Goal: Task Accomplishment & Management: Manage account settings

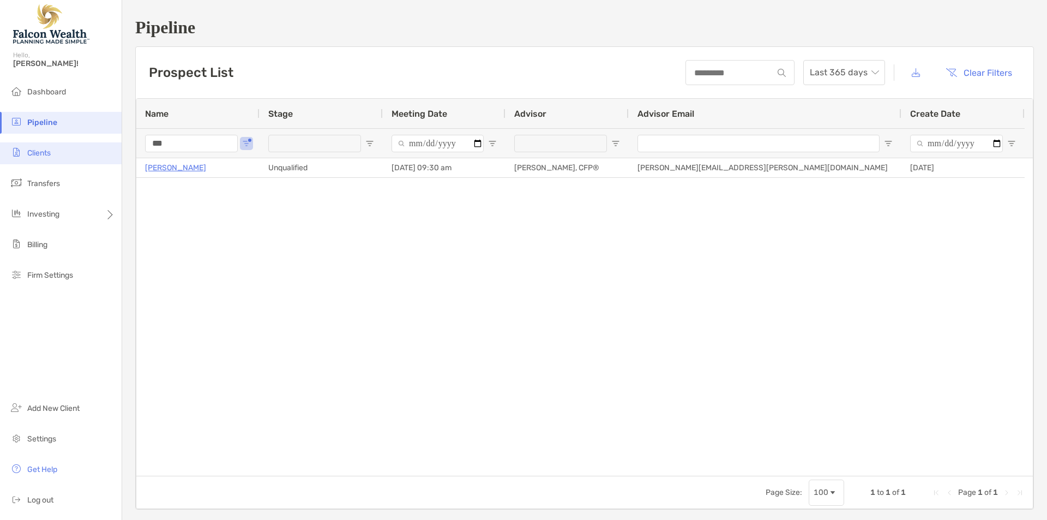
drag, startPoint x: 40, startPoint y: 156, endPoint x: 98, endPoint y: 156, distance: 57.8
click at [40, 155] on span "Clients" at bounding box center [38, 152] width 23 height 9
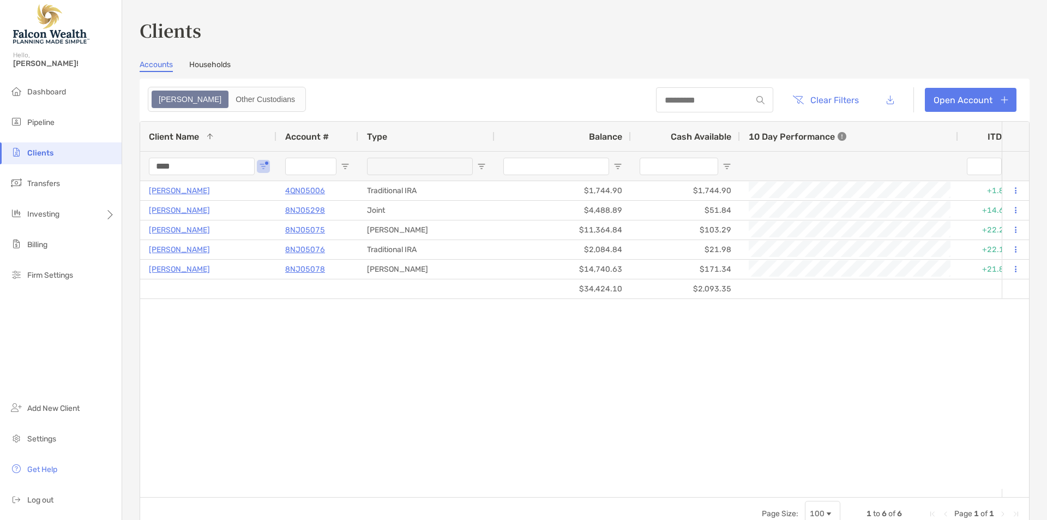
click at [178, 167] on input "****" at bounding box center [202, 166] width 106 height 17
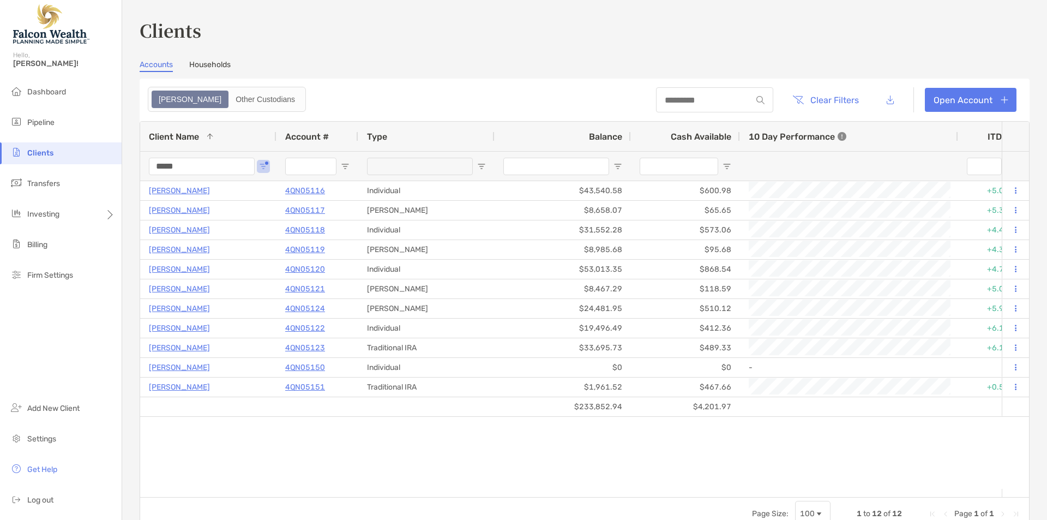
type input "*****"
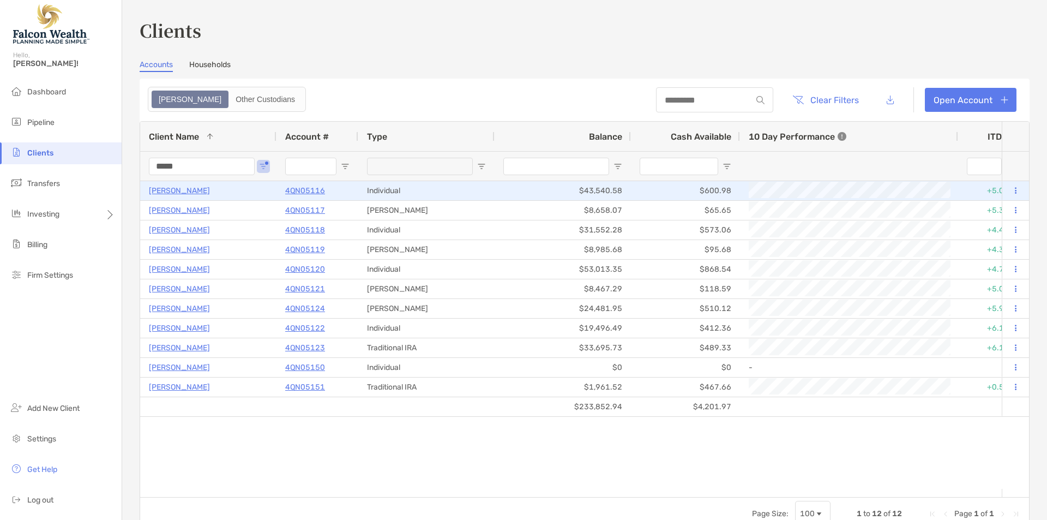
click at [186, 194] on p "[PERSON_NAME]" at bounding box center [179, 191] width 61 height 14
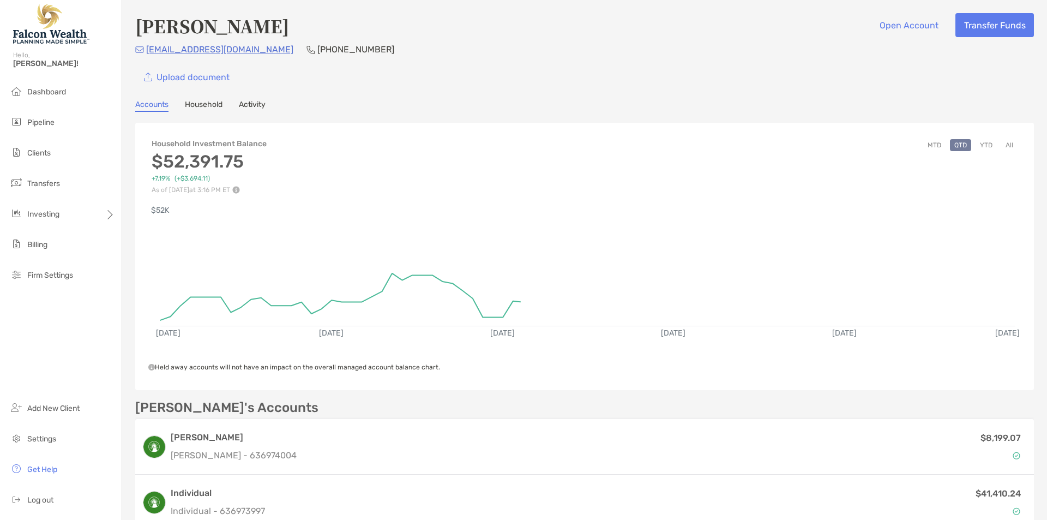
scroll to position [218, 0]
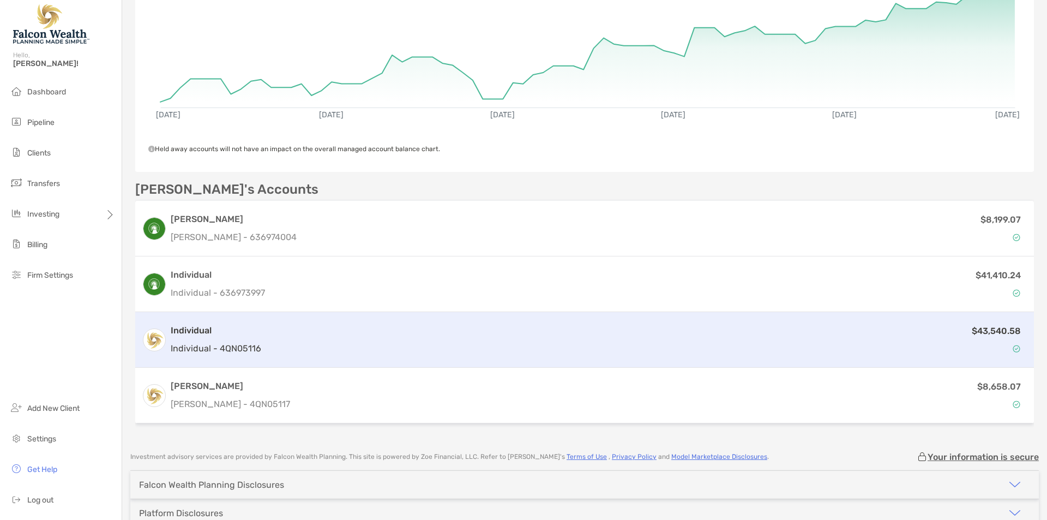
click at [267, 327] on div "$43,540.58" at bounding box center [647, 340] width 762 height 32
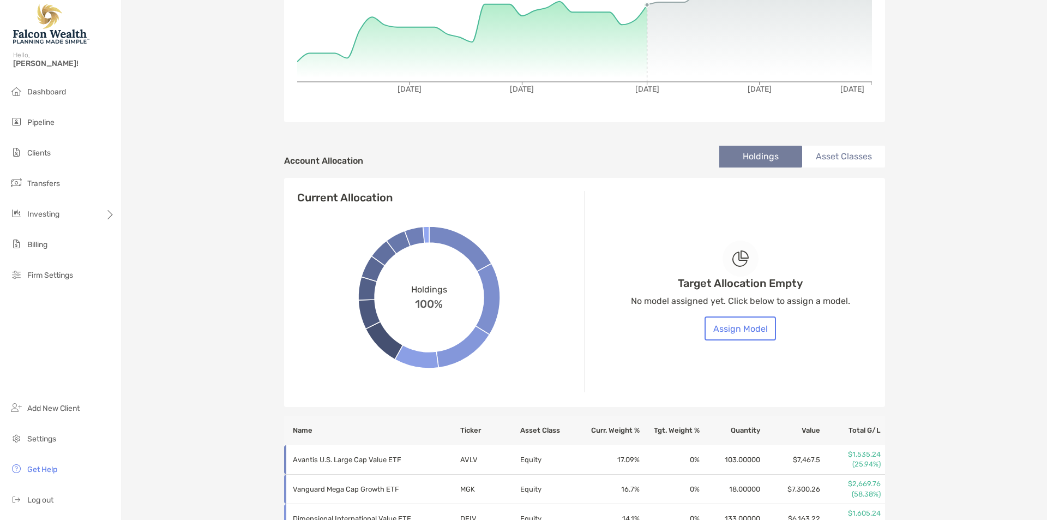
scroll to position [291, 0]
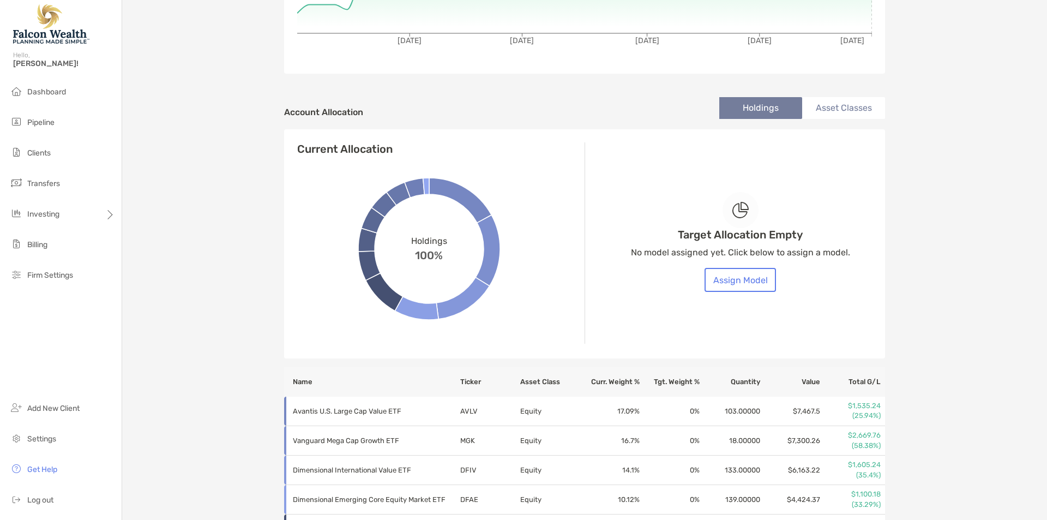
click at [164, 226] on div "JACOB LLOYD Individual - Individual 4QN05116 Transfer Funds Overview Info Accou…" at bounding box center [584, 229] width 925 height 1040
click at [741, 280] on button "Assign Model" at bounding box center [739, 280] width 71 height 24
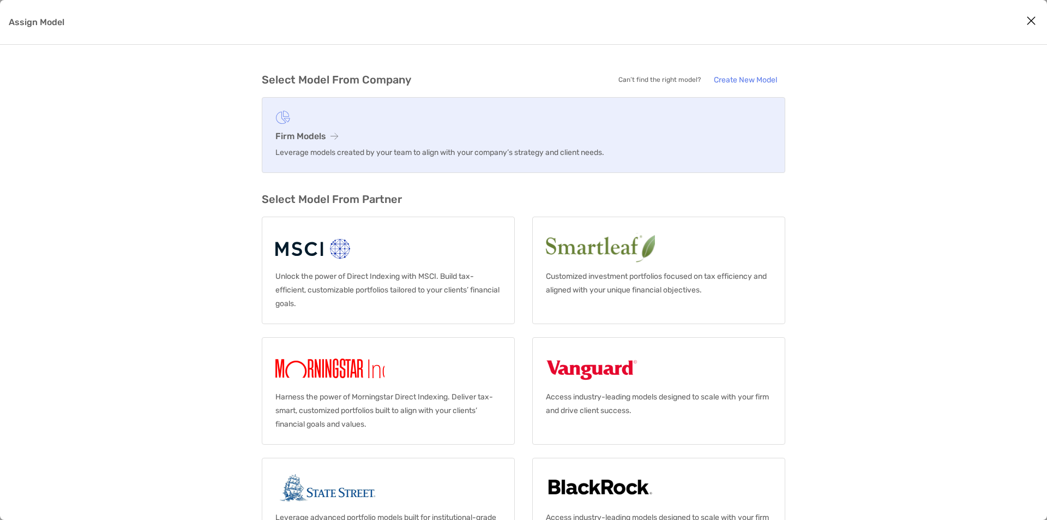
click at [297, 141] on h3 "Firm Models" at bounding box center [523, 136] width 496 height 10
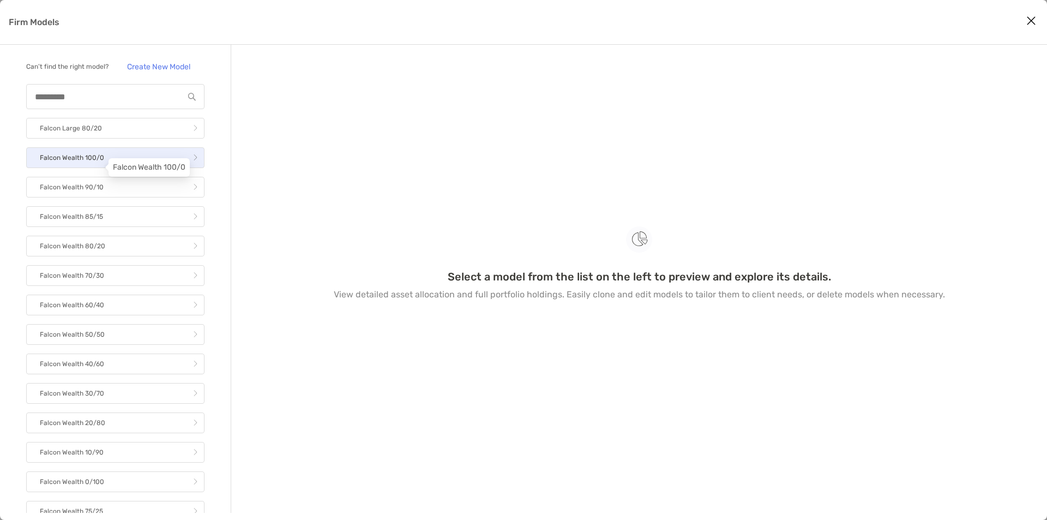
click at [101, 165] on p "Falcon Wealth 100/0" at bounding box center [72, 158] width 64 height 14
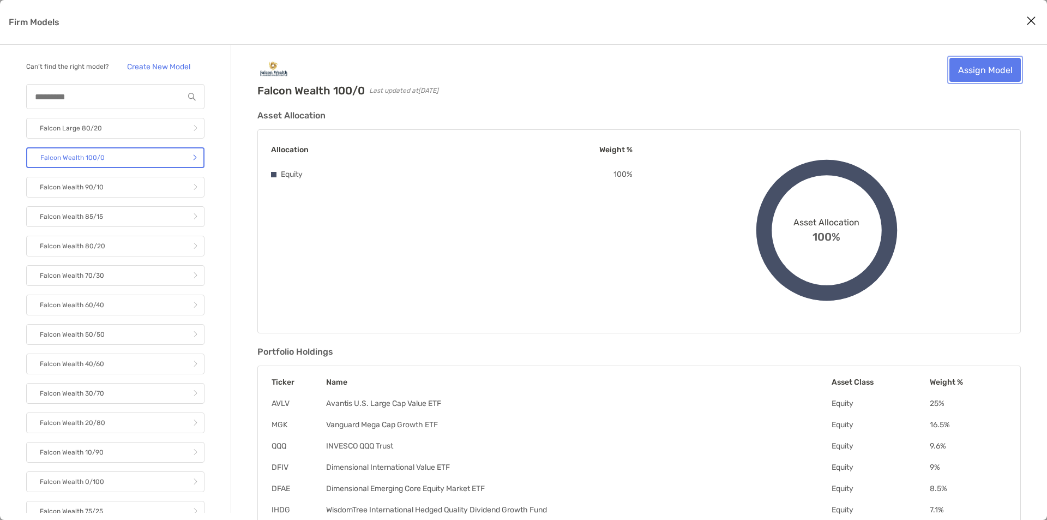
click at [982, 70] on link "Assign Model" at bounding box center [984, 70] width 71 height 24
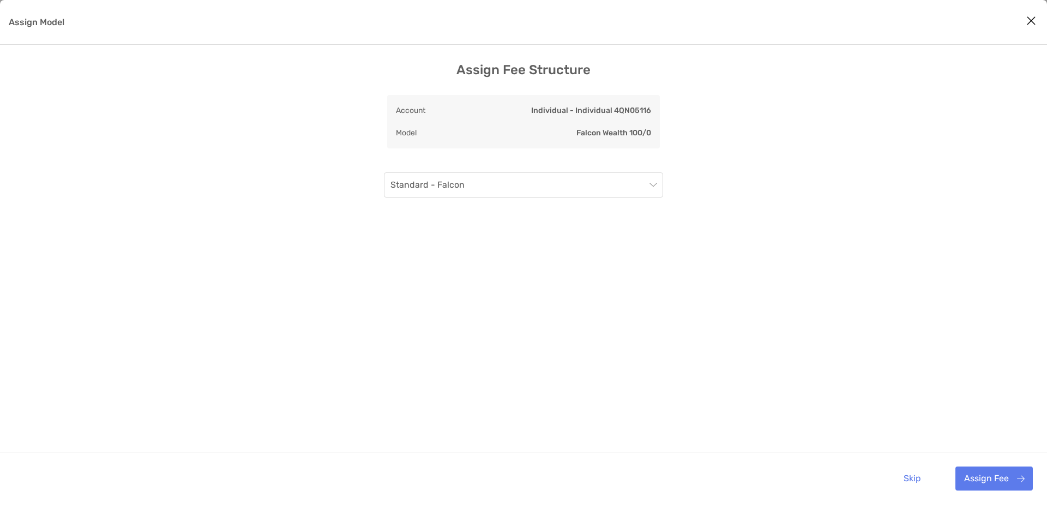
click at [505, 163] on div "Assign Fee Structure Account Individual - Individual 4QN05116 Model Falcon Weal…" at bounding box center [523, 283] width 1047 height 442
click at [512, 179] on span "Standard - Falcon" at bounding box center [523, 185] width 266 height 24
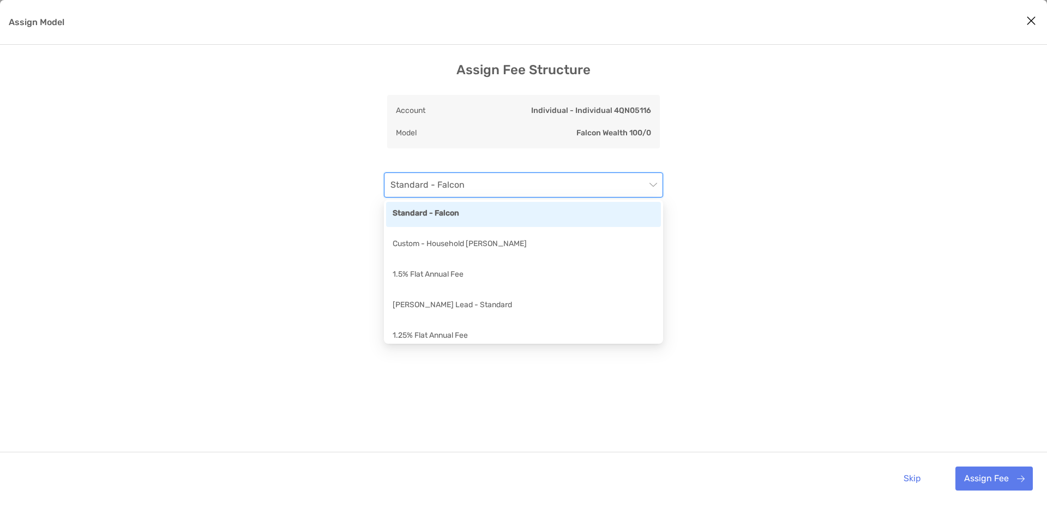
click at [512, 179] on span "Standard - Falcon" at bounding box center [523, 185] width 266 height 24
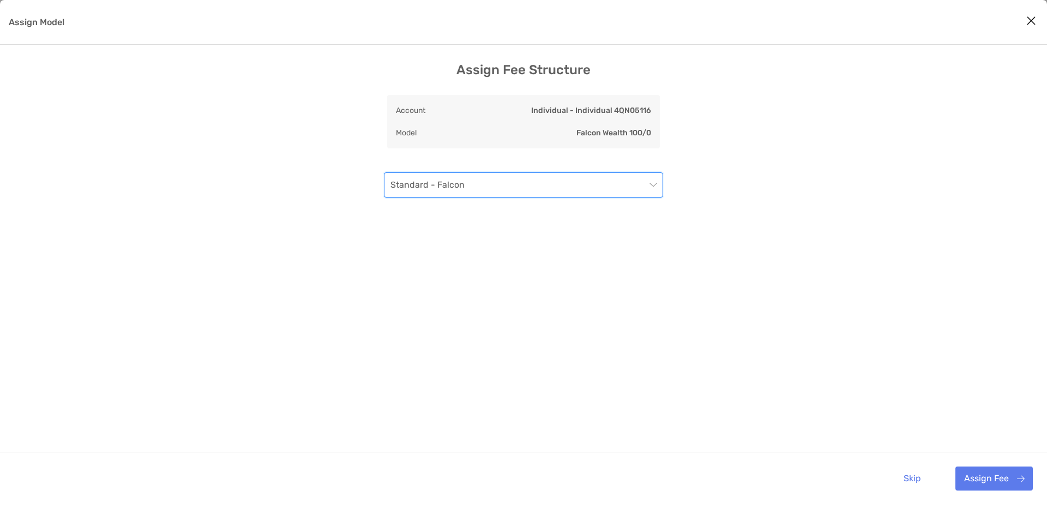
click at [512, 179] on span "Standard - Falcon" at bounding box center [523, 185] width 266 height 24
click at [217, 301] on div "Assign Fee Structure Account Individual - Individual 4QN05116 Model Falcon Weal…" at bounding box center [523, 283] width 1047 height 442
click at [560, 182] on span "Standard - Falcon" at bounding box center [523, 185] width 266 height 24
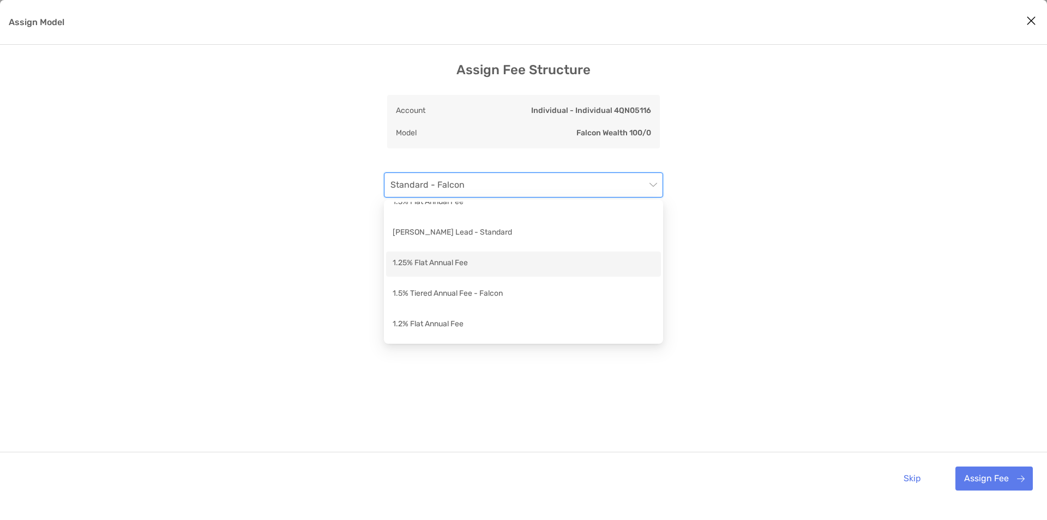
scroll to position [146, 0]
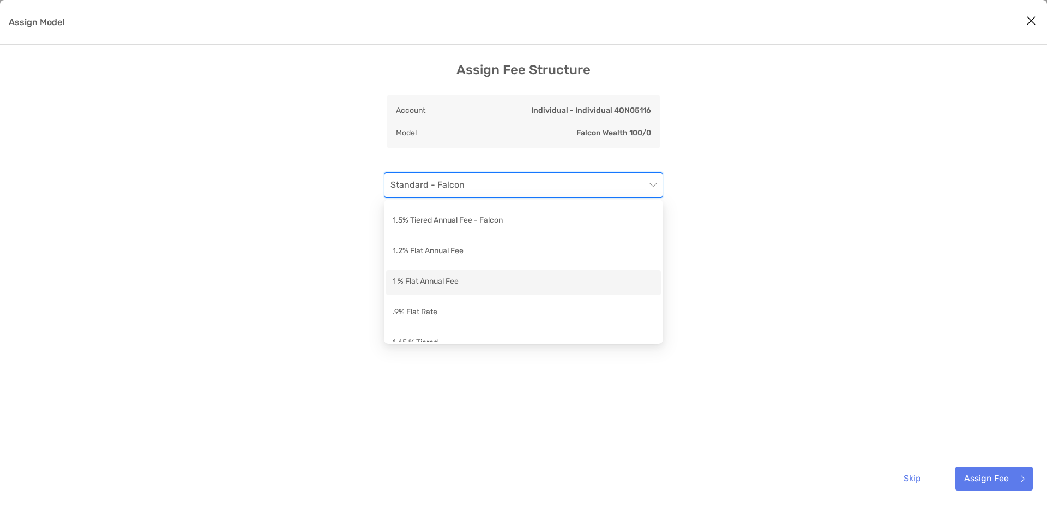
click at [439, 288] on div "1 % Flat Annual Fee" at bounding box center [524, 282] width 262 height 14
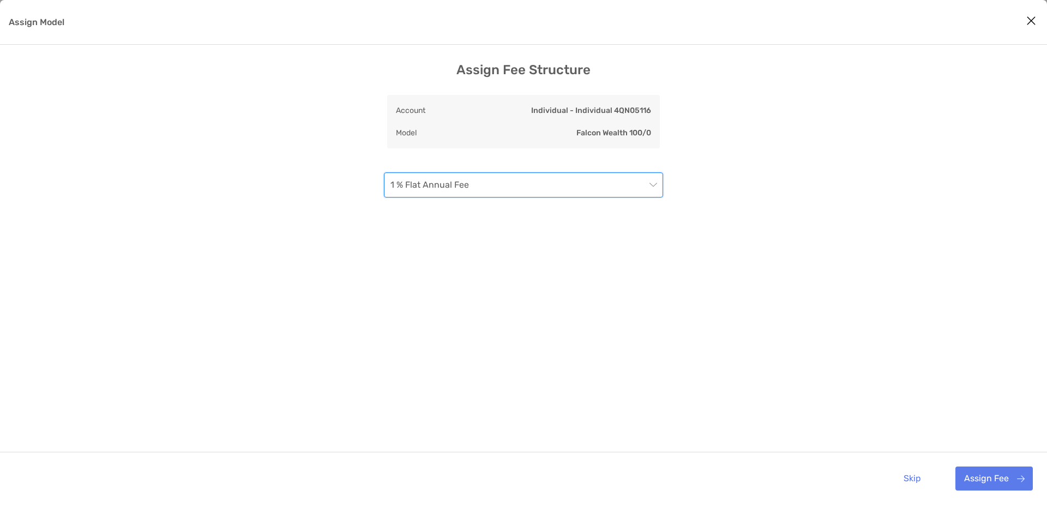
click at [307, 282] on div "Assign Fee Structure Account Individual - Individual 4QN05116 Model Falcon Weal…" at bounding box center [523, 283] width 1047 height 442
click at [655, 340] on div "1 % Flat Annual Fee" at bounding box center [523, 307] width 279 height 270
click at [218, 174] on div "Assign Fee Structure Account Individual - Individual 4QN05116 Model Falcon Weal…" at bounding box center [523, 283] width 1047 height 442
click at [978, 475] on button "Assign Fee" at bounding box center [993, 478] width 77 height 24
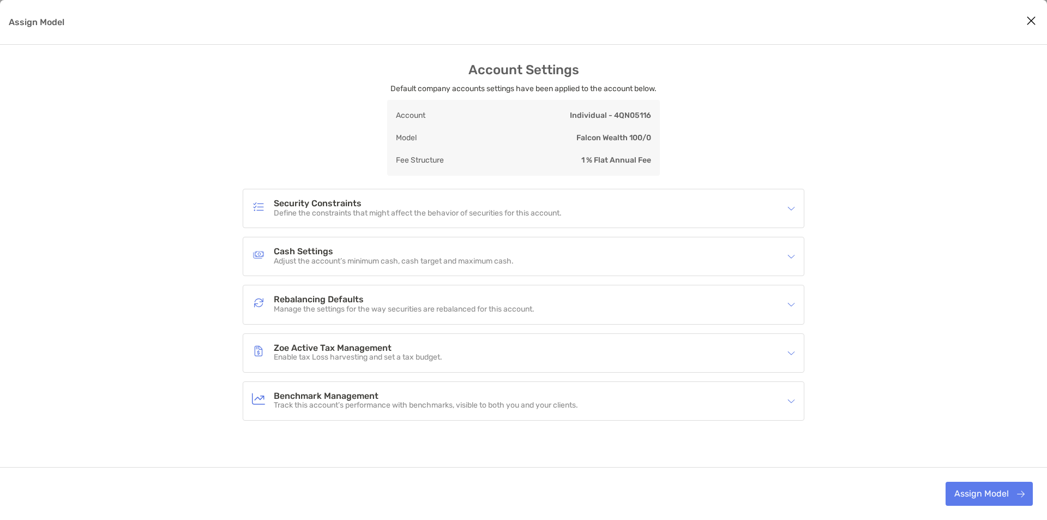
click at [791, 254] on img "Assign Model" at bounding box center [791, 256] width 8 height 8
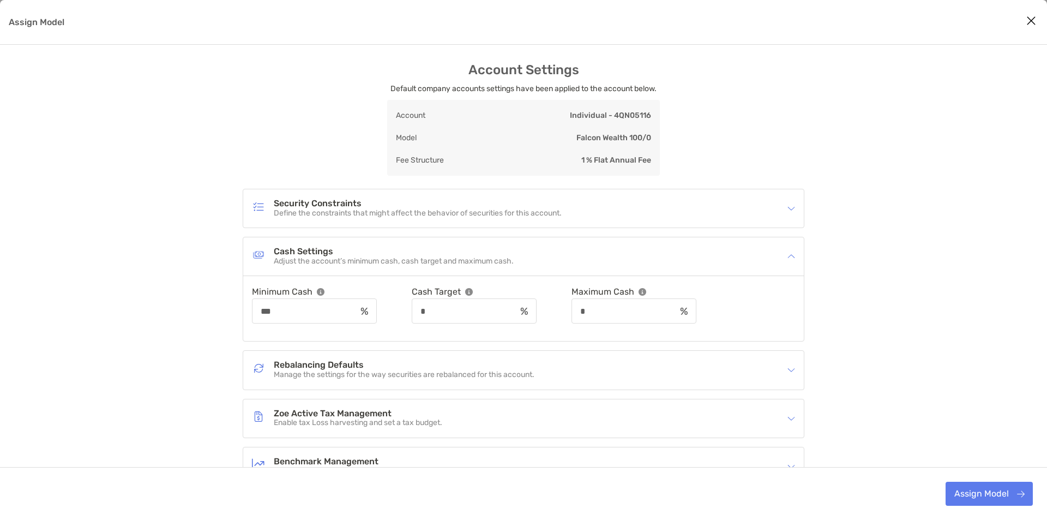
click at [791, 255] on img "Assign Model" at bounding box center [791, 256] width 8 height 8
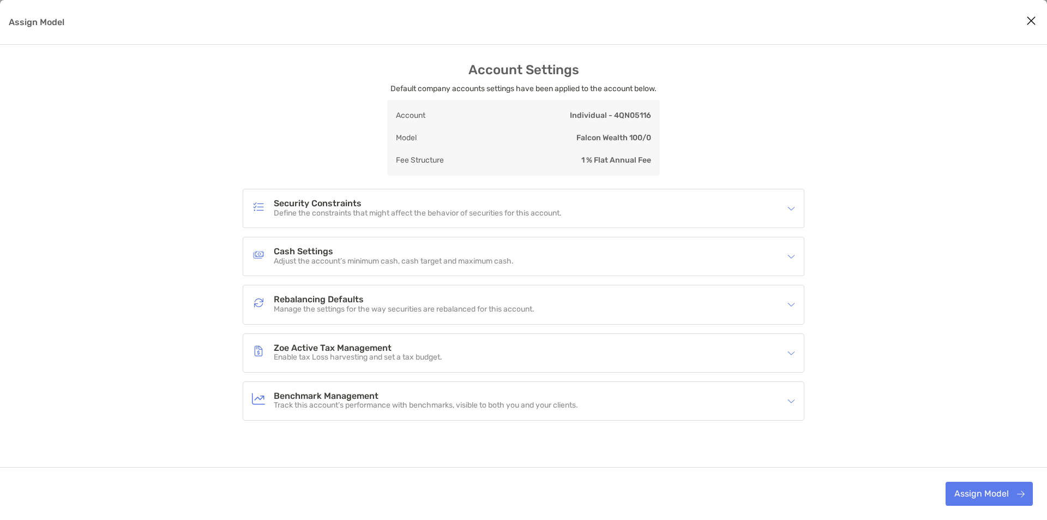
click at [674, 356] on div "Zoe Active Tax Management Enable tax Loss harvesting and set a tax budget." at bounding box center [516, 352] width 529 height 25
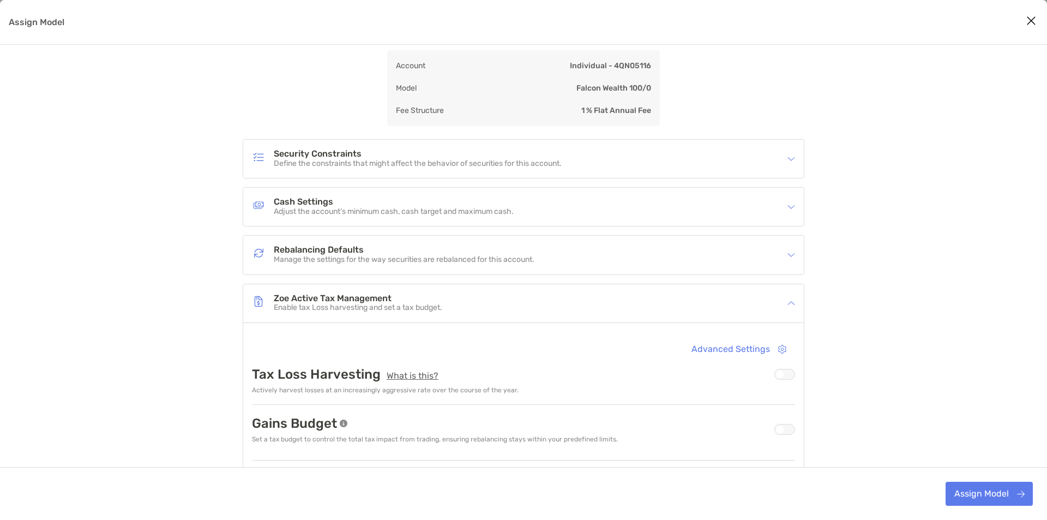
scroll to position [73, 0]
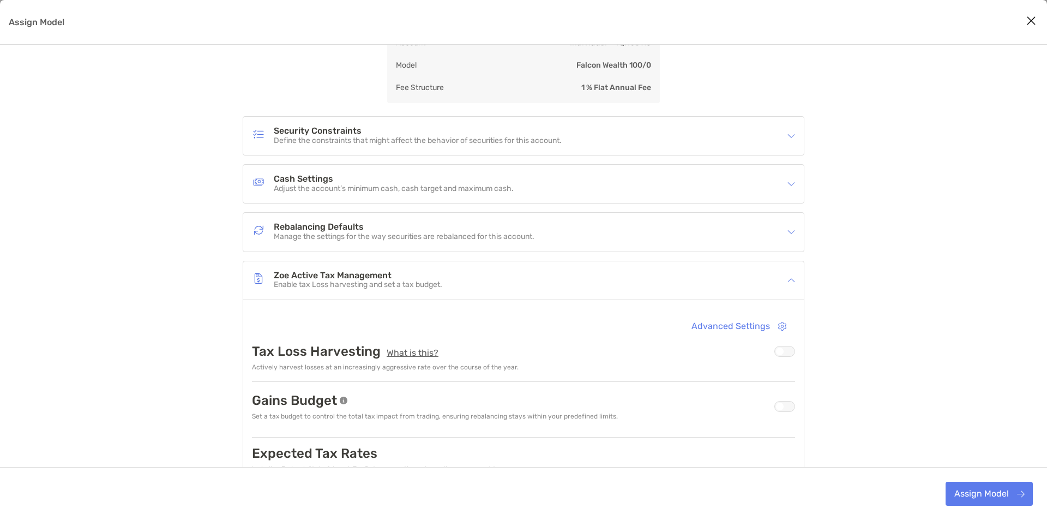
click at [668, 287] on div "Zoe Active Tax Management Enable tax Loss harvesting and set a tax budget." at bounding box center [516, 280] width 529 height 25
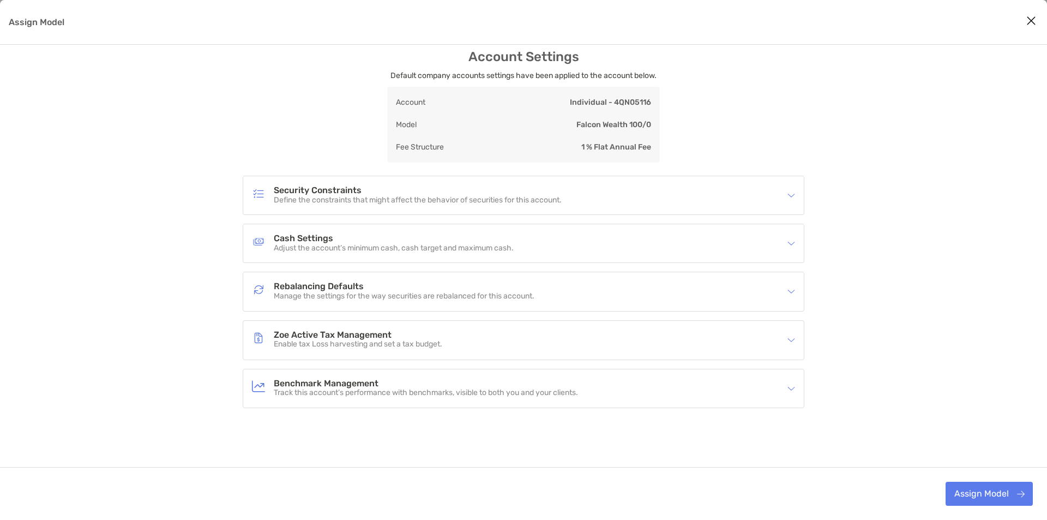
scroll to position [13, 0]
click at [482, 302] on div "Rebalancing Defaults Manage the settings for the way securities are rebalanced …" at bounding box center [516, 291] width 529 height 25
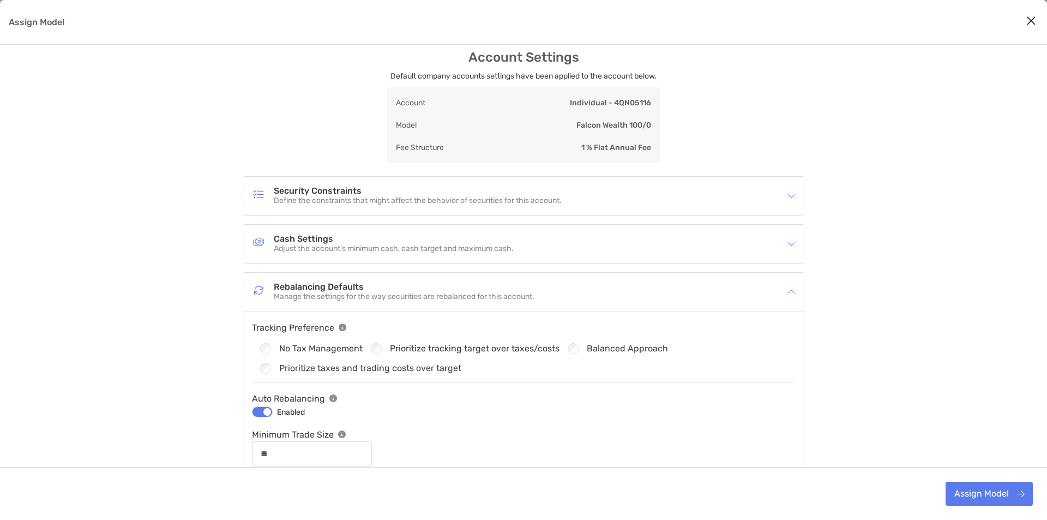
click at [531, 293] on p "Manage the settings for the way securities are rebalanced for this account." at bounding box center [404, 296] width 261 height 9
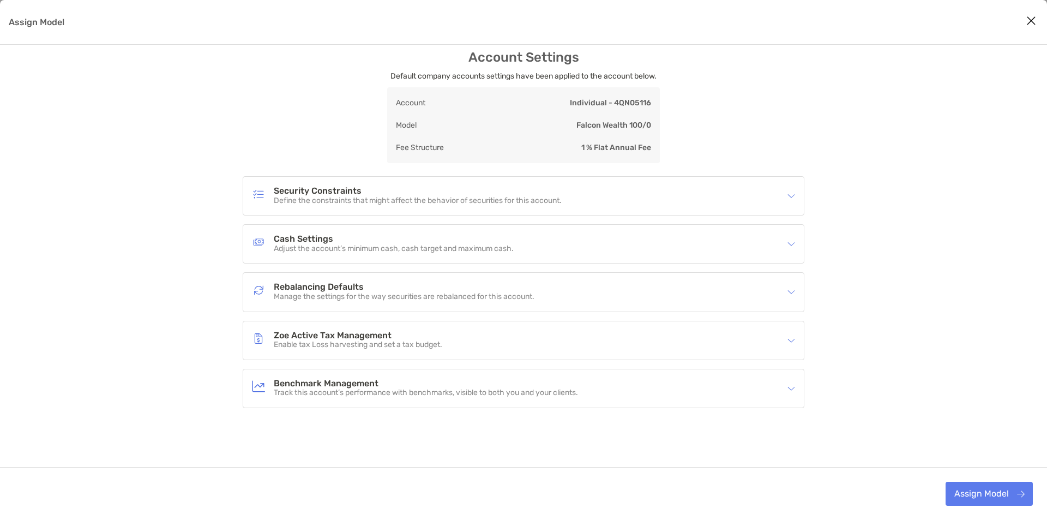
click at [533, 345] on div "Zoe Active Tax Management Enable tax Loss harvesting and set a tax budget." at bounding box center [516, 340] width 529 height 25
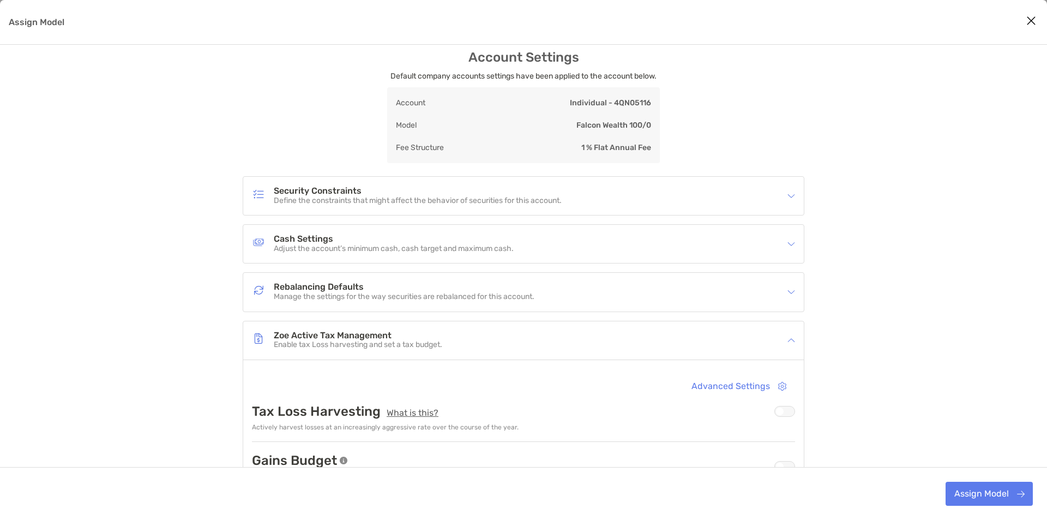
scroll to position [86, 0]
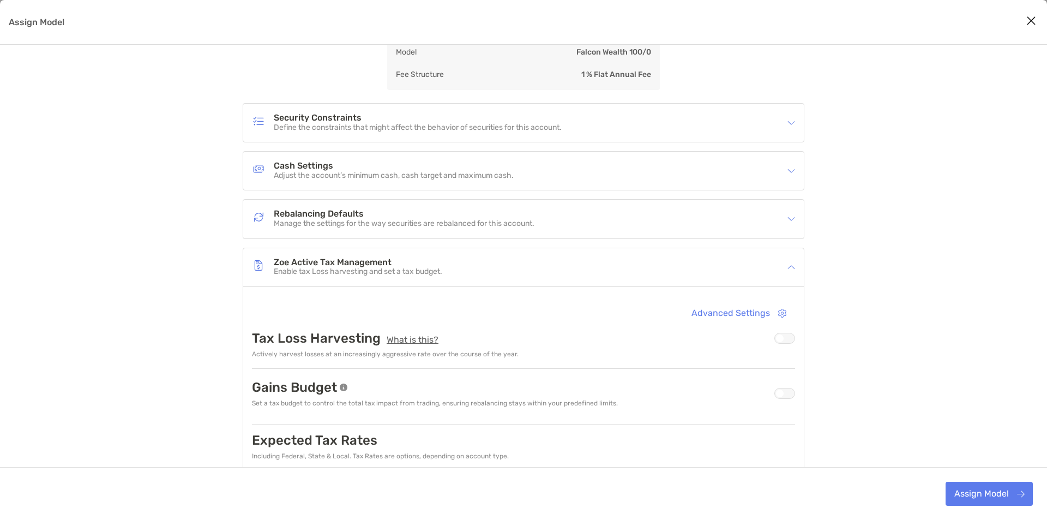
click at [199, 343] on div "Account Settings Default company accounts settings have been applied to the acc…" at bounding box center [523, 338] width 1047 height 723
click at [274, 404] on p "Set a tax budget to control the total tax impact from trading, ensuring rebalan…" at bounding box center [435, 403] width 366 height 8
click at [274, 403] on p "Set a tax budget to control the total tax impact from trading, ensuring rebalan…" at bounding box center [435, 403] width 366 height 8
click at [180, 406] on div "Account Settings Default company accounts settings have been applied to the acc…" at bounding box center [523, 338] width 1047 height 723
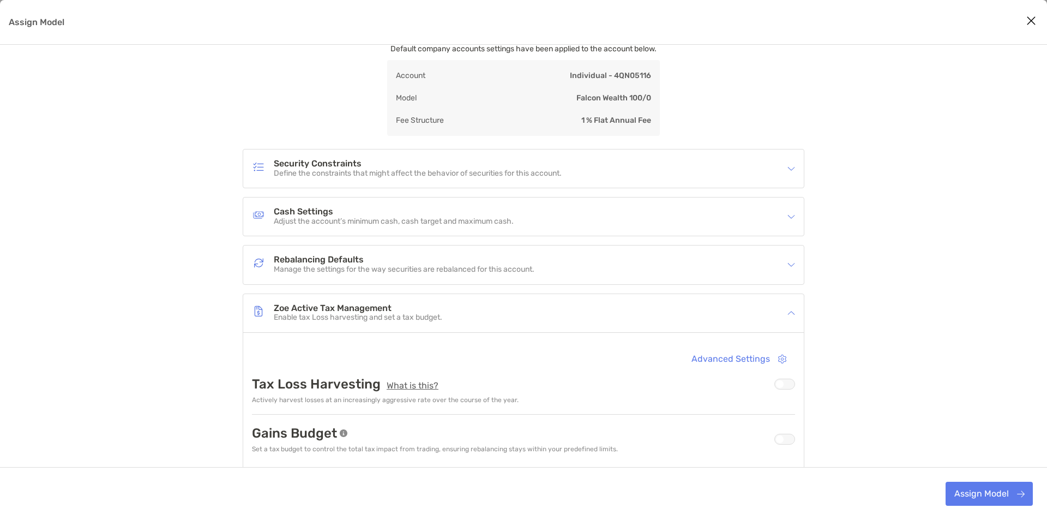
scroll to position [0, 0]
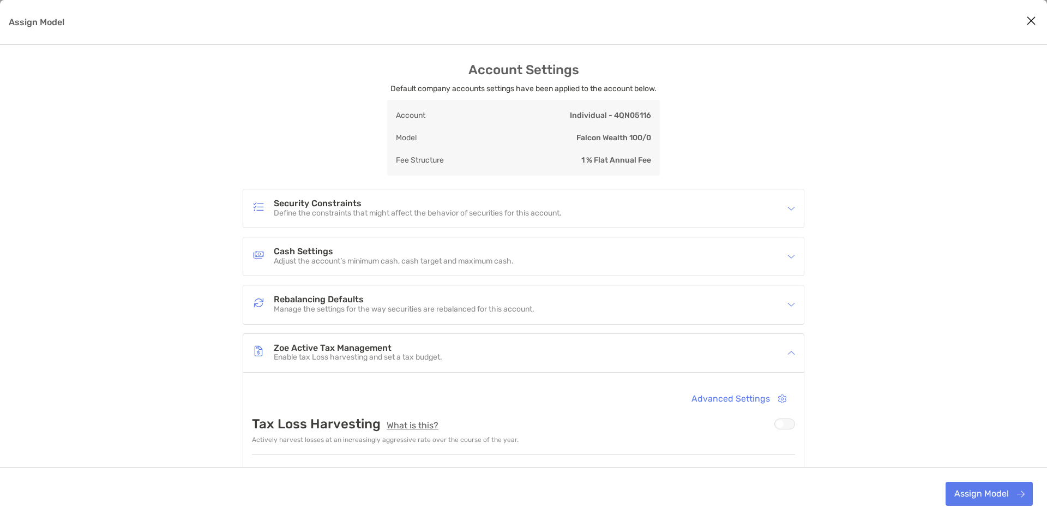
click at [493, 204] on h4 "Security Constraints" at bounding box center [418, 203] width 288 height 9
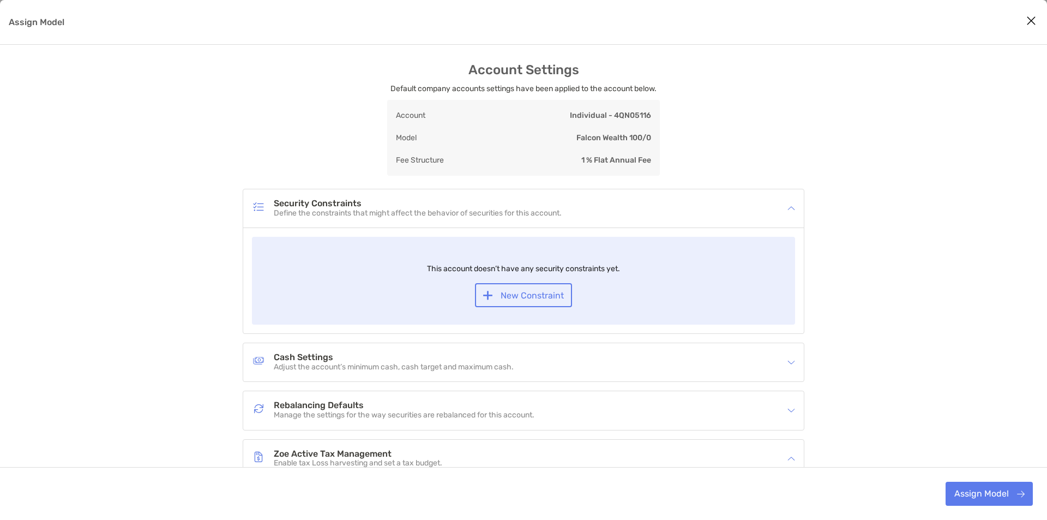
click at [595, 204] on div "Security Constraints Define the constraints that might affect the behavior of s…" at bounding box center [516, 208] width 529 height 25
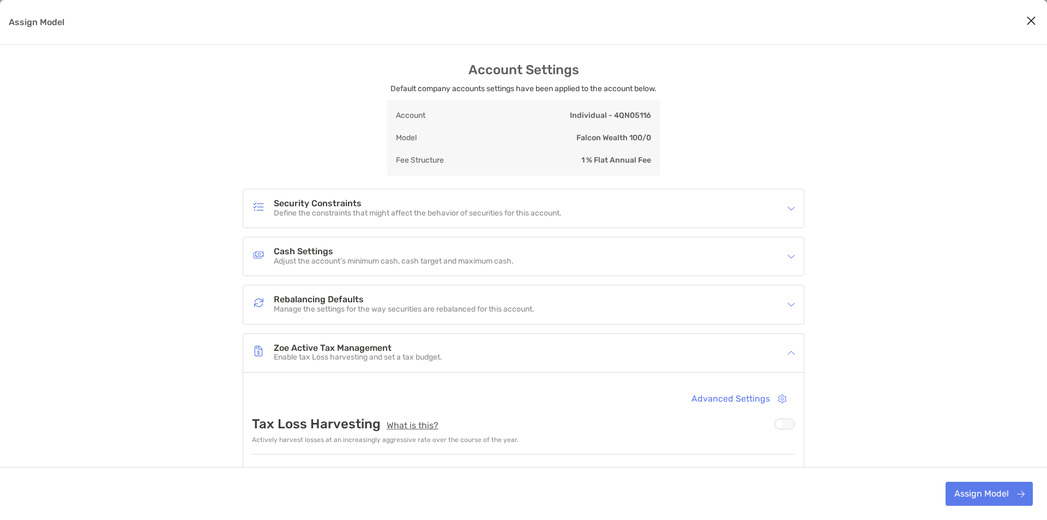
click at [921, 226] on div "Account Settings Default company accounts settings have been applied to the acc…" at bounding box center [523, 423] width 1047 height 723
click at [624, 255] on div "Cash Settings Adjust the account’s minimum cash, cash target and maximum cash." at bounding box center [516, 256] width 529 height 25
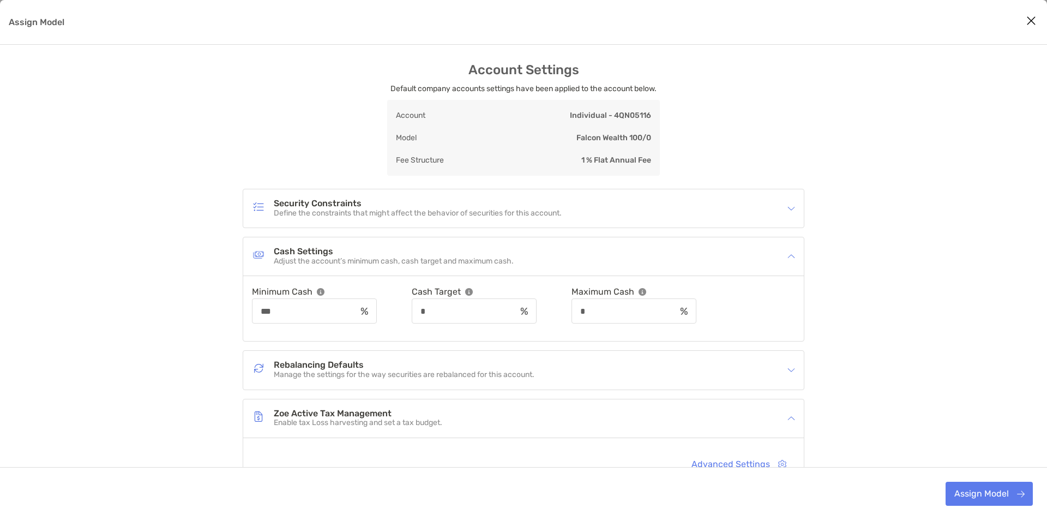
click at [624, 255] on div "Cash Settings Adjust the account’s minimum cash, cash target and maximum cash." at bounding box center [516, 256] width 529 height 25
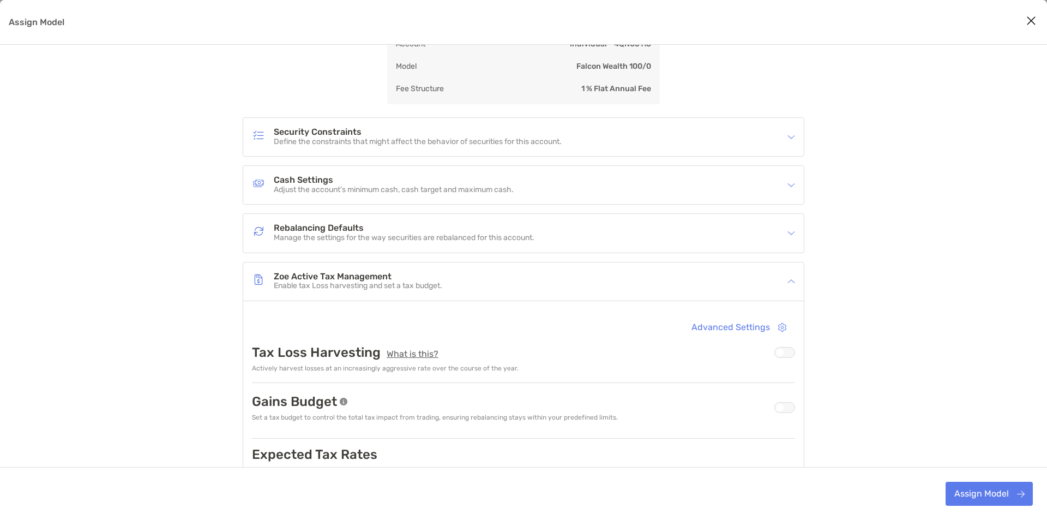
scroll to position [146, 0]
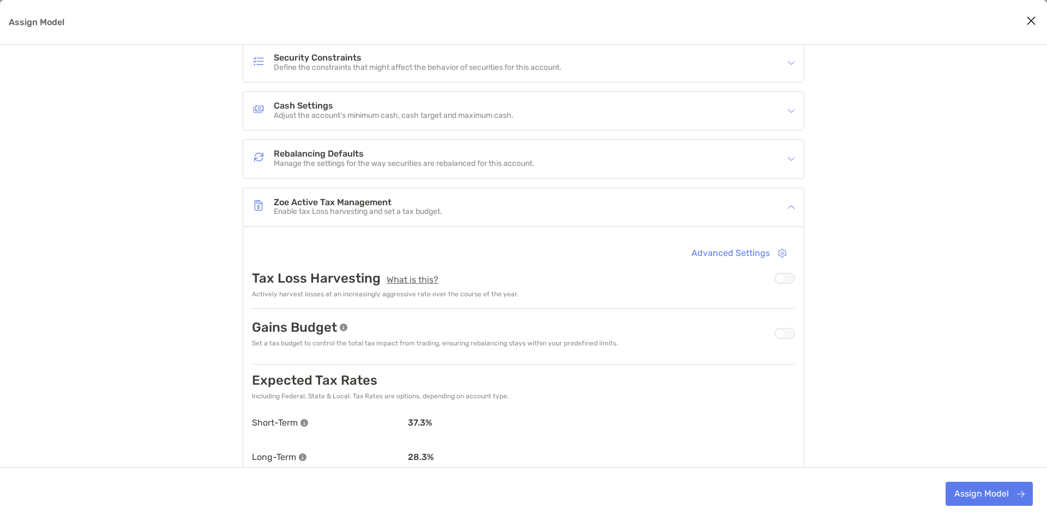
click at [786, 282] on div "Assign Model" at bounding box center [784, 278] width 21 height 11
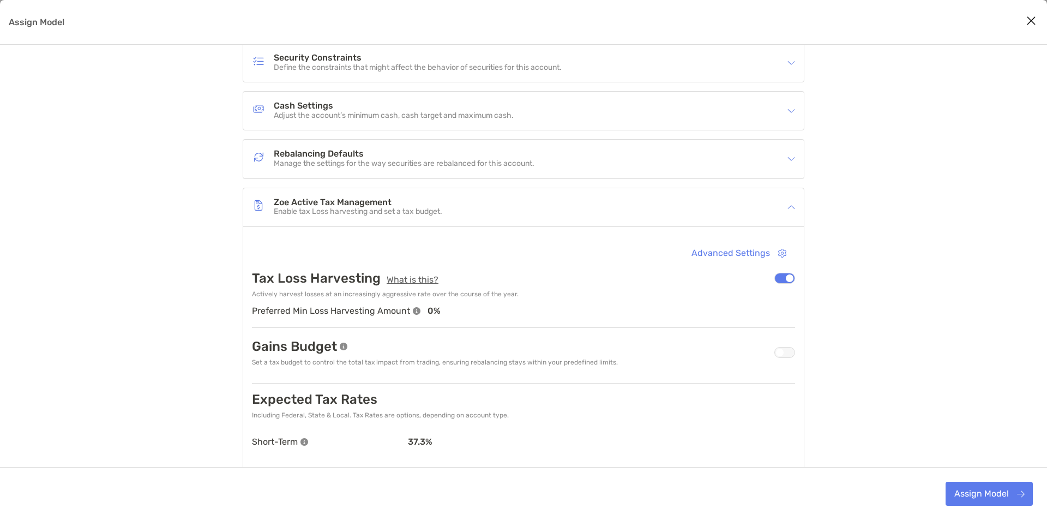
click at [786, 282] on div "Assign Model" at bounding box center [784, 278] width 21 height 11
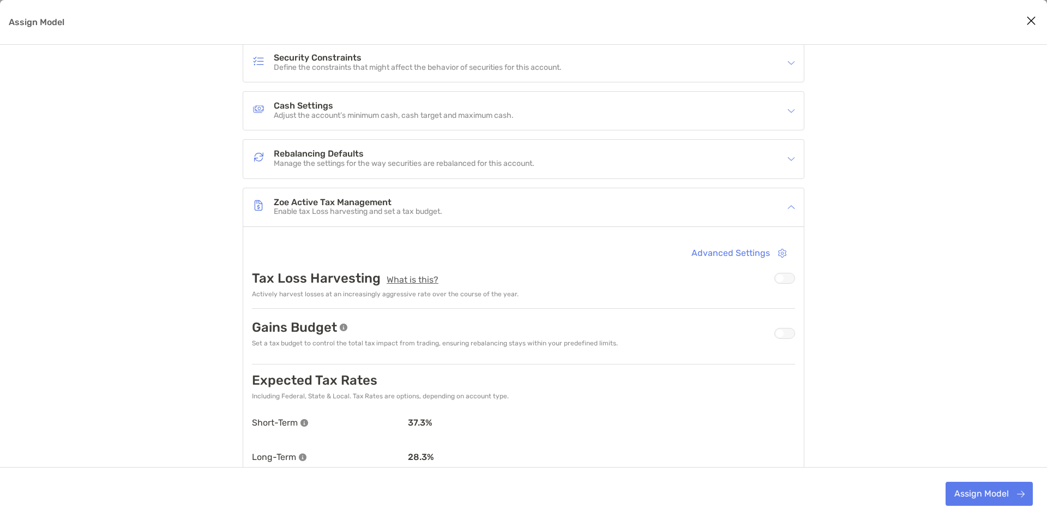
click at [336, 106] on h4 "Cash Settings" at bounding box center [394, 105] width 240 height 9
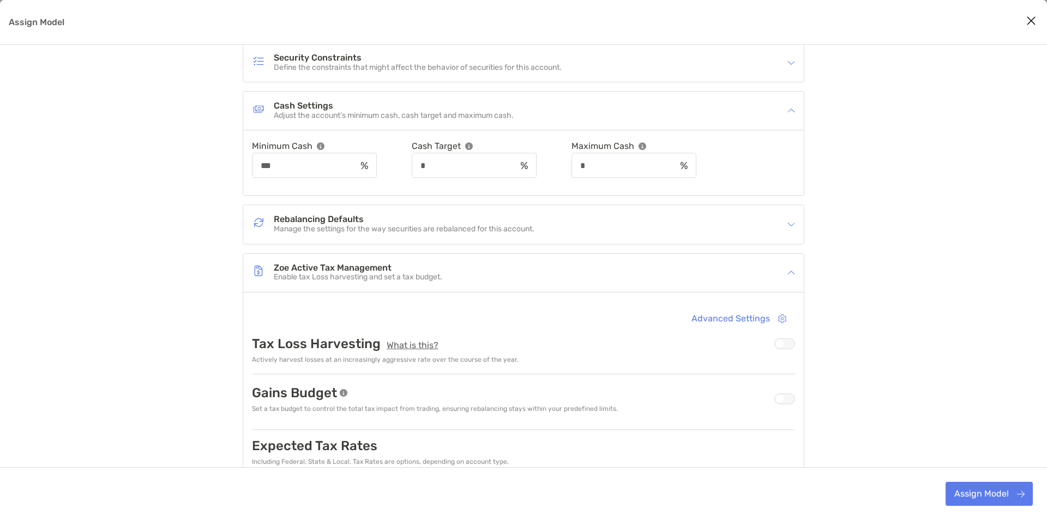
click at [554, 116] on div "Cash Settings Adjust the account’s minimum cash, cash target and maximum cash." at bounding box center [516, 110] width 529 height 25
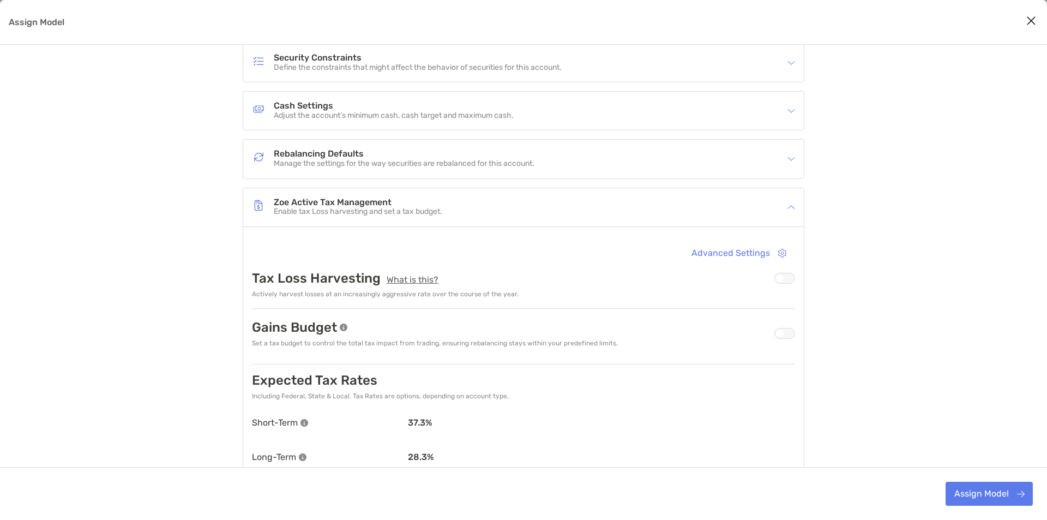
click at [469, 147] on div "Rebalancing Defaults Manage the settings for the way securities are rebalanced …" at bounding box center [523, 159] width 560 height 38
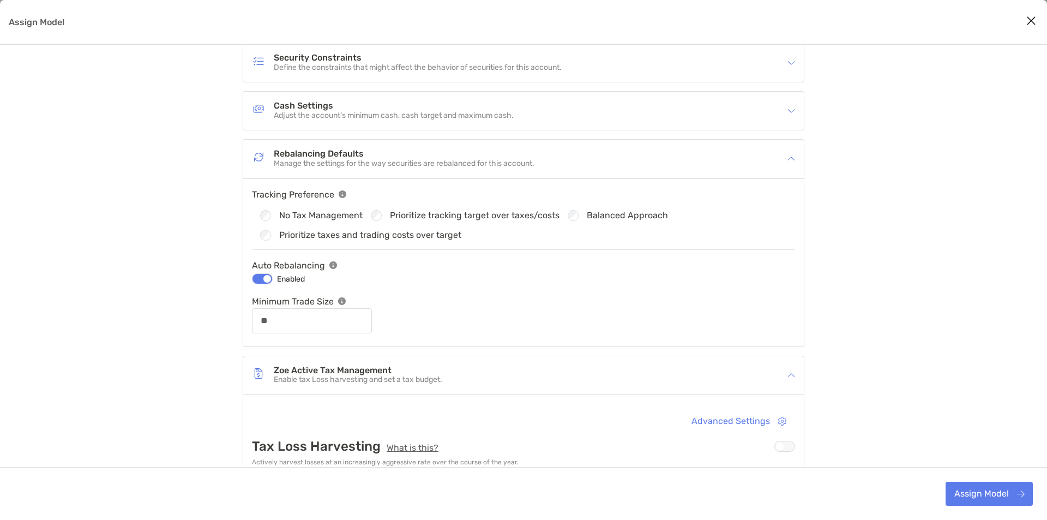
click at [462, 160] on p "Manage the settings for the way securities are rebalanced for this account." at bounding box center [404, 163] width 261 height 9
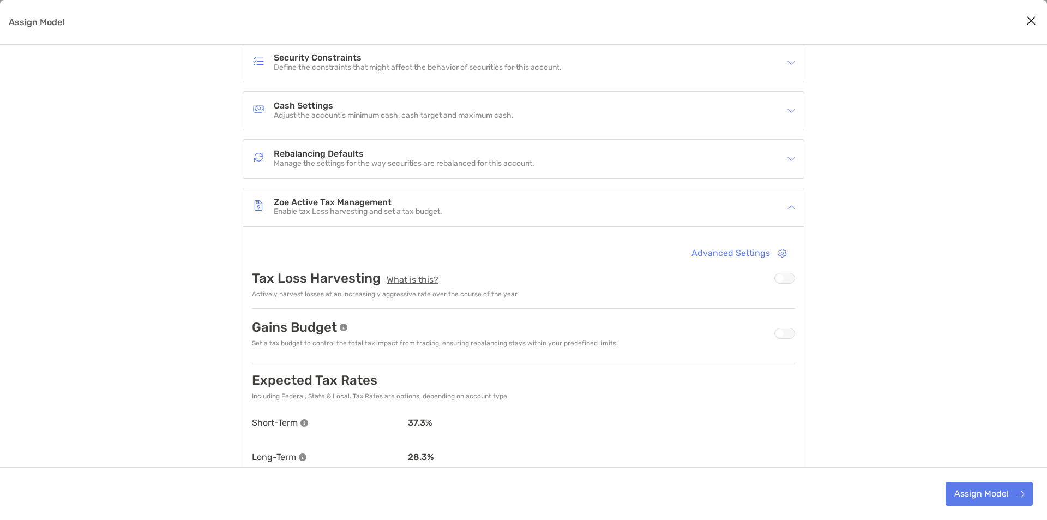
click at [432, 208] on p "Enable tax Loss harvesting and set a tax budget." at bounding box center [358, 211] width 168 height 9
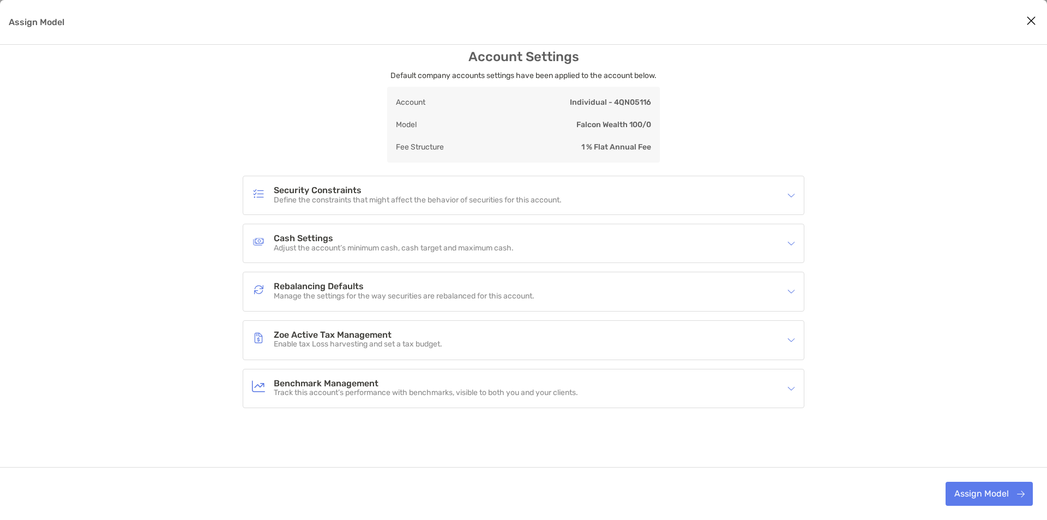
scroll to position [13, 0]
click at [413, 350] on div "Zoe Active Tax Management Enable tax Loss harvesting and set a tax budget." at bounding box center [516, 340] width 529 height 25
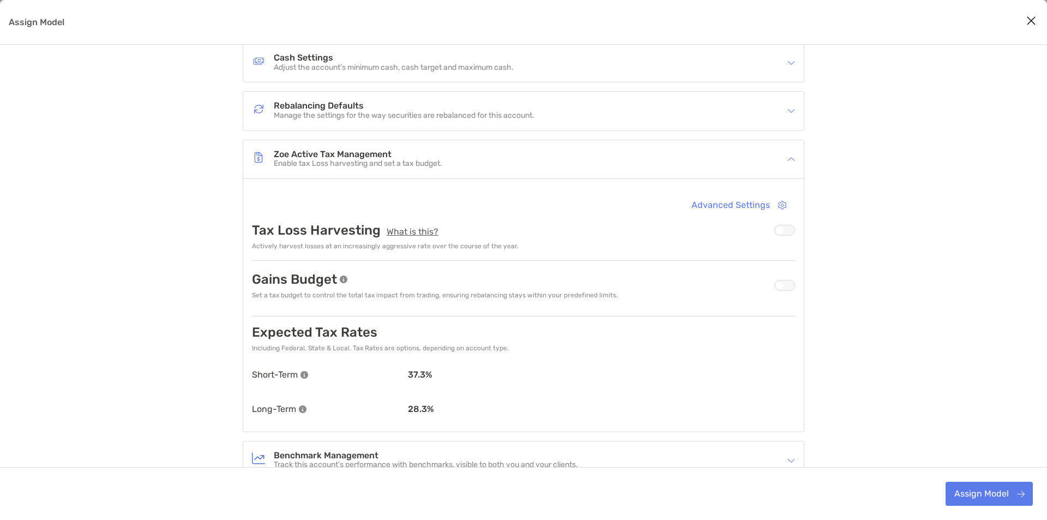
scroll to position [218, 0]
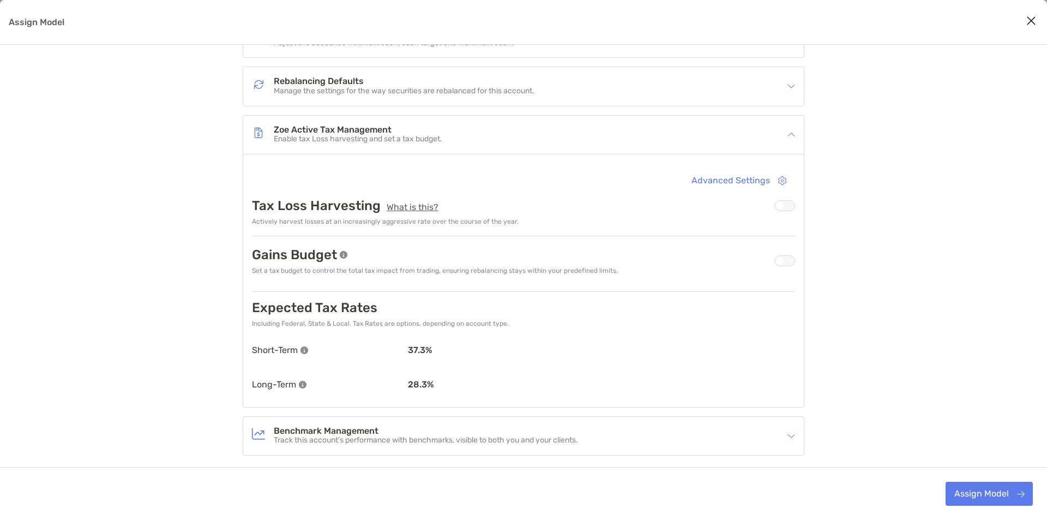
click at [783, 209] on div "Assign Model" at bounding box center [784, 205] width 21 height 11
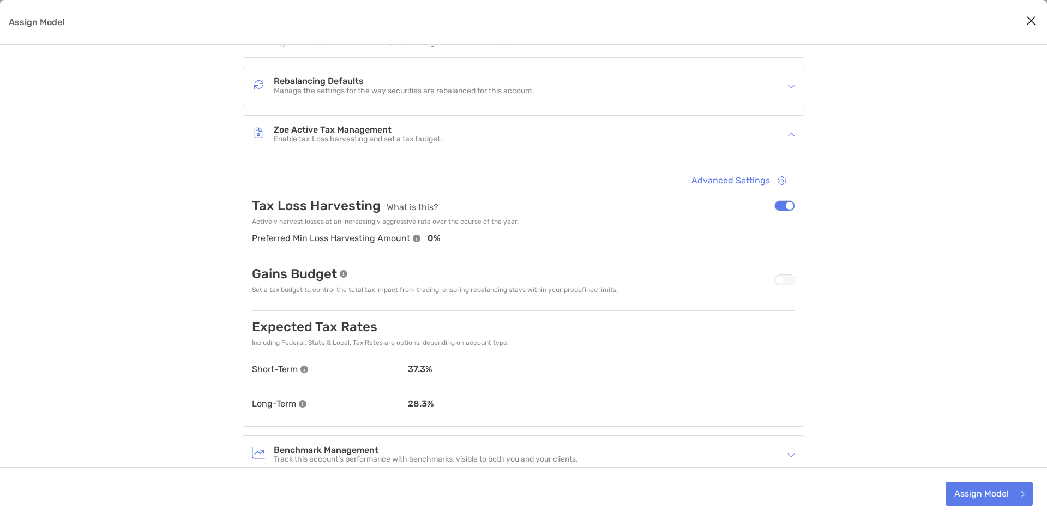
click at [786, 205] on div "Assign Model" at bounding box center [784, 205] width 21 height 11
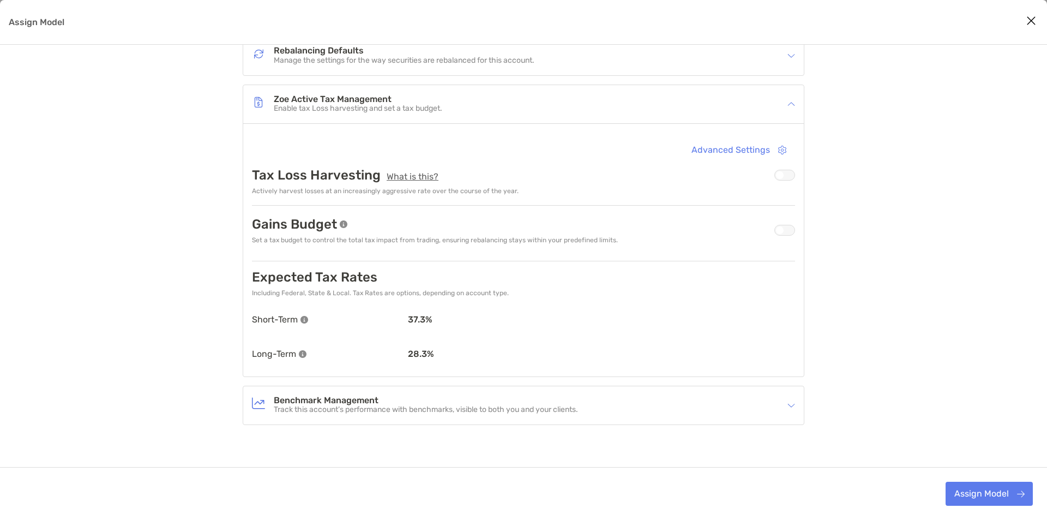
scroll to position [266, 0]
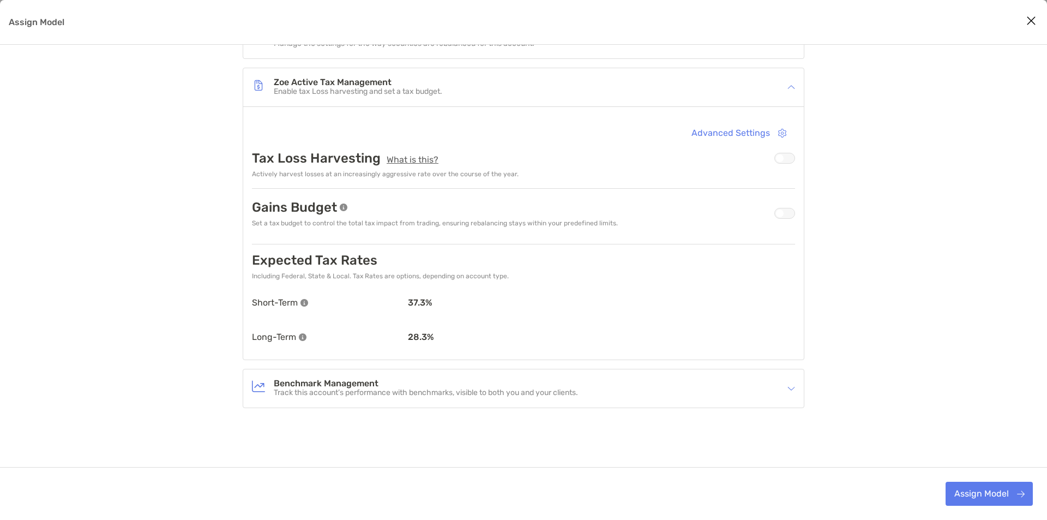
click at [647, 381] on div "Benchmark Management Track this account’s performance with benchmarks, visible …" at bounding box center [516, 388] width 529 height 25
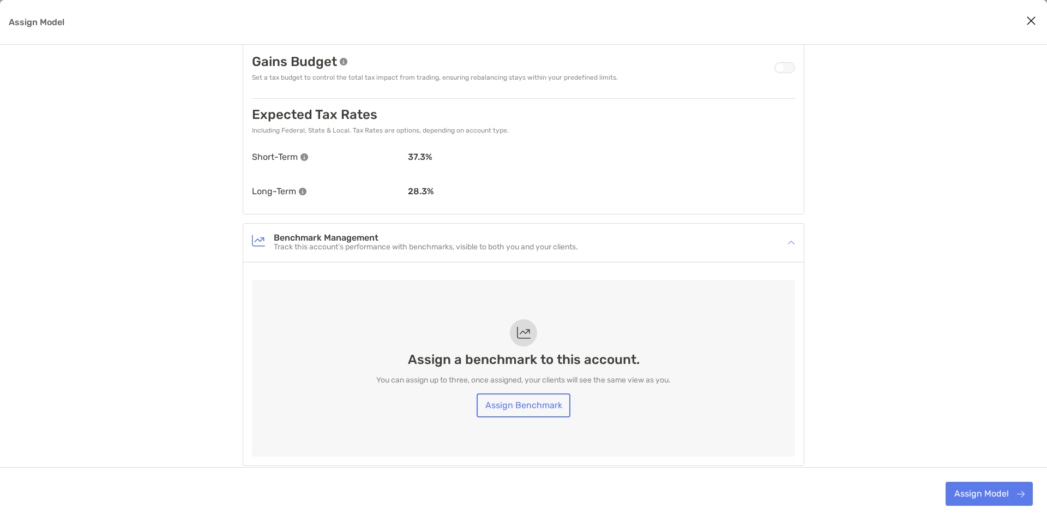
click at [584, 239] on div "Benchmark Management Track this account’s performance with benchmarks, visible …" at bounding box center [516, 242] width 529 height 25
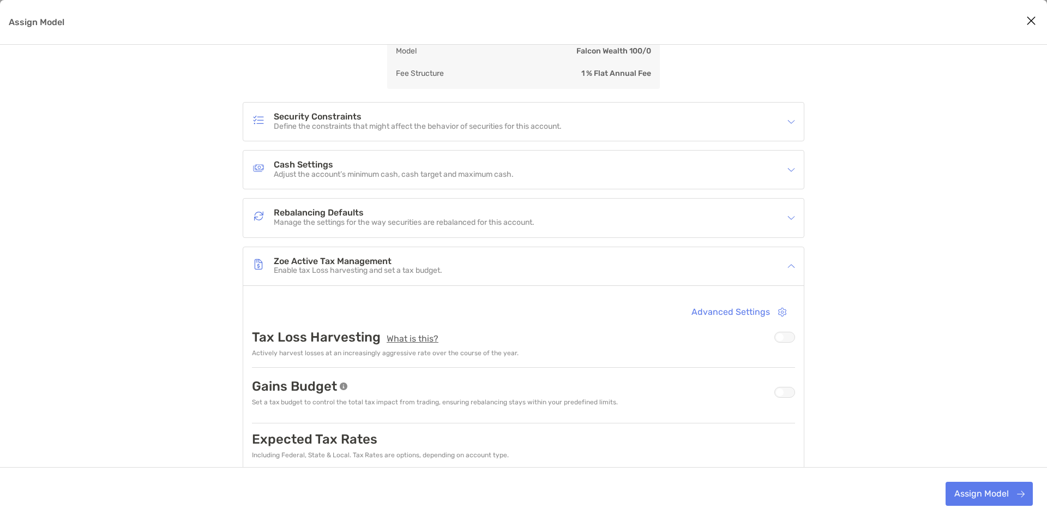
scroll to position [0, 0]
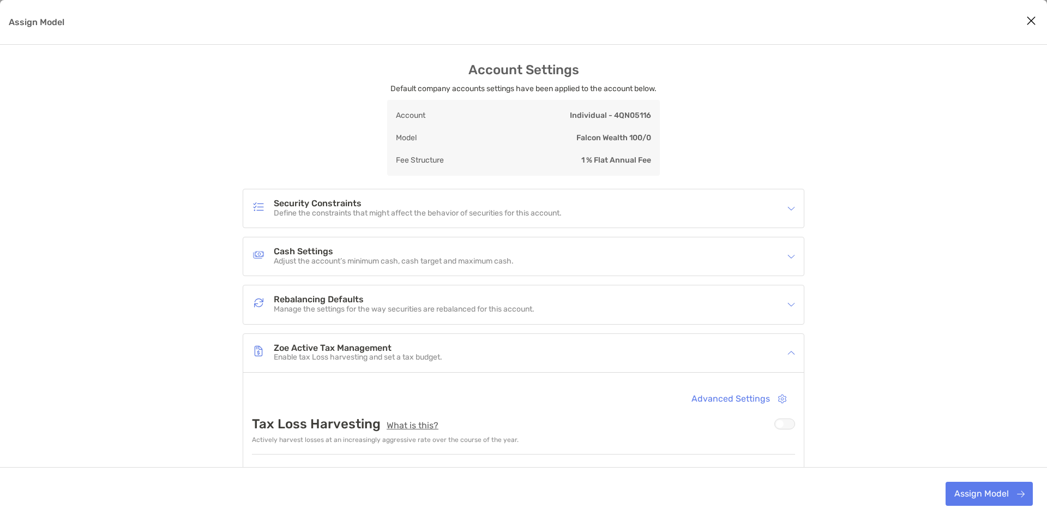
drag, startPoint x: 1024, startPoint y: 223, endPoint x: 1046, endPoint y: 256, distance: 39.0
click at [1024, 223] on div "Account Settings Default company accounts settings have been applied to the acc…" at bounding box center [523, 423] width 1047 height 723
click at [636, 212] on div "Security Constraints Define the constraints that might affect the behavior of s…" at bounding box center [516, 208] width 529 height 25
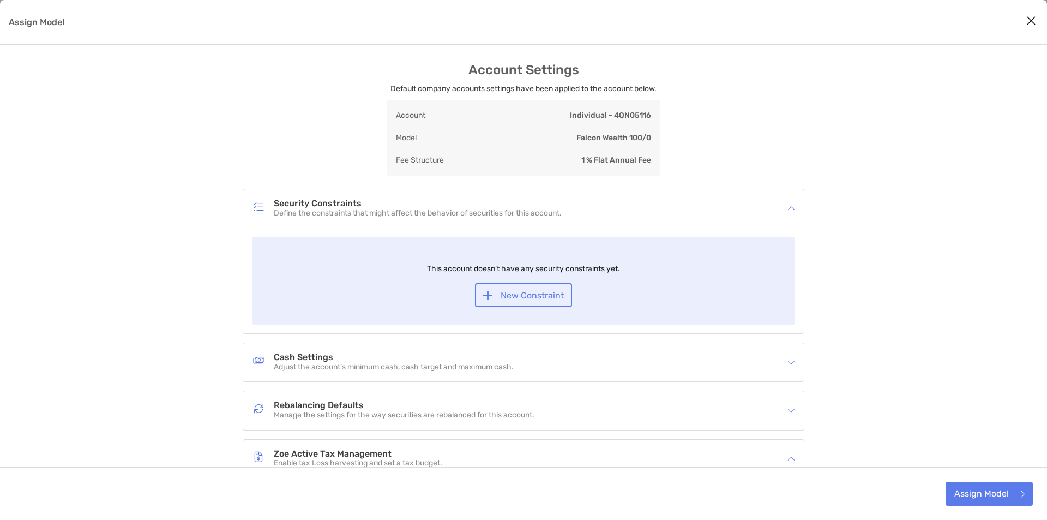
click at [636, 212] on div "Security Constraints Define the constraints that might affect the behavior of s…" at bounding box center [516, 208] width 529 height 25
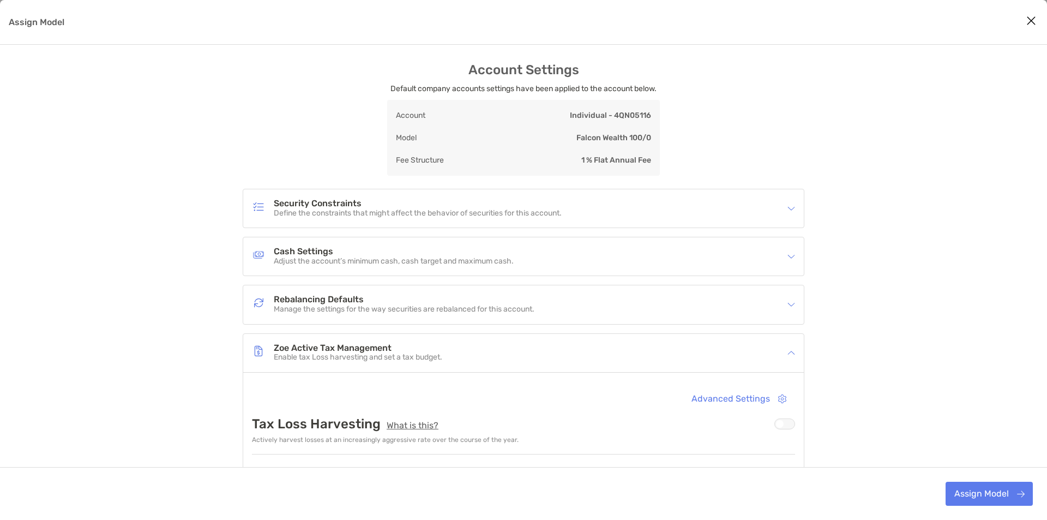
click at [558, 247] on div "Cash Settings Adjust the account’s minimum cash, cash target and maximum cash." at bounding box center [516, 256] width 529 height 25
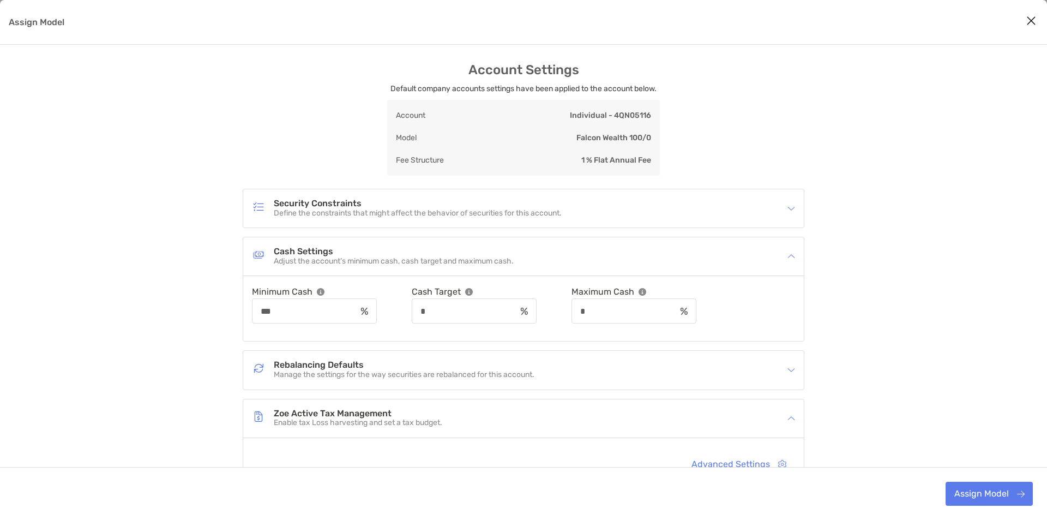
click at [533, 250] on div "Cash Settings Adjust the account’s minimum cash, cash target and maximum cash." at bounding box center [516, 256] width 529 height 25
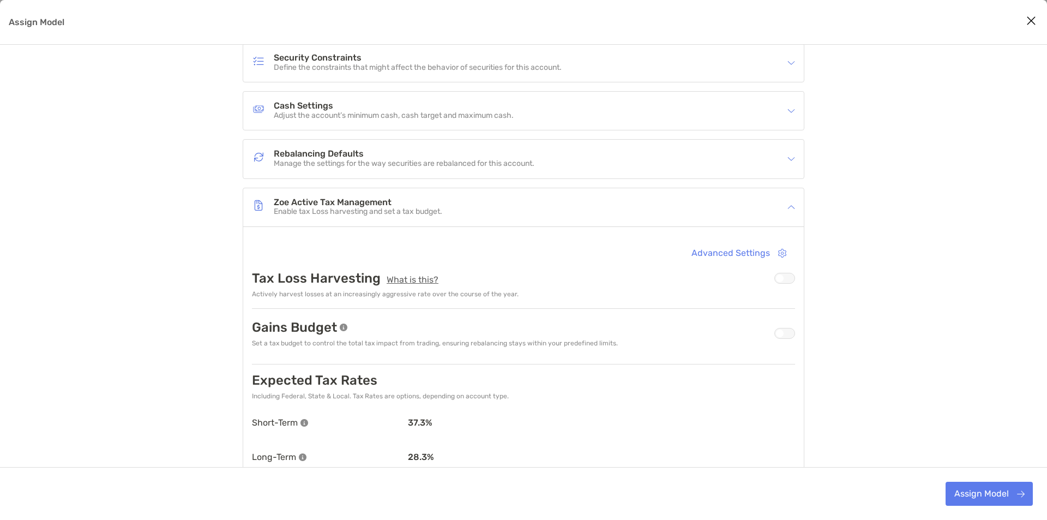
scroll to position [218, 0]
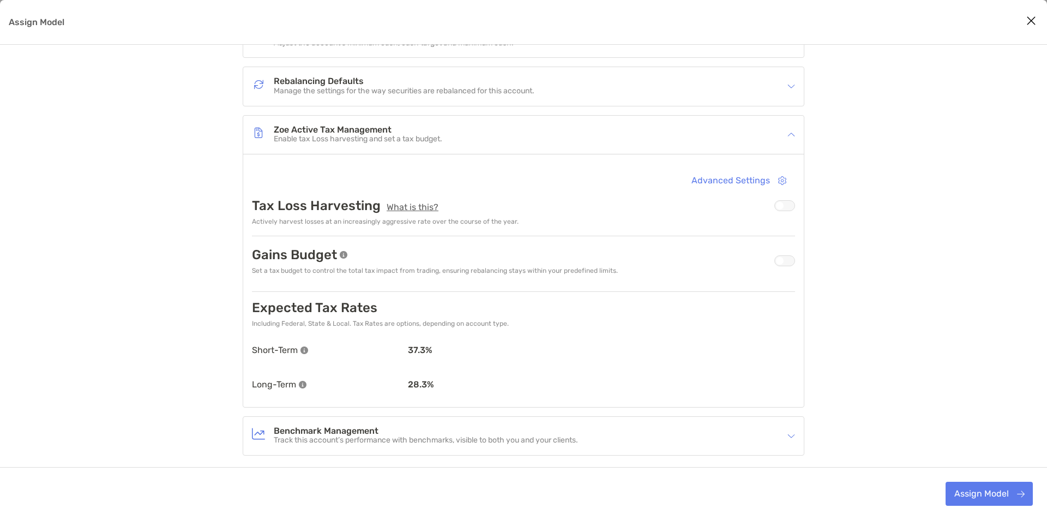
click at [577, 430] on h4 "Benchmark Management" at bounding box center [426, 430] width 304 height 9
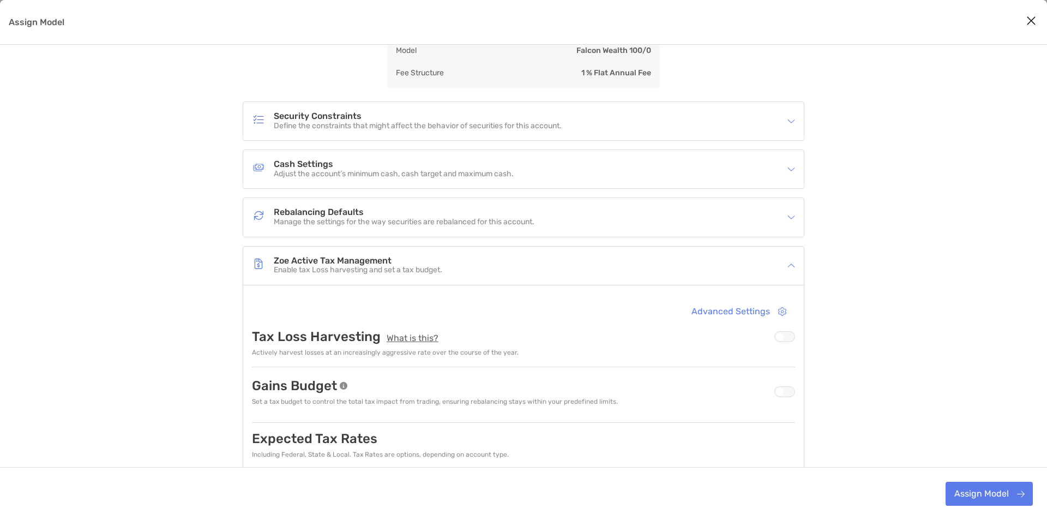
scroll to position [146, 0]
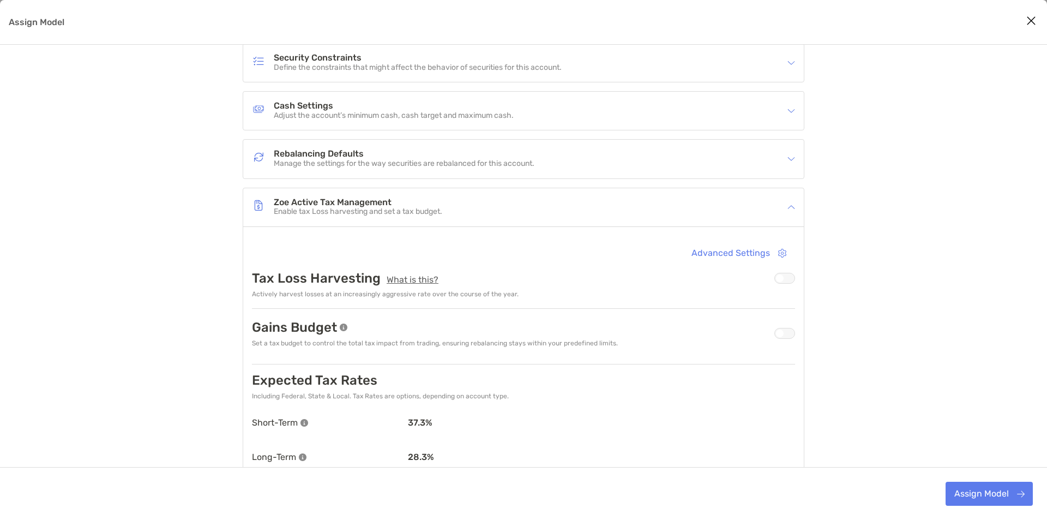
click at [775, 208] on div "Zoe Active Tax Management Enable tax Loss harvesting and set a tax budget." at bounding box center [516, 207] width 529 height 25
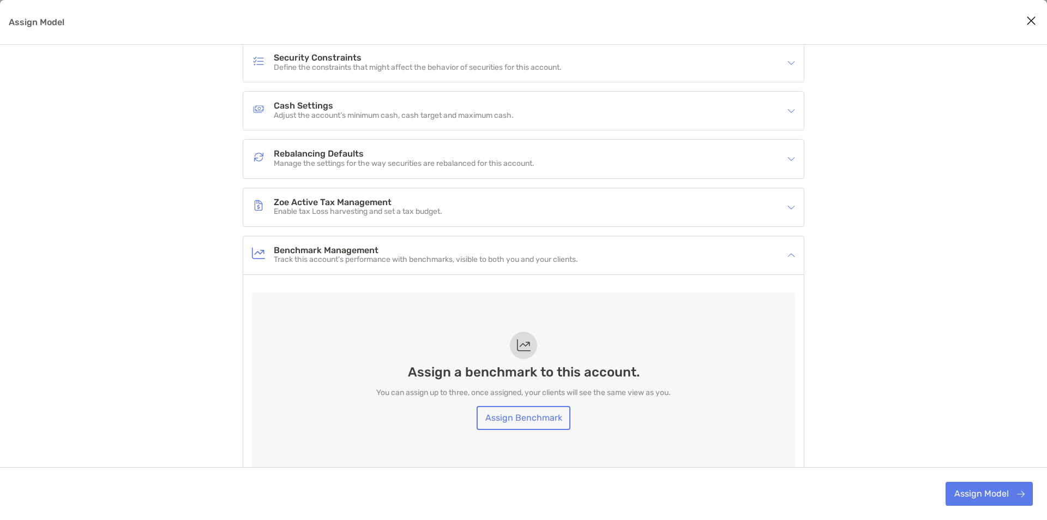
click at [883, 363] on div "Account Settings Default company accounts settings have been applied to the acc…" at bounding box center [523, 253] width 1047 height 673
click at [686, 256] on div "Benchmark Management Track this account’s performance with benchmarks, visible …" at bounding box center [516, 255] width 529 height 25
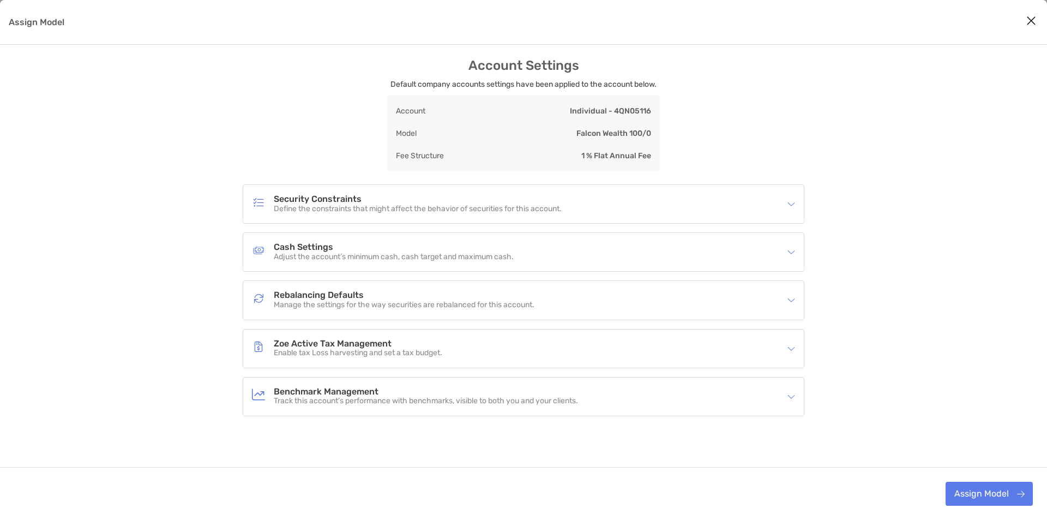
scroll to position [0, 0]
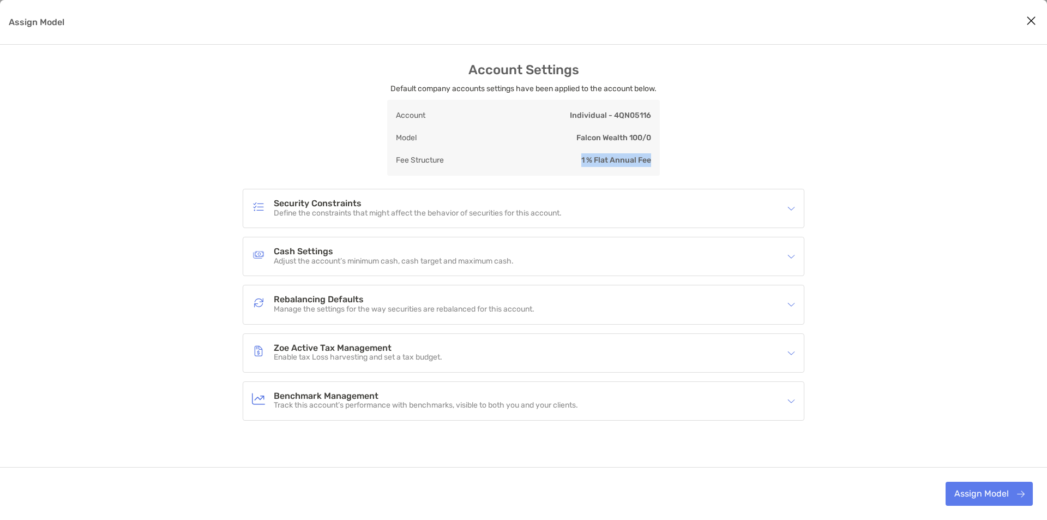
drag, startPoint x: 583, startPoint y: 160, endPoint x: 650, endPoint y: 162, distance: 67.6
click at [650, 162] on p "1 % Flat Annual Fee" at bounding box center [616, 160] width 70 height 14
click at [960, 299] on div "Account Settings Default company accounts settings have been applied to the acc…" at bounding box center [523, 297] width 1047 height 470
click at [952, 339] on div "Account Settings Default company accounts settings have been applied to the acc…" at bounding box center [523, 297] width 1047 height 470
drag, startPoint x: 655, startPoint y: 160, endPoint x: 547, endPoint y: 117, distance: 116.5
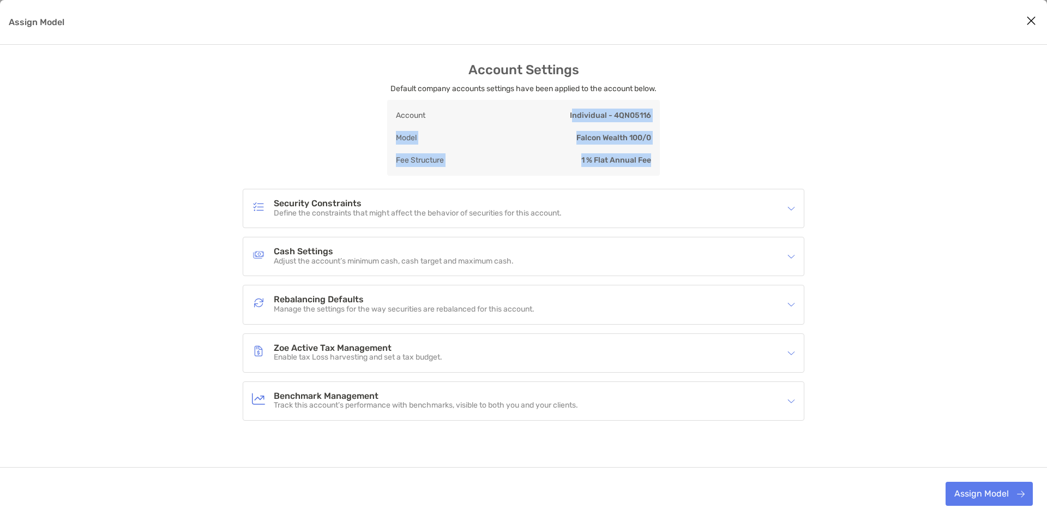
click at [547, 117] on div "Account Individual - 4QN05116 Model Falcon Wealth 100/0 Fee Structure 1 % Flat …" at bounding box center [523, 138] width 273 height 76
click at [959, 254] on div "Account Settings Default company accounts settings have been applied to the acc…" at bounding box center [523, 297] width 1047 height 470
click at [994, 487] on button "Assign Model" at bounding box center [988, 493] width 87 height 24
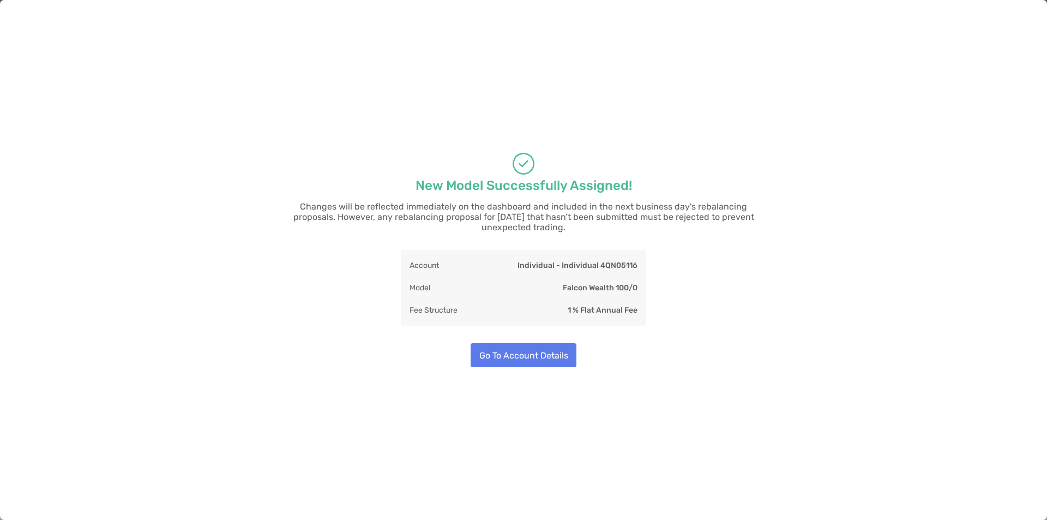
click at [804, 339] on div "New Model Successfully Assigned! Changes will be reflected immediately on the d…" at bounding box center [523, 260] width 1047 height 520
click at [125, 299] on div "New Model Successfully Assigned! Changes will be reflected immediately on the d…" at bounding box center [523, 260] width 1047 height 520
drag, startPoint x: 529, startPoint y: 330, endPoint x: 529, endPoint y: 353, distance: 23.4
click at [529, 334] on div "New Model Successfully Assigned! Changes will be reflected immediately on the d…" at bounding box center [523, 260] width 1047 height 520
drag, startPoint x: 529, startPoint y: 353, endPoint x: 536, endPoint y: 355, distance: 7.4
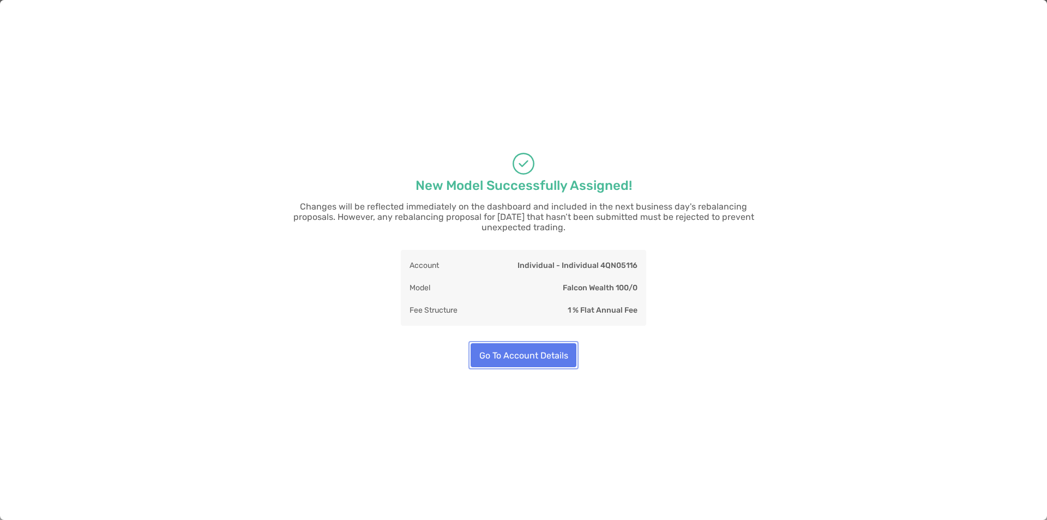
click at [529, 353] on button "Go To Account Details" at bounding box center [524, 355] width 106 height 24
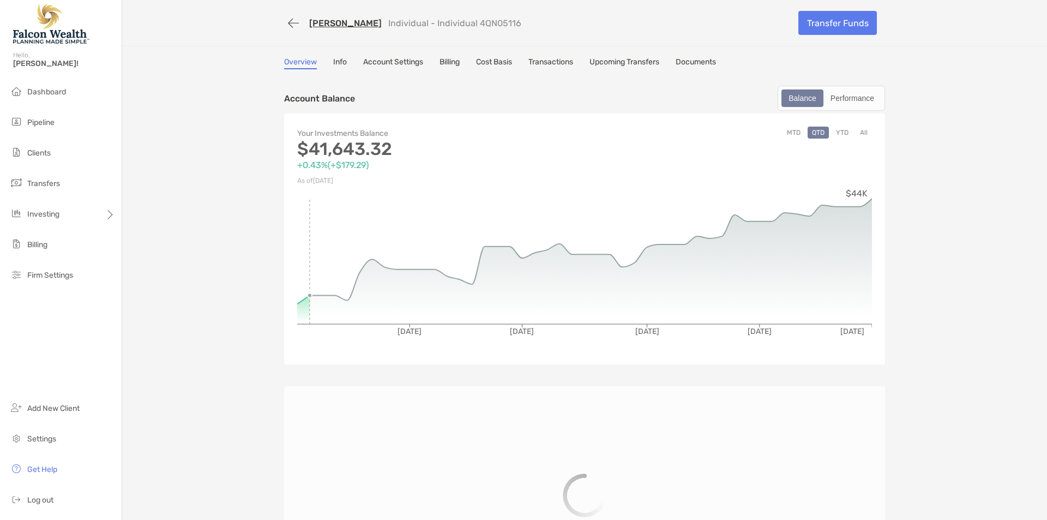
click at [187, 245] on div "JACOB LLOYD Individual - Individual 4QN05116 Transfer Funds Overview Info Accou…" at bounding box center [584, 313] width 925 height 626
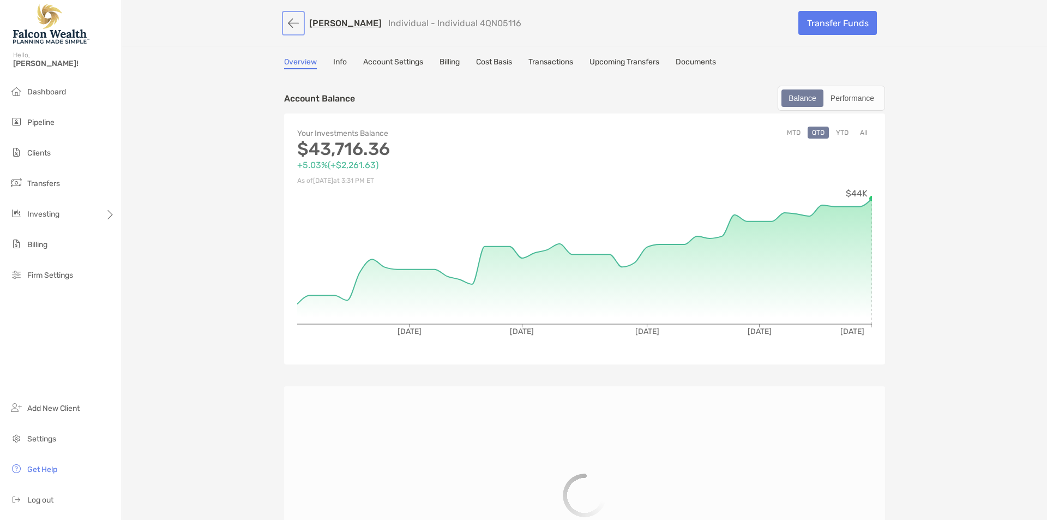
click at [285, 24] on button "button" at bounding box center [293, 23] width 19 height 20
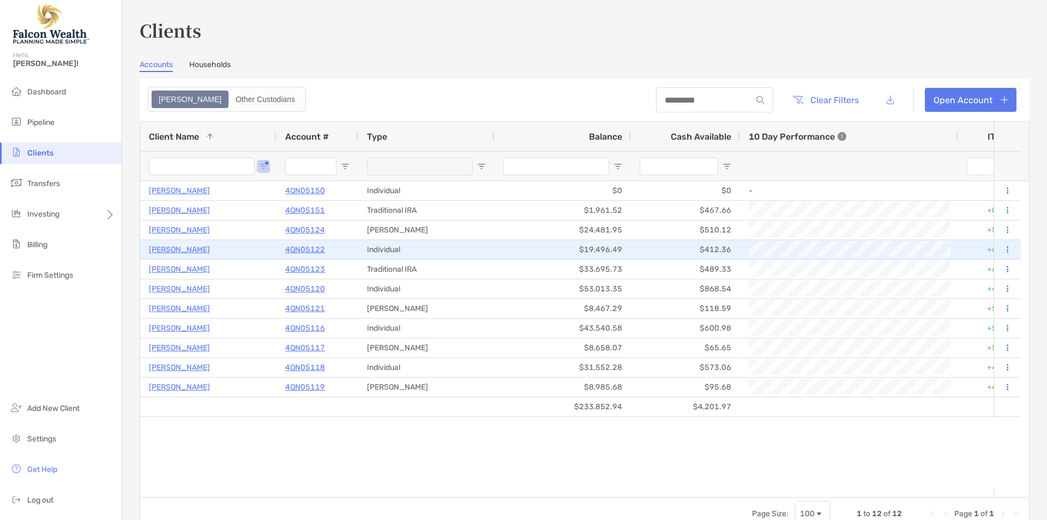
type input "*****"
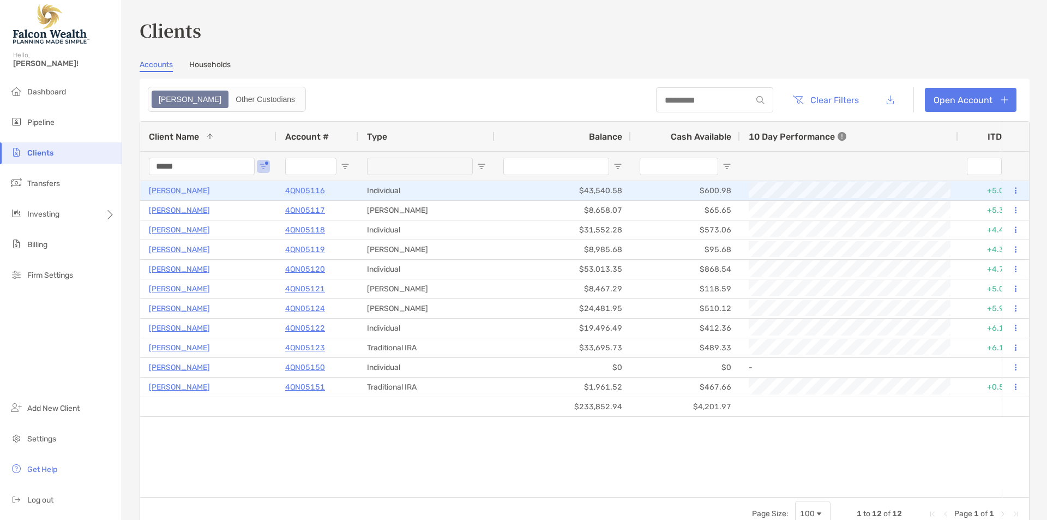
click at [185, 194] on p "JACOB LLOYD" at bounding box center [179, 191] width 61 height 14
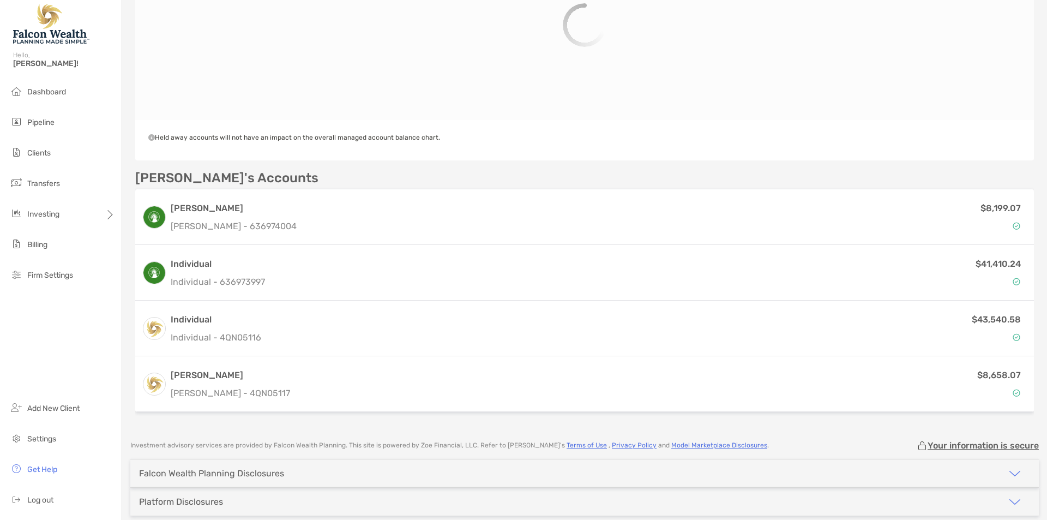
scroll to position [263, 0]
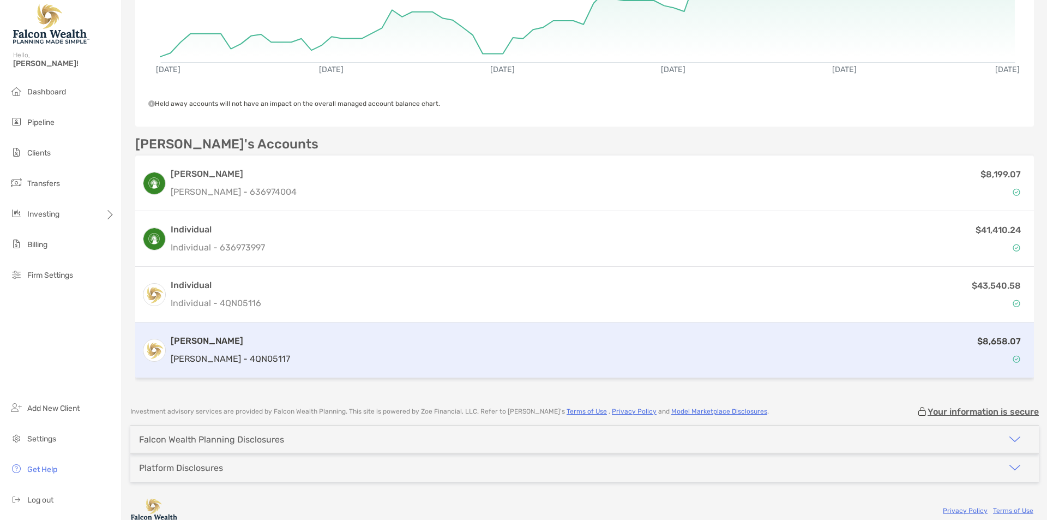
click at [218, 352] on p "Roth IRA - 4QN05117" at bounding box center [230, 359] width 119 height 14
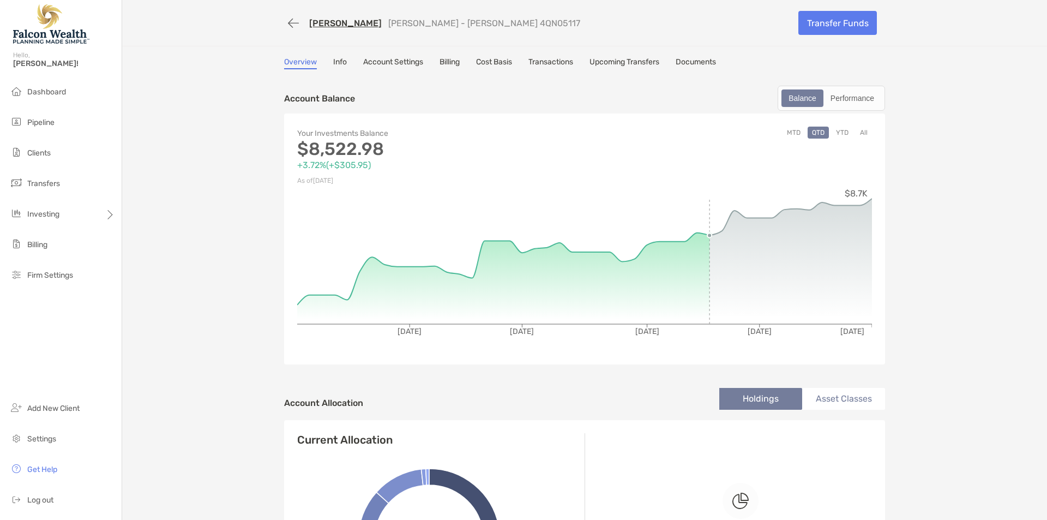
scroll to position [218, 0]
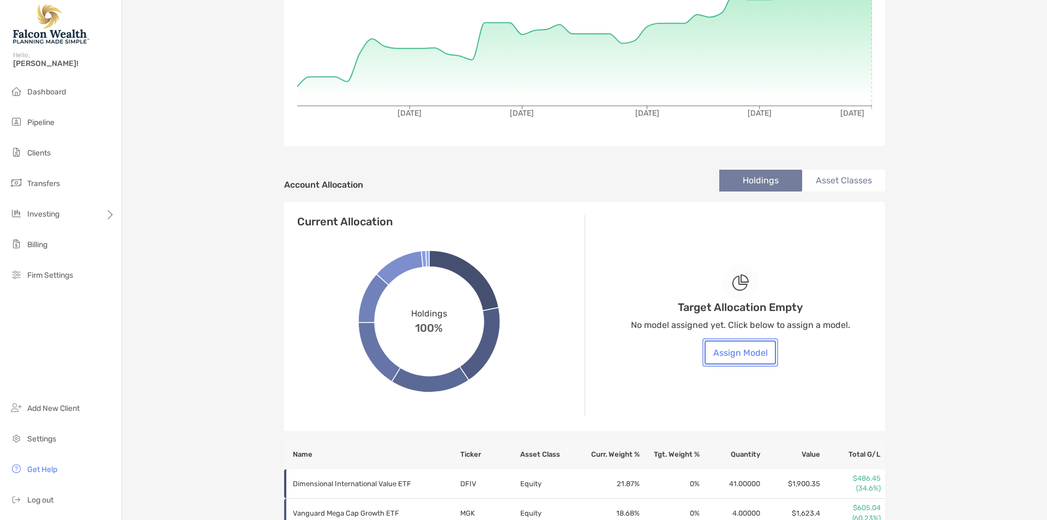
click at [756, 352] on button "Assign Model" at bounding box center [739, 352] width 71 height 24
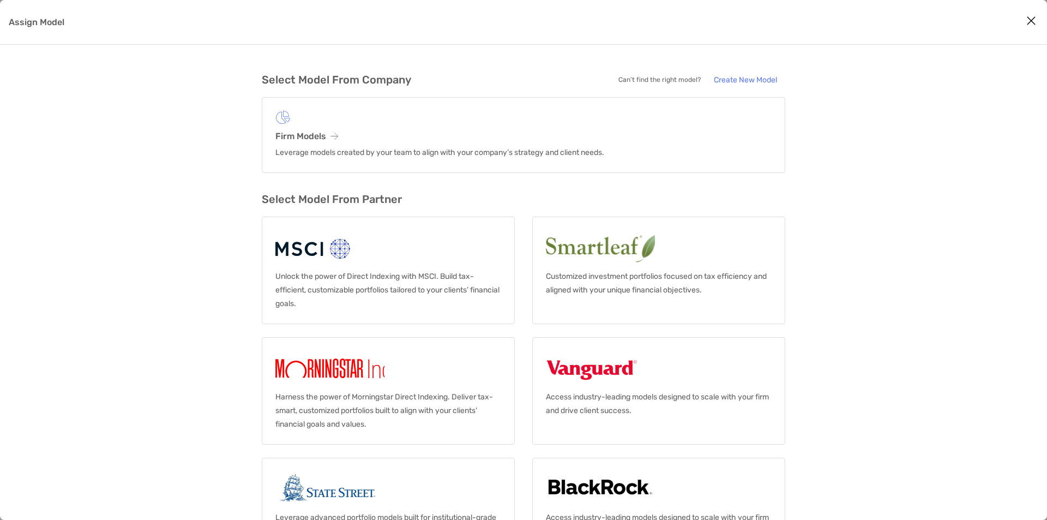
click at [164, 222] on div "Select Model From Company Can’t find the right model? Create New Model Firm Mod…" at bounding box center [523, 282] width 1047 height 475
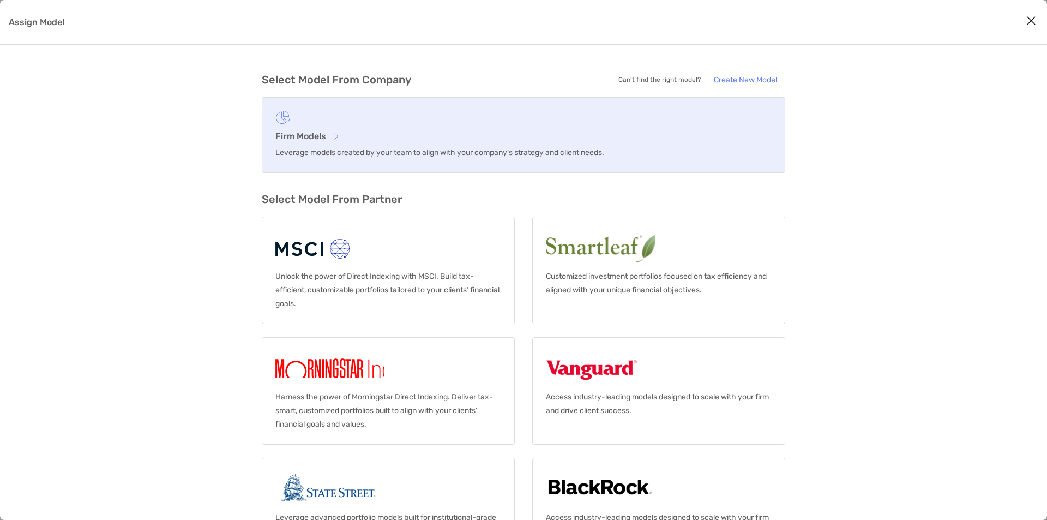
click at [288, 138] on h3 "Firm Models" at bounding box center [523, 136] width 496 height 10
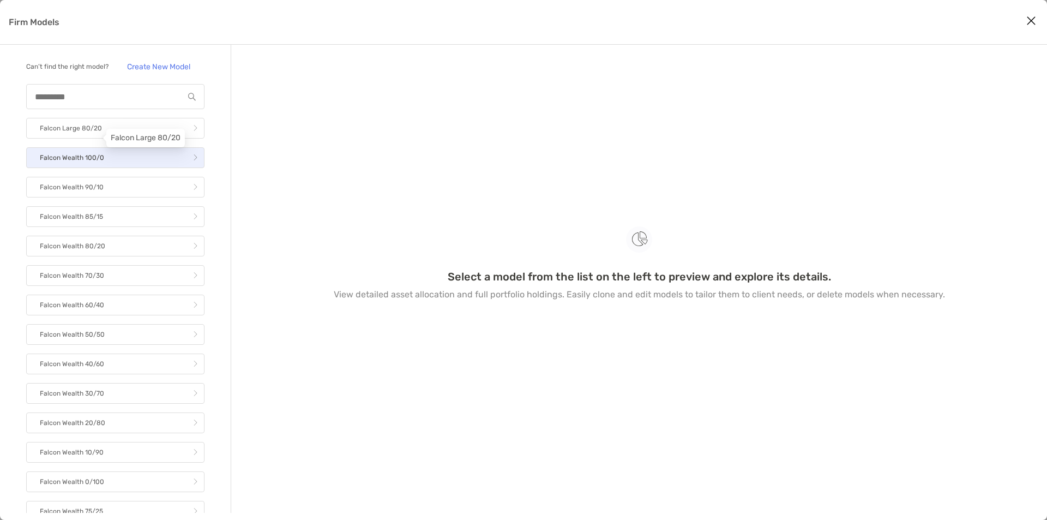
click at [83, 161] on p "Falcon Wealth 100/0" at bounding box center [72, 158] width 64 height 14
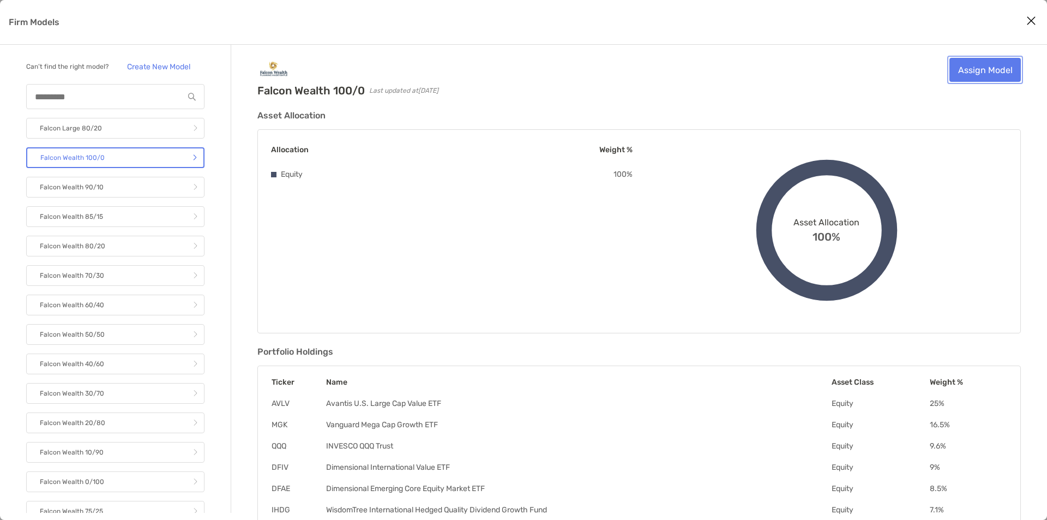
click at [970, 73] on link "Assign Model" at bounding box center [984, 70] width 71 height 24
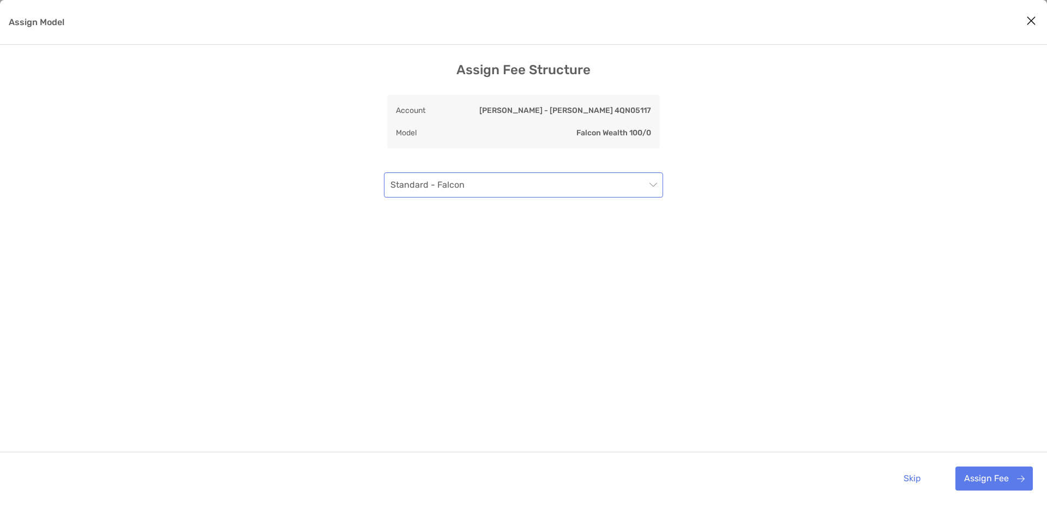
click at [438, 181] on span "Standard - Falcon" at bounding box center [523, 185] width 266 height 24
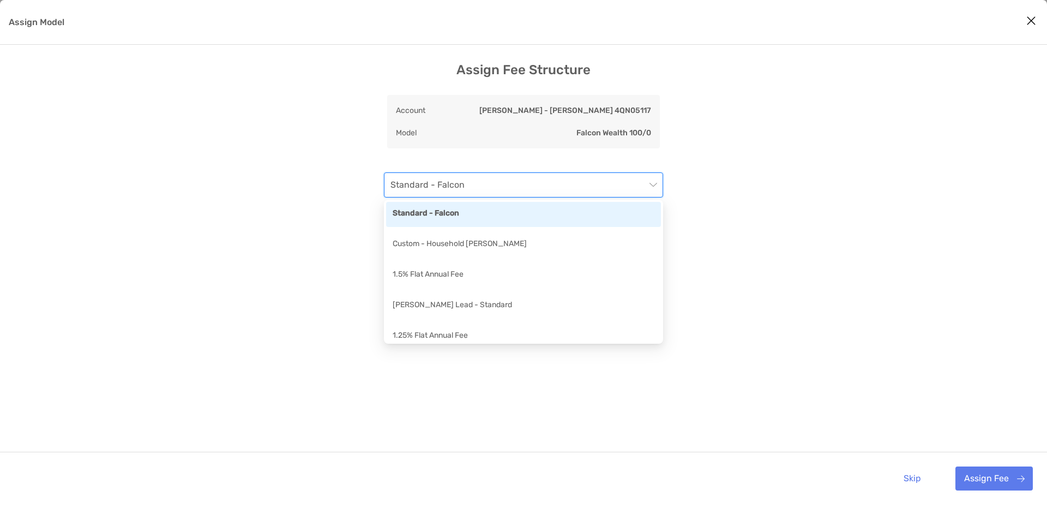
click at [438, 181] on span "Standard - Falcon" at bounding box center [523, 185] width 266 height 24
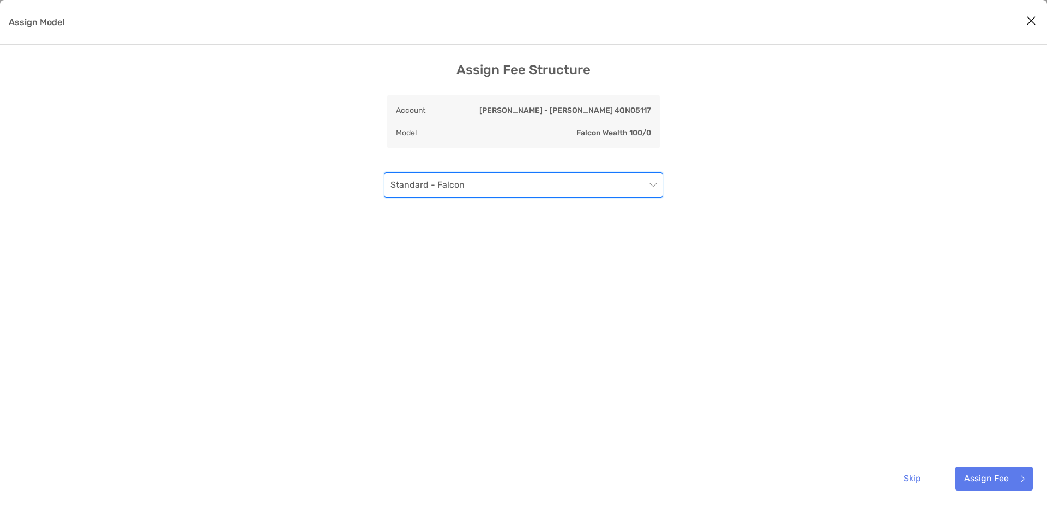
click at [508, 180] on span "Standard - Falcon" at bounding box center [523, 185] width 266 height 24
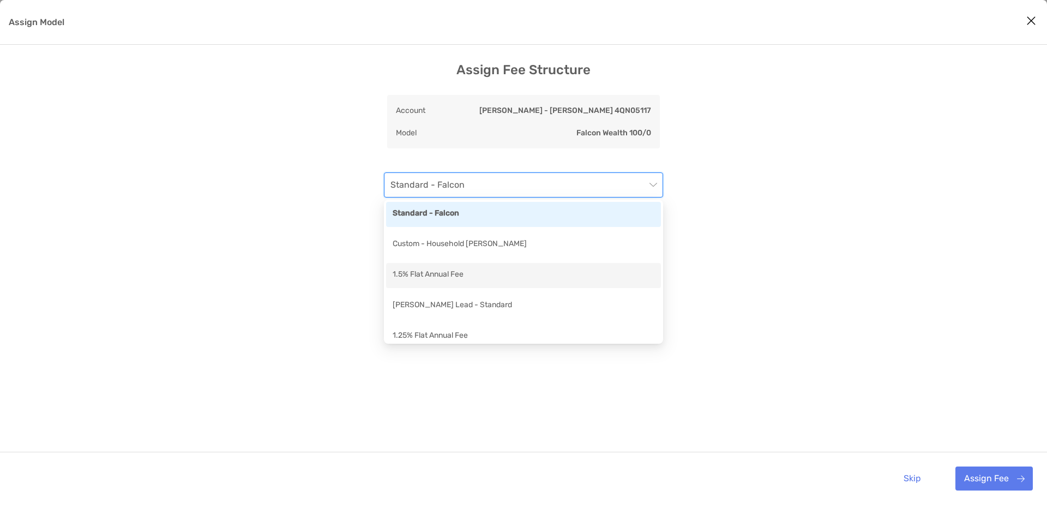
scroll to position [146, 0]
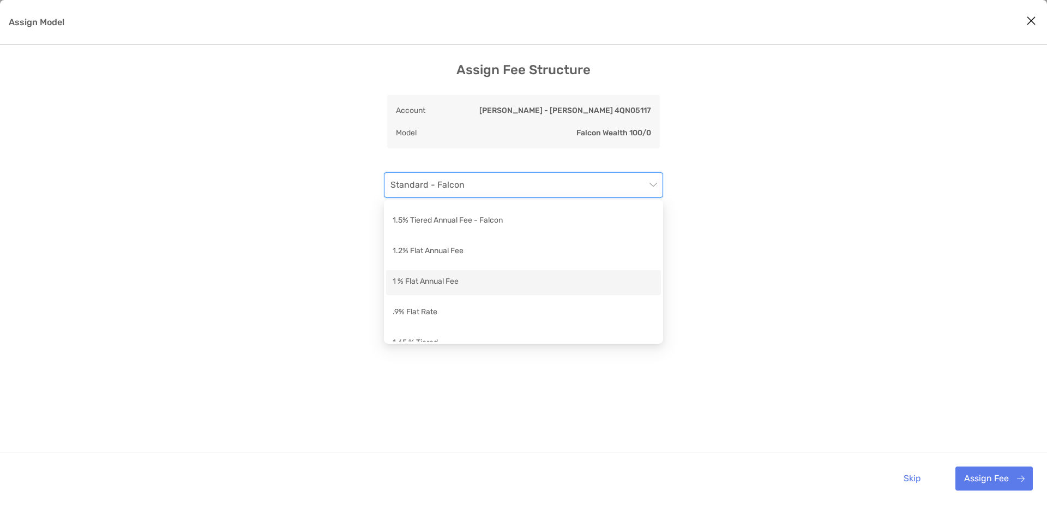
click at [461, 281] on div "1 % Flat Annual Fee" at bounding box center [524, 282] width 262 height 14
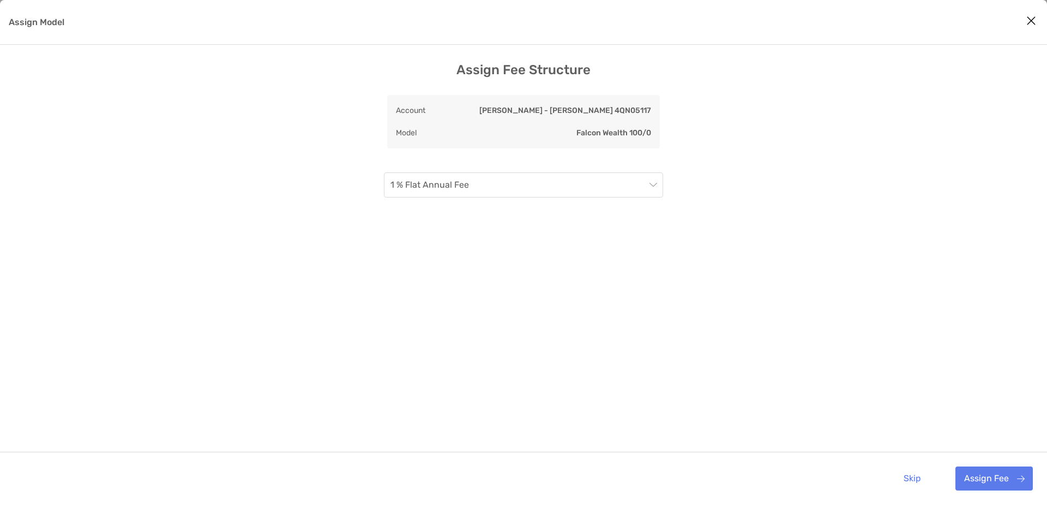
click at [295, 322] on div "Assign Fee Structure Account Roth IRA - Roth IRA 4QN05117 Model Falcon Wealth 1…" at bounding box center [523, 283] width 1047 height 442
click at [997, 481] on button "Assign Fee" at bounding box center [993, 478] width 77 height 24
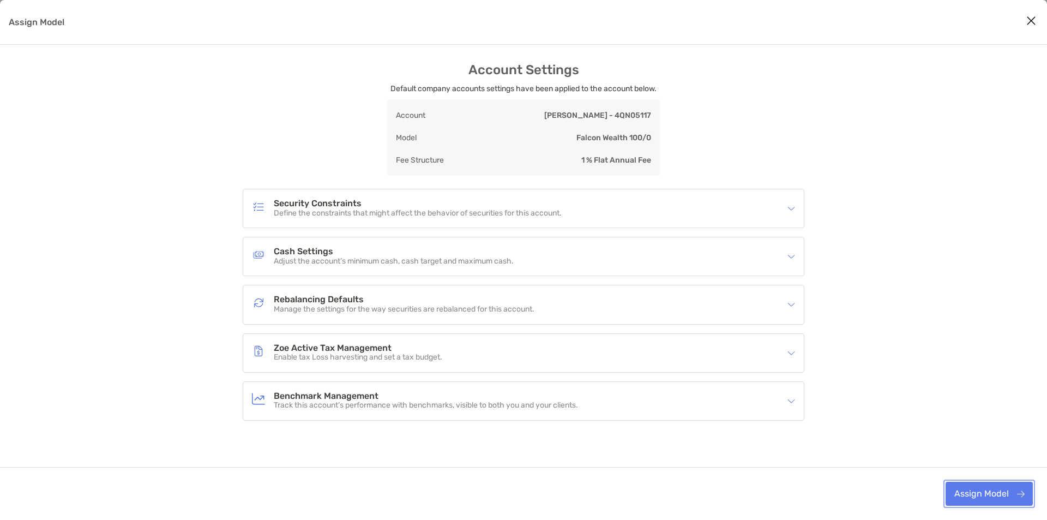
click at [1012, 498] on button "Assign Model" at bounding box center [988, 493] width 87 height 24
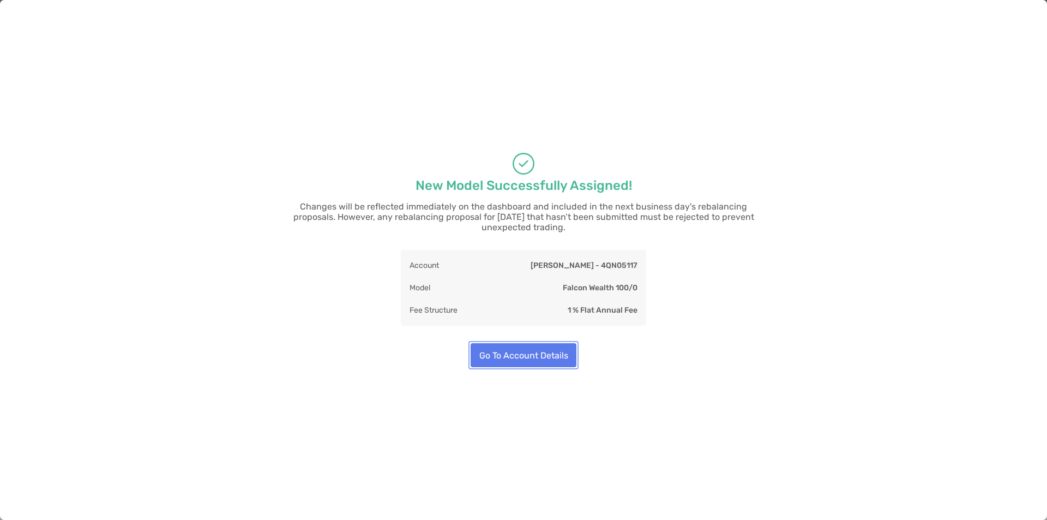
click at [529, 352] on button "Go To Account Details" at bounding box center [524, 355] width 106 height 24
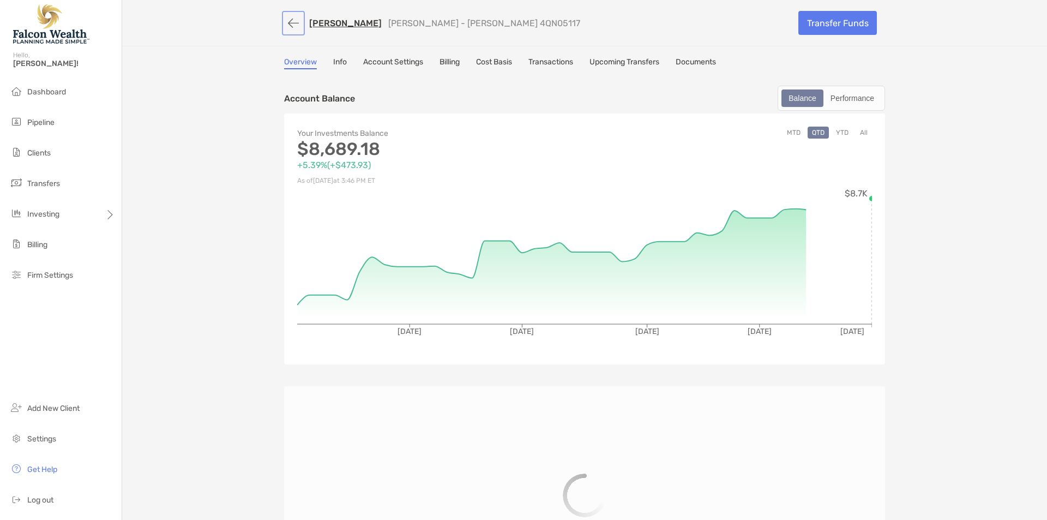
click at [288, 23] on button "button" at bounding box center [293, 23] width 19 height 20
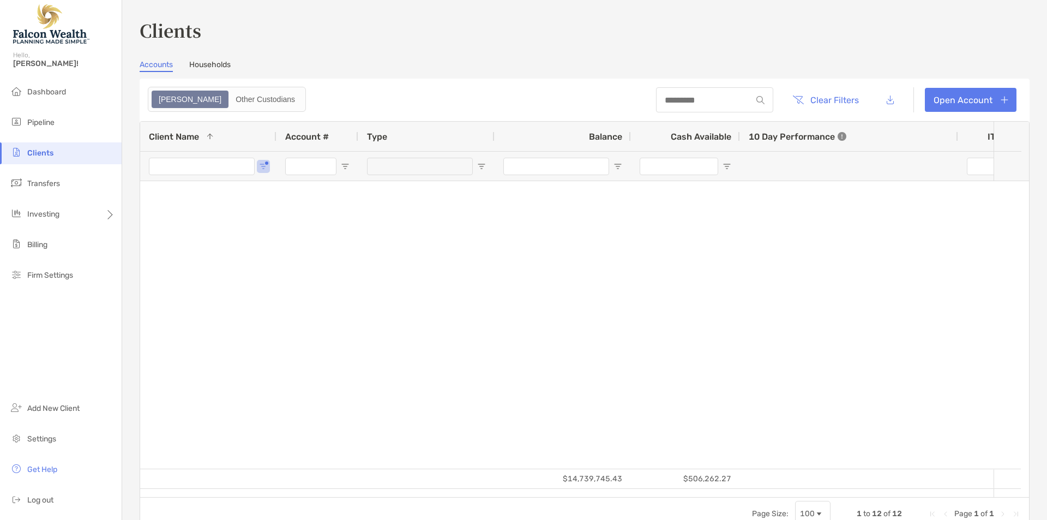
type input "*****"
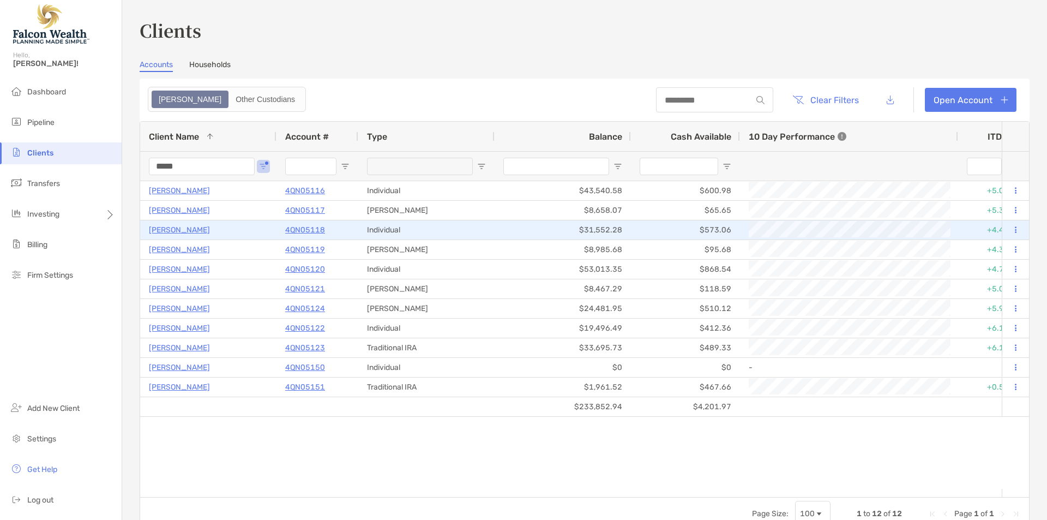
click at [175, 230] on p "[PERSON_NAME]" at bounding box center [179, 230] width 61 height 14
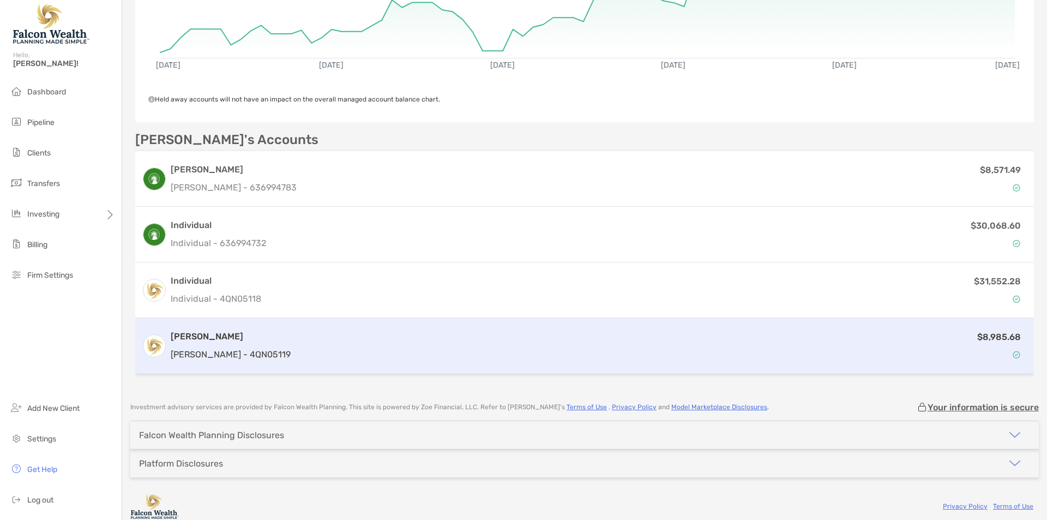
scroll to position [277, 0]
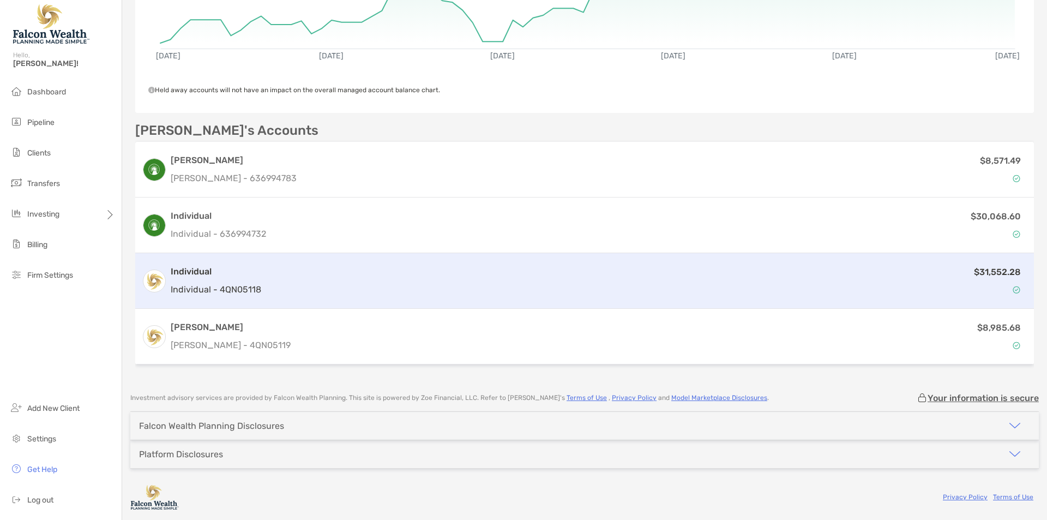
click at [307, 284] on div "$31,552.28" at bounding box center [647, 281] width 762 height 32
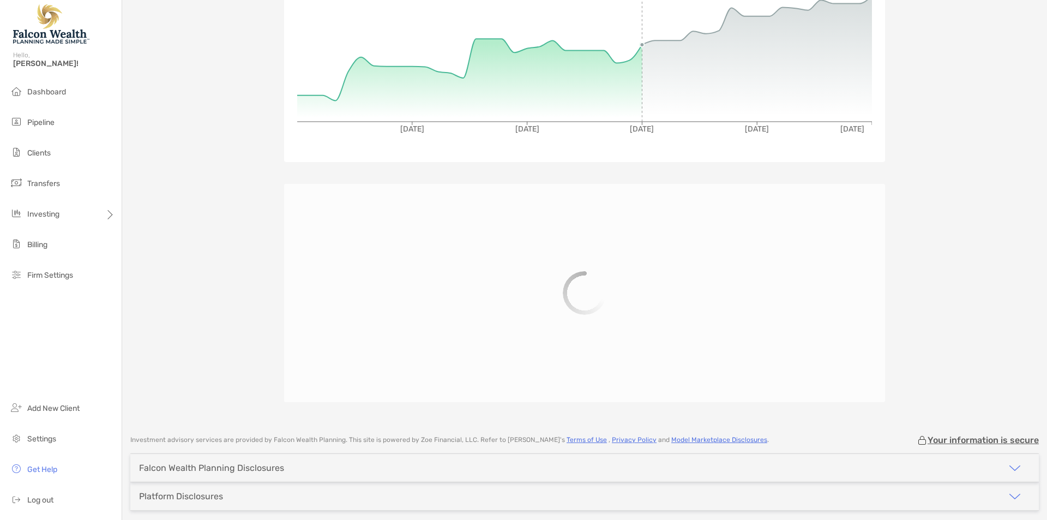
scroll to position [245, 0]
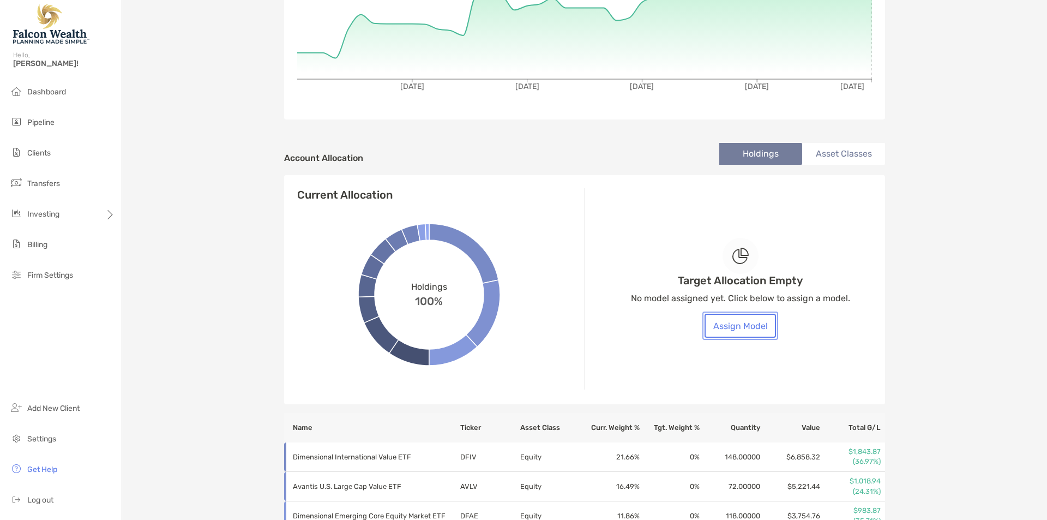
click at [749, 335] on button "Assign Model" at bounding box center [739, 325] width 71 height 24
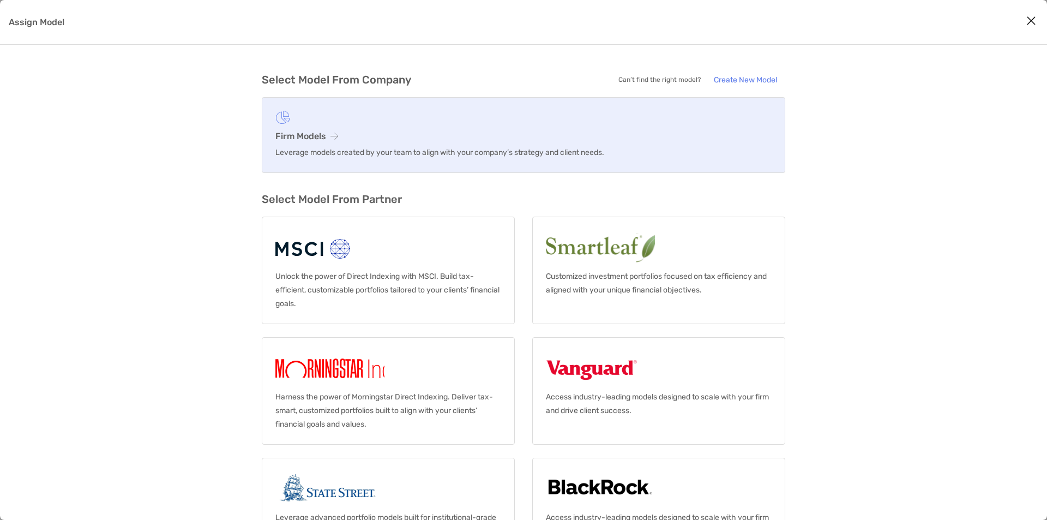
click at [487, 123] on figure "Assign Model" at bounding box center [523, 118] width 496 height 14
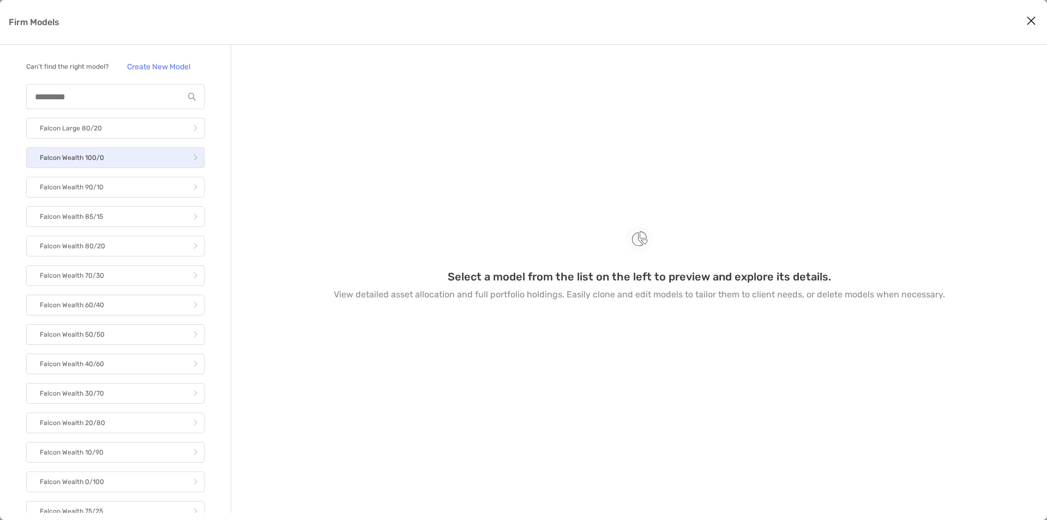
click at [90, 165] on p "Falcon Wealth 100/0" at bounding box center [72, 158] width 64 height 14
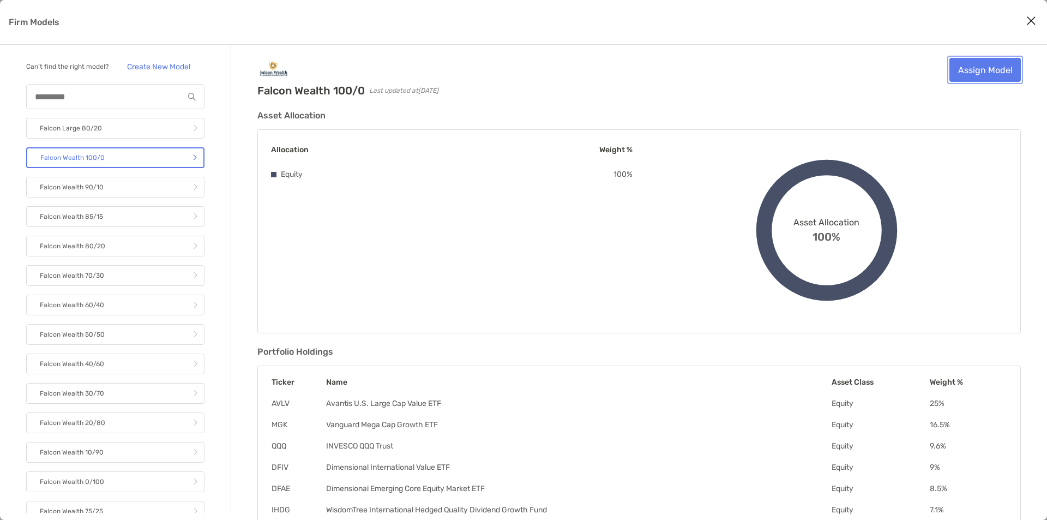
click at [984, 72] on link "Assign Model" at bounding box center [984, 70] width 71 height 24
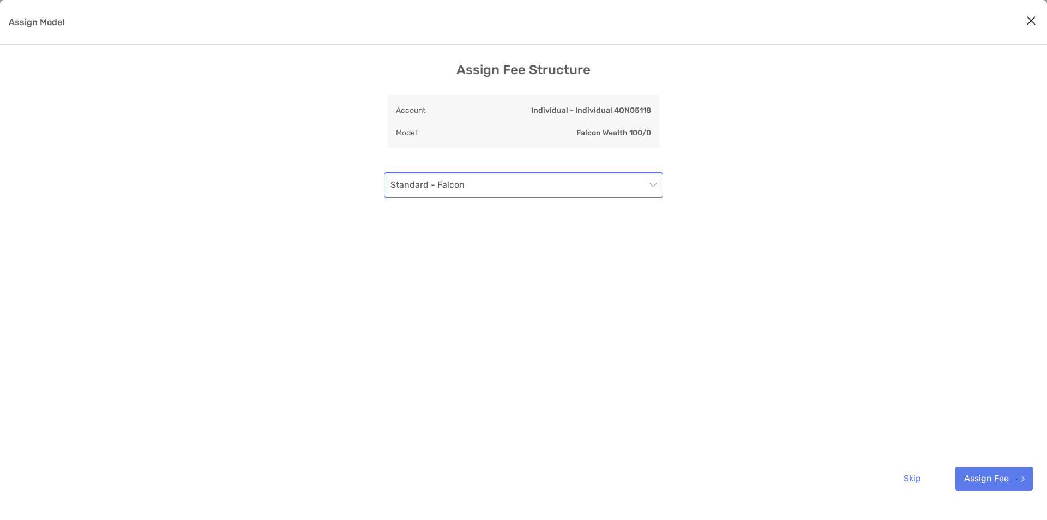
click at [514, 183] on span "Standard - Falcon" at bounding box center [523, 185] width 266 height 24
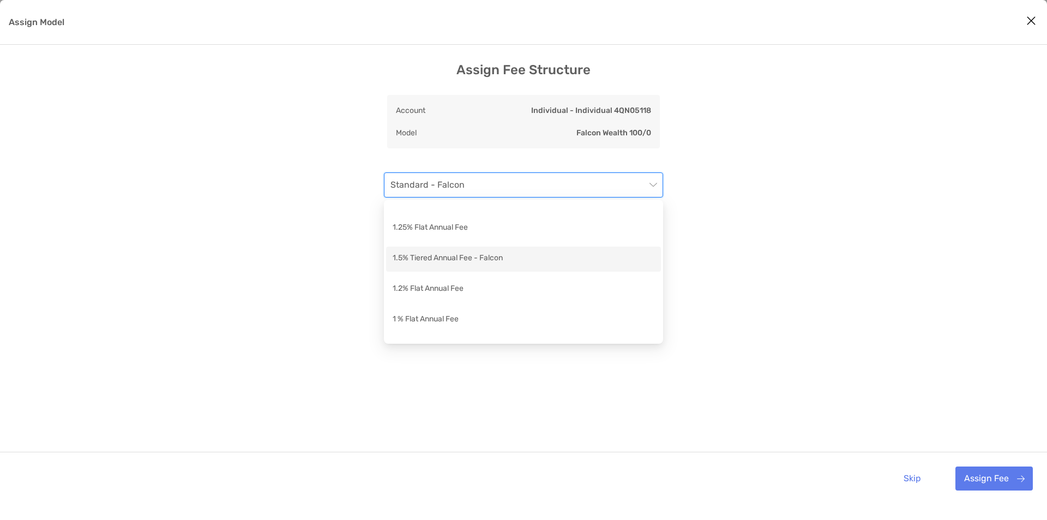
scroll to position [146, 0]
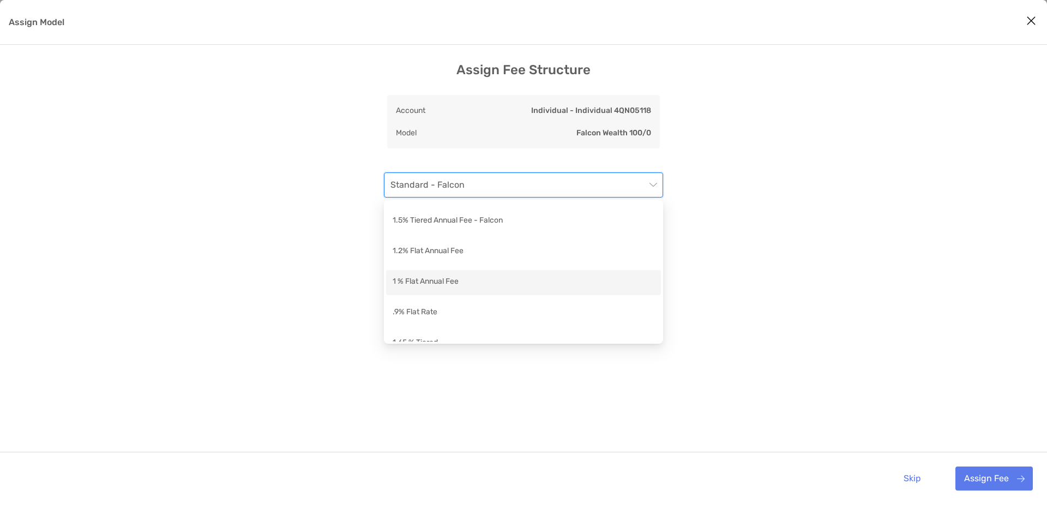
click at [440, 285] on div "1 % Flat Annual Fee" at bounding box center [524, 282] width 262 height 14
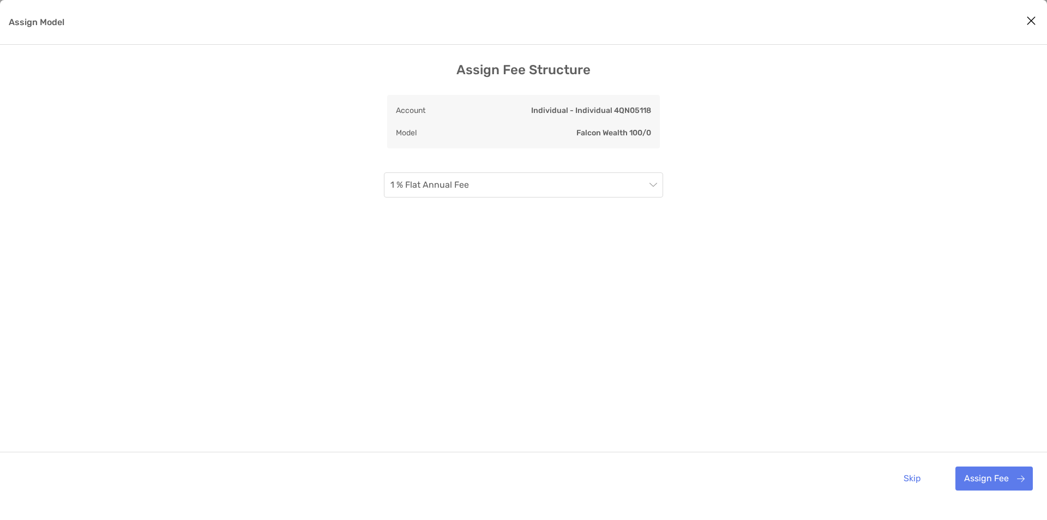
click at [149, 297] on div "Assign Fee Structure Account Individual - Individual 4QN05118 Model Falcon Weal…" at bounding box center [523, 283] width 1047 height 442
drag, startPoint x: 997, startPoint y: 485, endPoint x: 943, endPoint y: 475, distance: 54.4
click at [996, 485] on button "Assign Fee" at bounding box center [993, 478] width 77 height 24
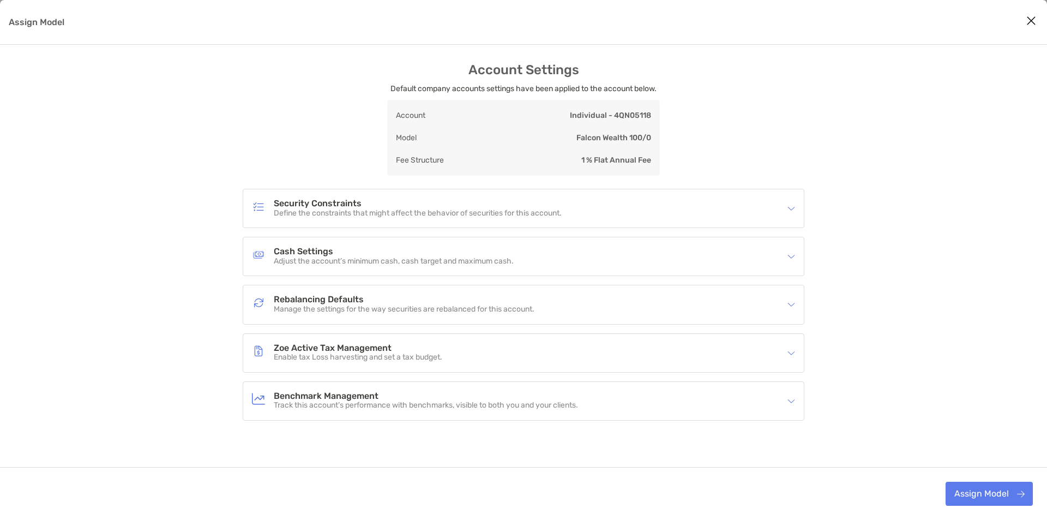
drag, startPoint x: 149, startPoint y: 263, endPoint x: 297, endPoint y: 206, distance: 158.5
click at [149, 263] on div "Account Settings Default company accounts settings have been applied to the acc…" at bounding box center [523, 297] width 1047 height 470
click at [990, 497] on button "Assign Model" at bounding box center [988, 493] width 87 height 24
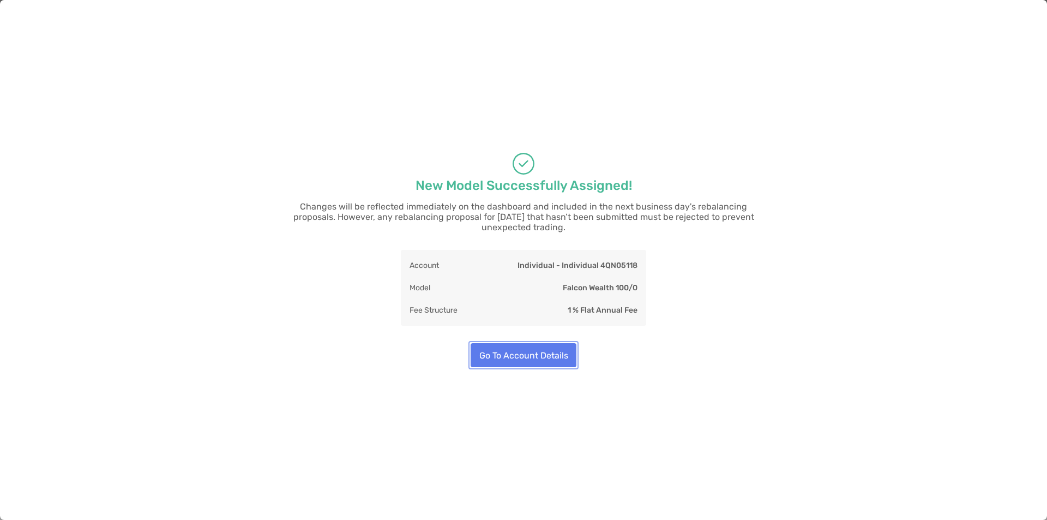
click at [508, 351] on button "Go To Account Details" at bounding box center [524, 355] width 106 height 24
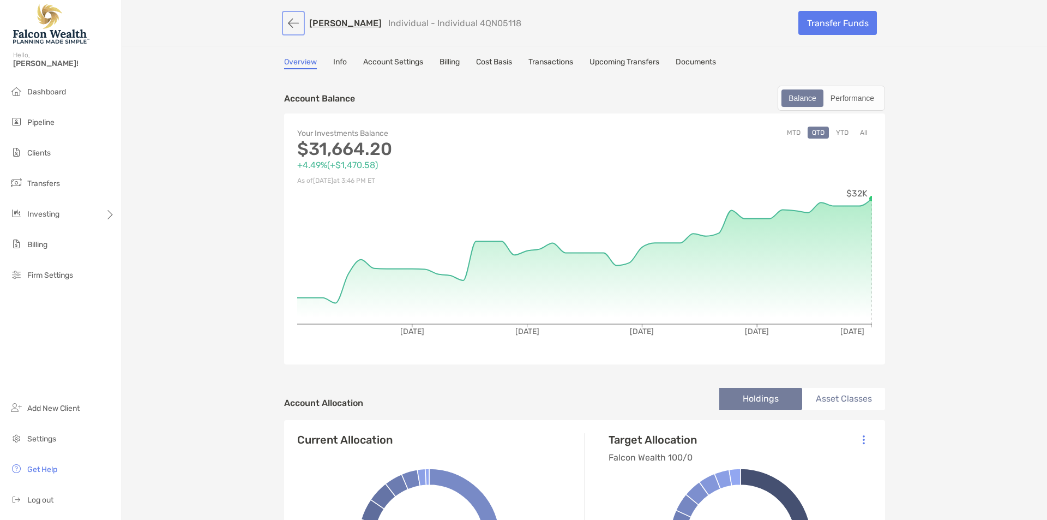
click at [288, 27] on button "button" at bounding box center [293, 23] width 19 height 20
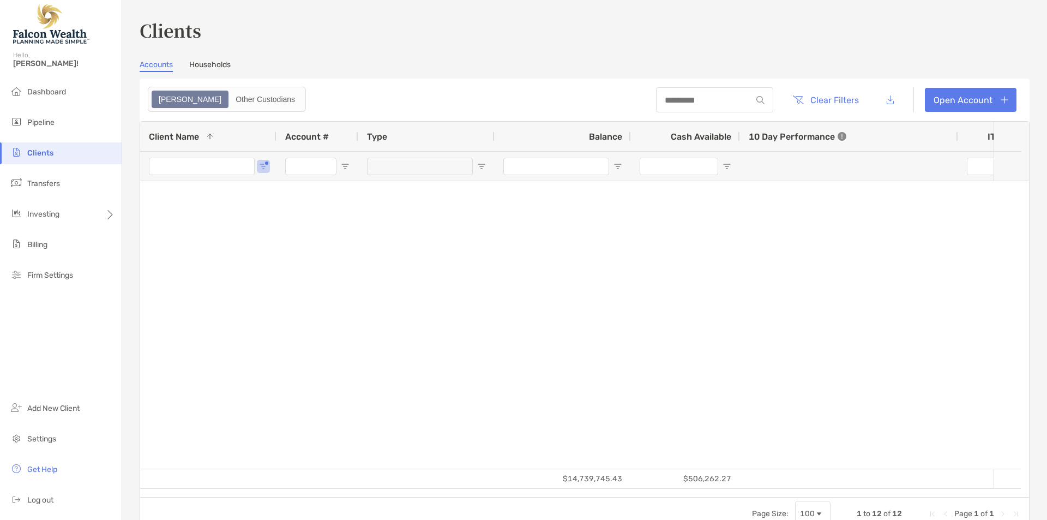
type input "*****"
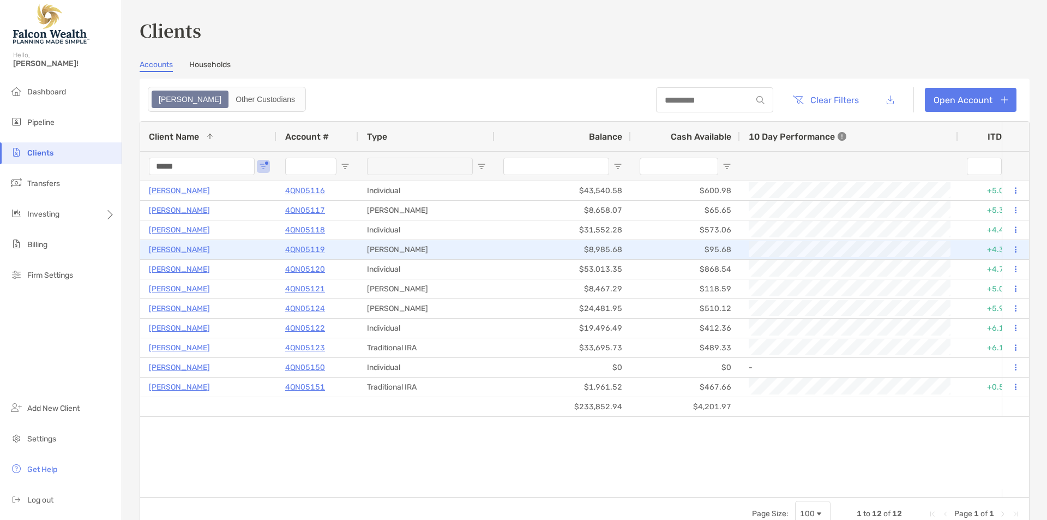
click at [178, 251] on p "[PERSON_NAME]" at bounding box center [179, 250] width 61 height 14
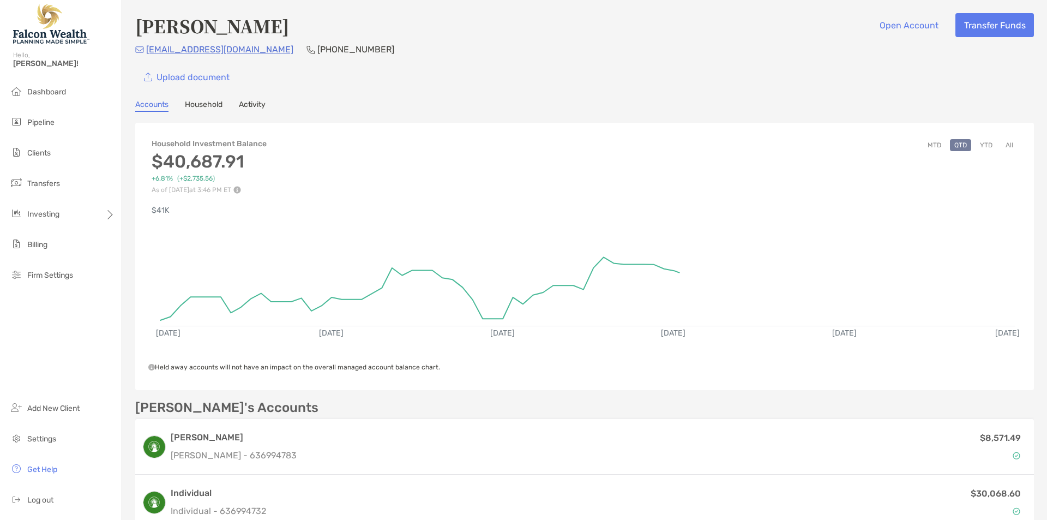
scroll to position [218, 0]
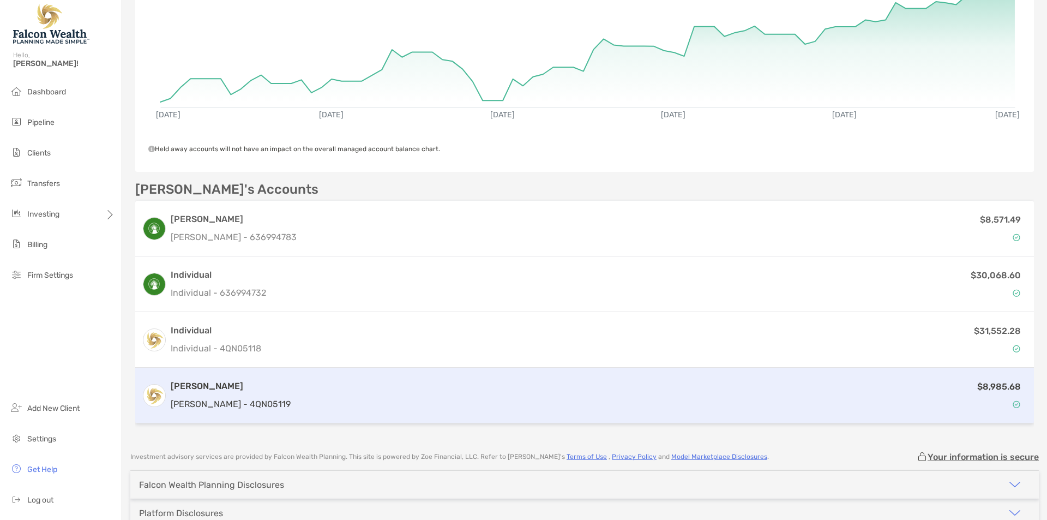
click at [443, 384] on div "$8,985.68" at bounding box center [661, 395] width 732 height 32
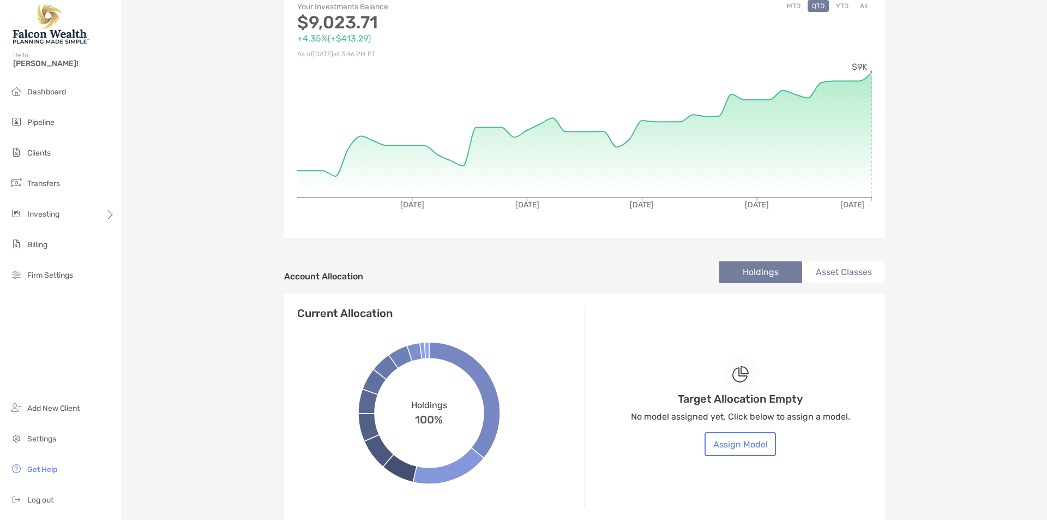
scroll to position [364, 0]
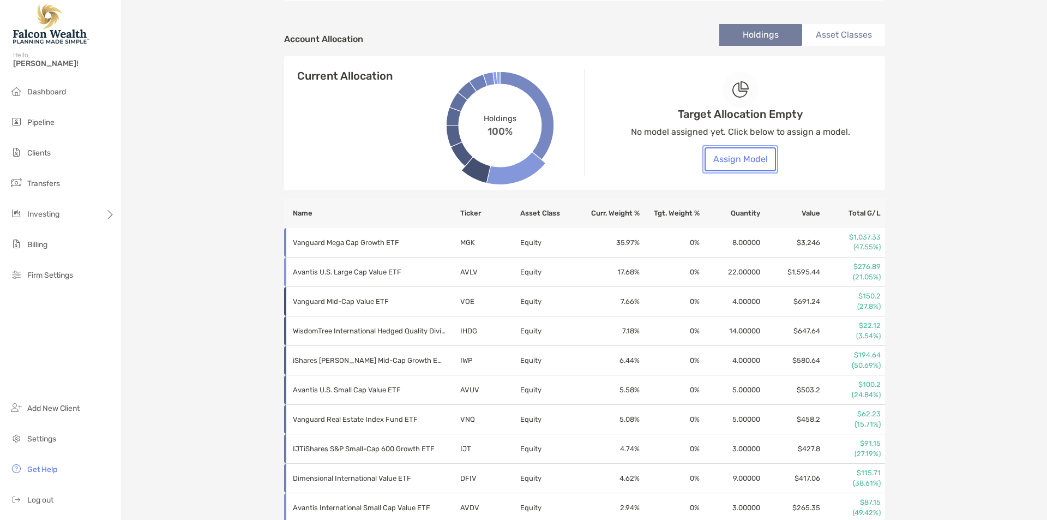
click at [749, 155] on button "Assign Model" at bounding box center [739, 159] width 71 height 24
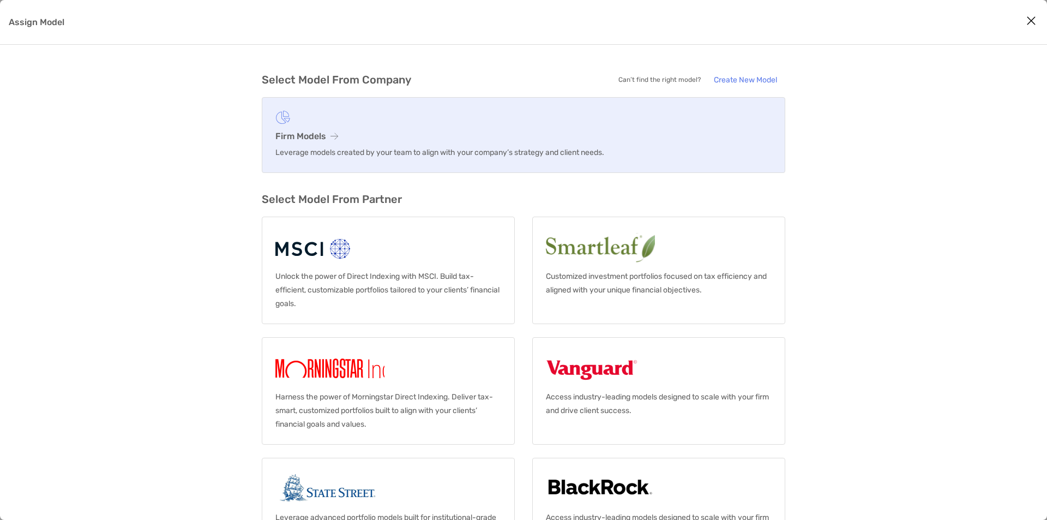
click at [500, 163] on link "Firm Models Leverage models created by your team to align with your company’s s…" at bounding box center [523, 135] width 523 height 76
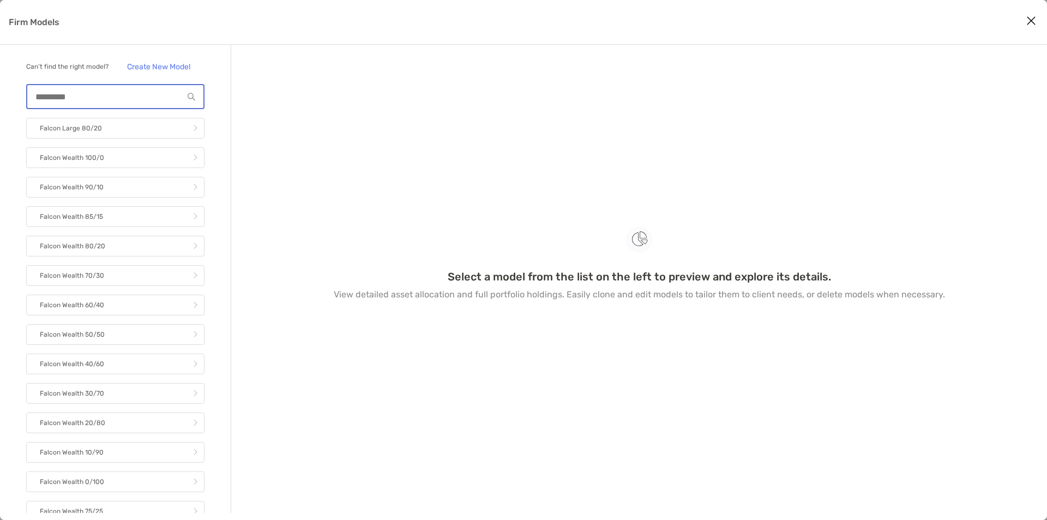
click at [110, 101] on input "Firm Models" at bounding box center [105, 96] width 156 height 9
click at [59, 161] on p "Falcon Wealth 100/0" at bounding box center [72, 158] width 64 height 14
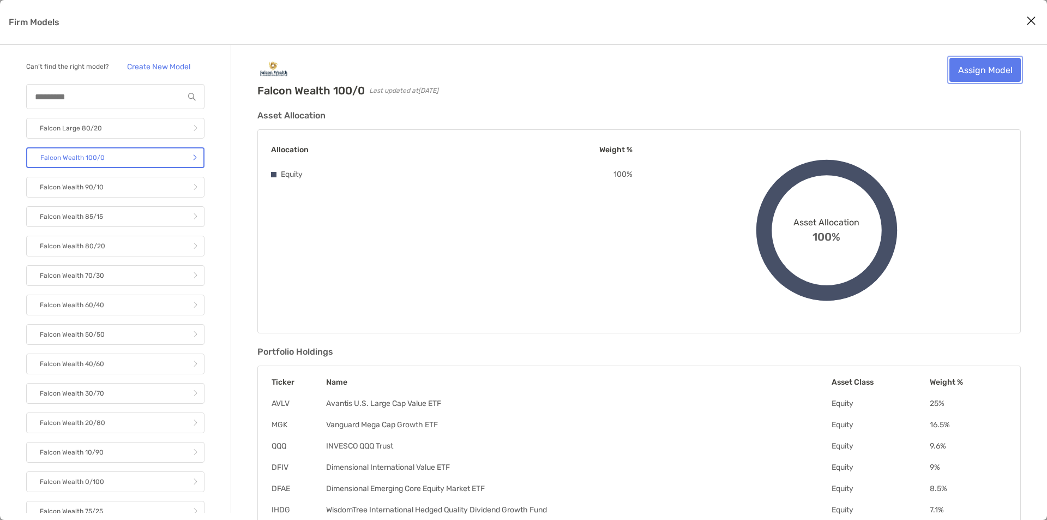
click at [984, 74] on link "Assign Model" at bounding box center [984, 70] width 71 height 24
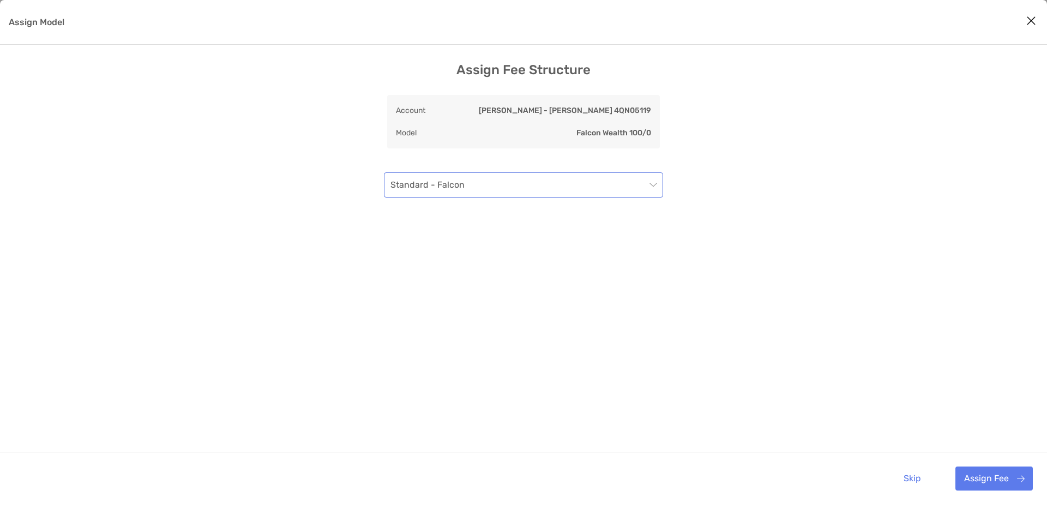
click at [438, 175] on span "Standard - Falcon" at bounding box center [523, 185] width 266 height 24
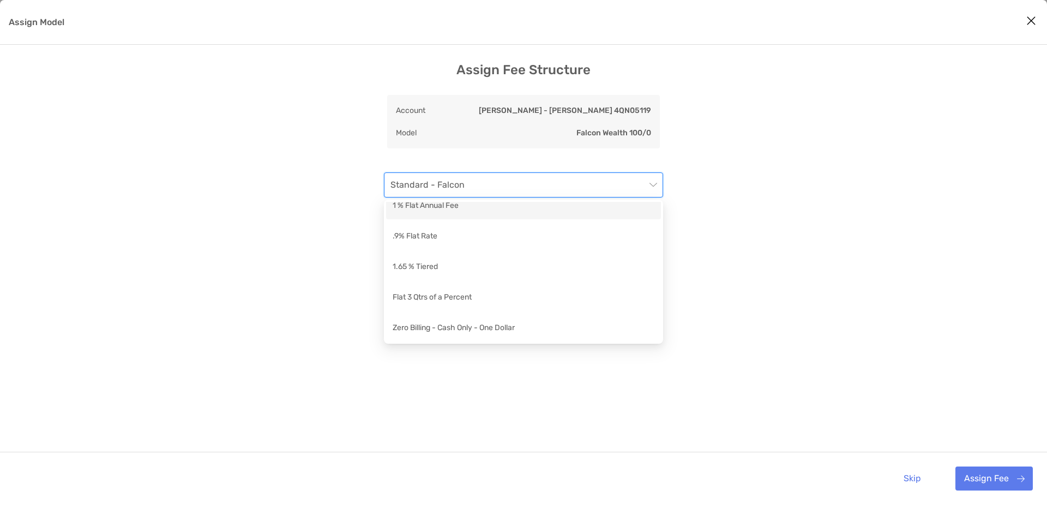
click at [443, 207] on div "1 % Flat Annual Fee" at bounding box center [524, 207] width 262 height 14
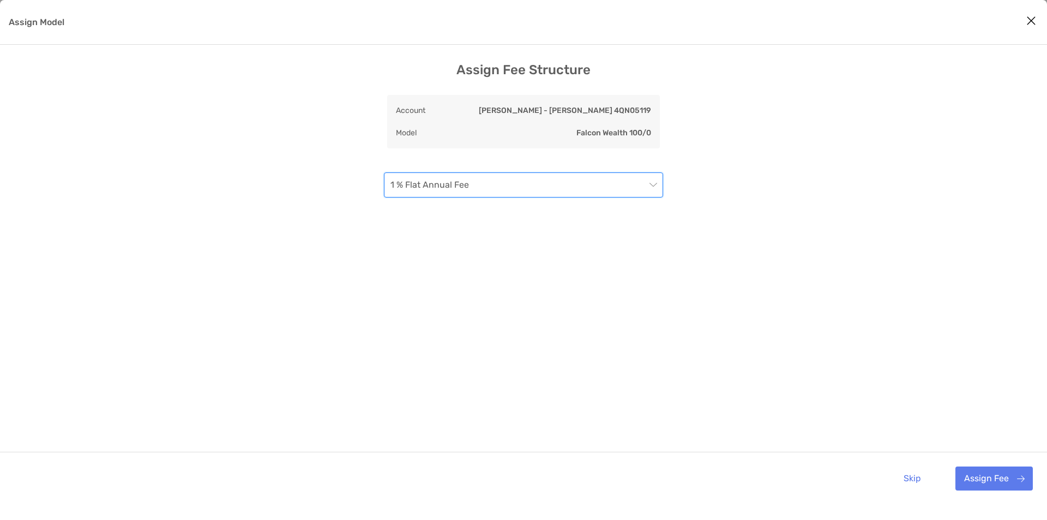
click at [226, 222] on div "Assign Fee Structure Account Roth IRA - Roth IRA 4QN05119 Model Falcon Wealth 1…" at bounding box center [523, 283] width 1047 height 442
click at [983, 482] on button "Assign Fee" at bounding box center [993, 478] width 77 height 24
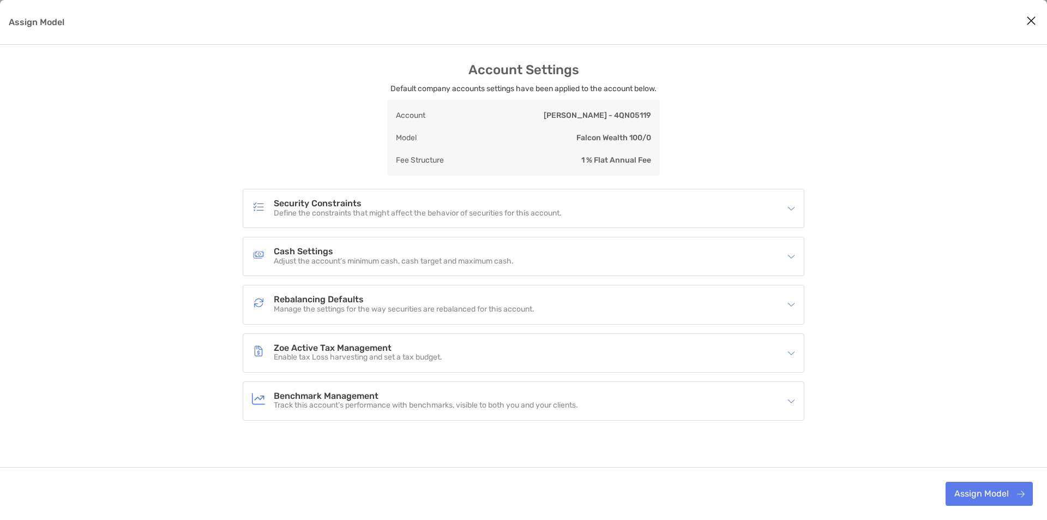
drag, startPoint x: 147, startPoint y: 279, endPoint x: 629, endPoint y: 395, distance: 495.1
click at [149, 279] on div "Account Settings Default company accounts settings have been applied to the acc…" at bounding box center [523, 297] width 1047 height 470
click at [996, 498] on button "Assign Model" at bounding box center [988, 493] width 87 height 24
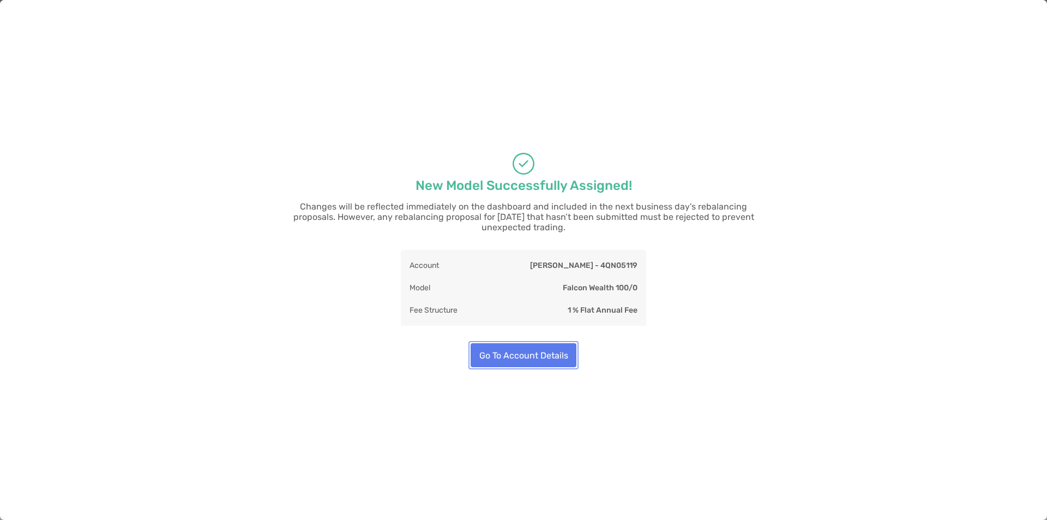
click at [552, 349] on button "Go To Account Details" at bounding box center [524, 355] width 106 height 24
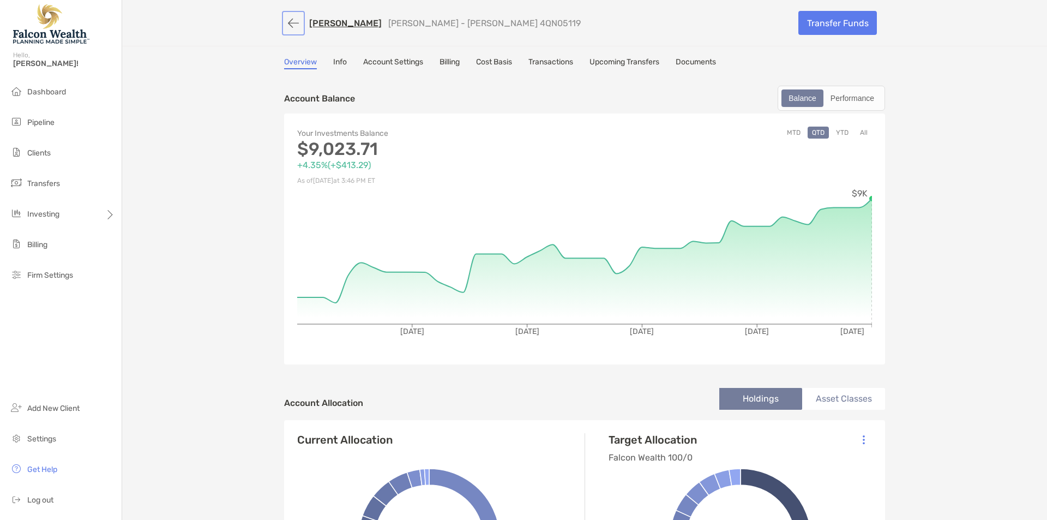
click at [293, 28] on button "button" at bounding box center [293, 23] width 19 height 20
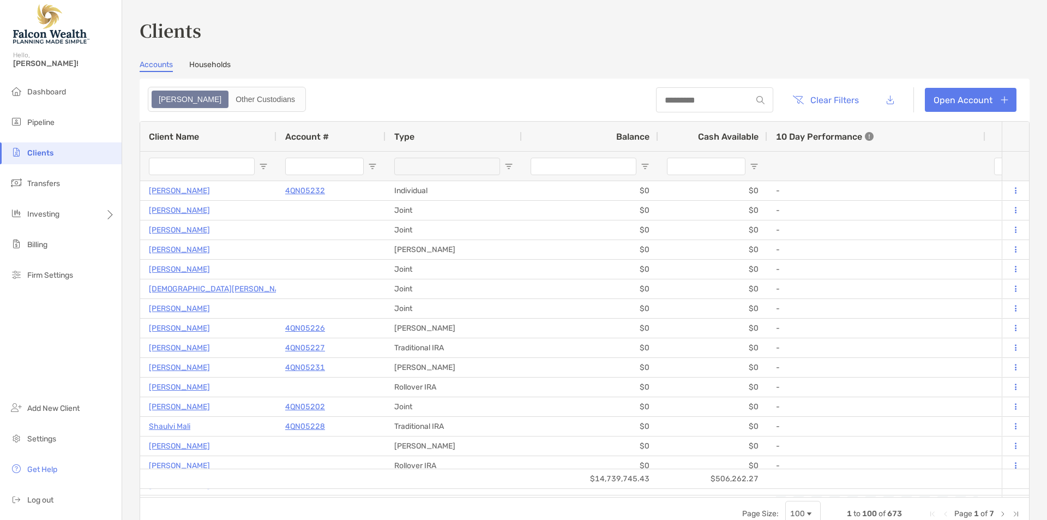
type input "*****"
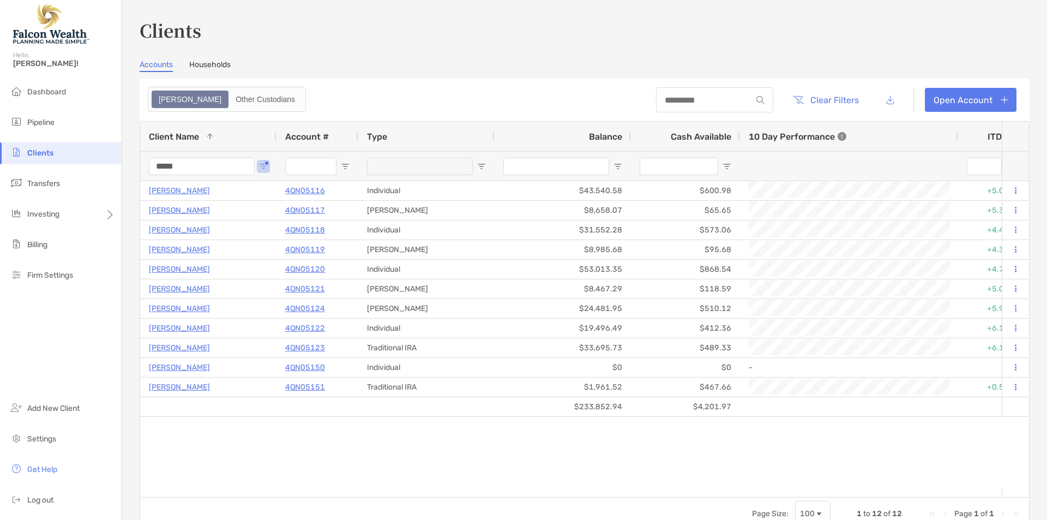
click at [349, 433] on div "LLOYD GARCEAU 4QN05150 Individual $0 $0 - 0% 0% Completed Disabled Lloyd Garcea…" at bounding box center [570, 334] width 861 height 307
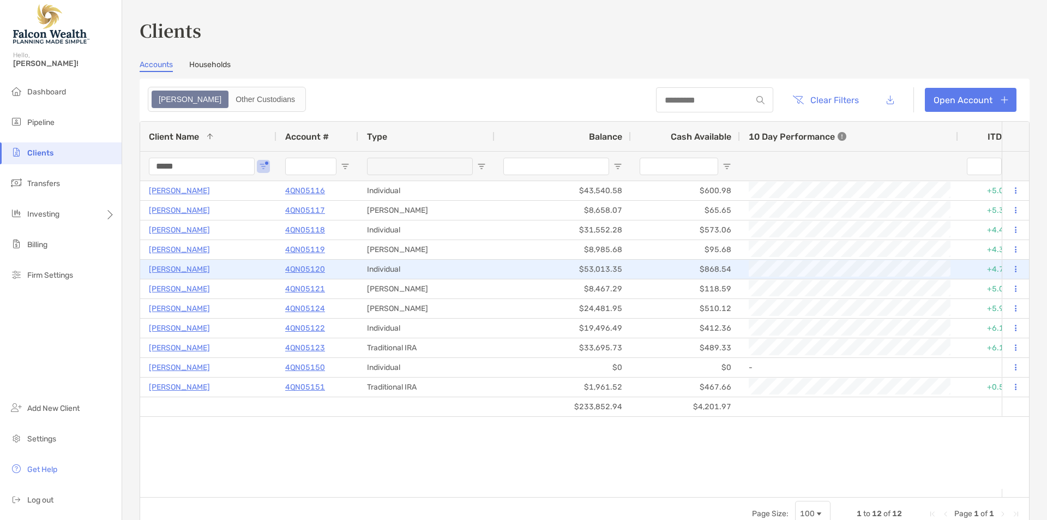
click at [191, 269] on p "JIANNA LLOYD" at bounding box center [179, 269] width 61 height 14
click at [191, 268] on p "JIANNA LLOYD" at bounding box center [179, 269] width 61 height 14
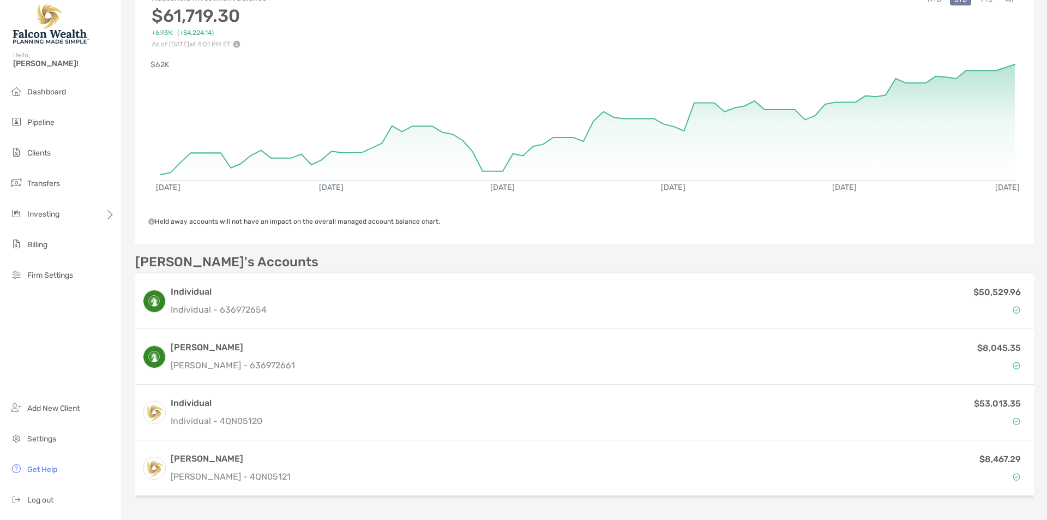
scroll to position [218, 0]
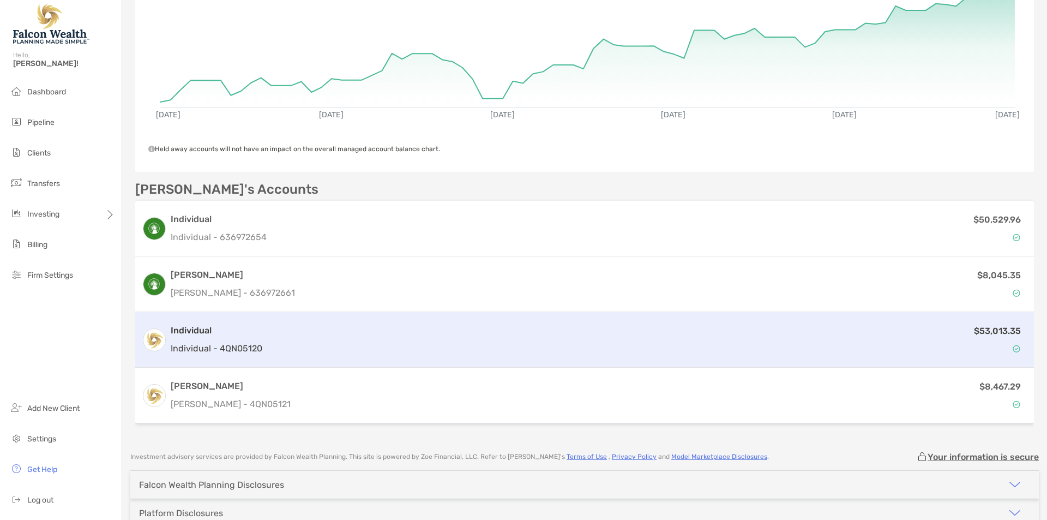
click at [252, 336] on h3 "Individual" at bounding box center [217, 330] width 92 height 13
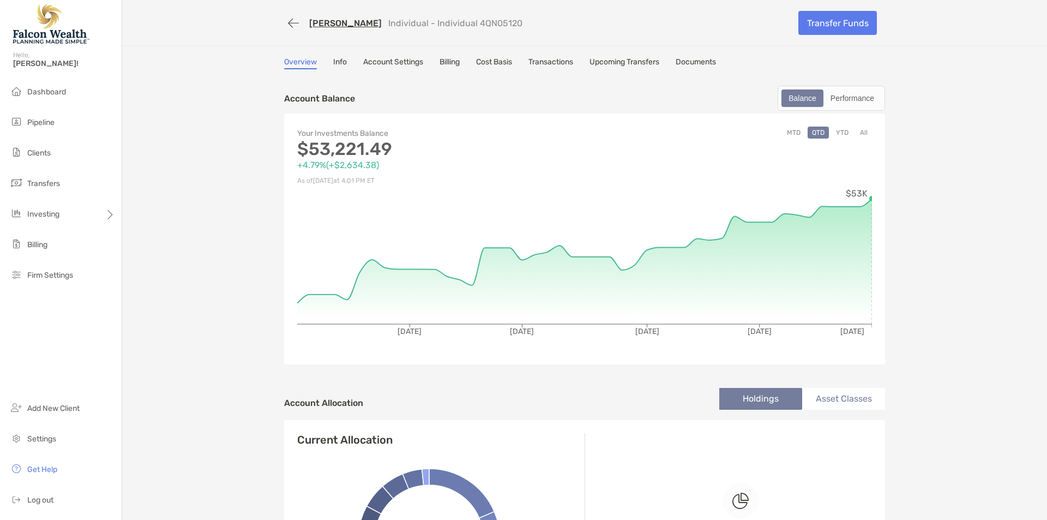
click at [246, 264] on div "JIANNA LLOYD Individual - Individual 4QN05120 Transfer Funds Overview Info Acco…" at bounding box center [584, 505] width 925 height 1011
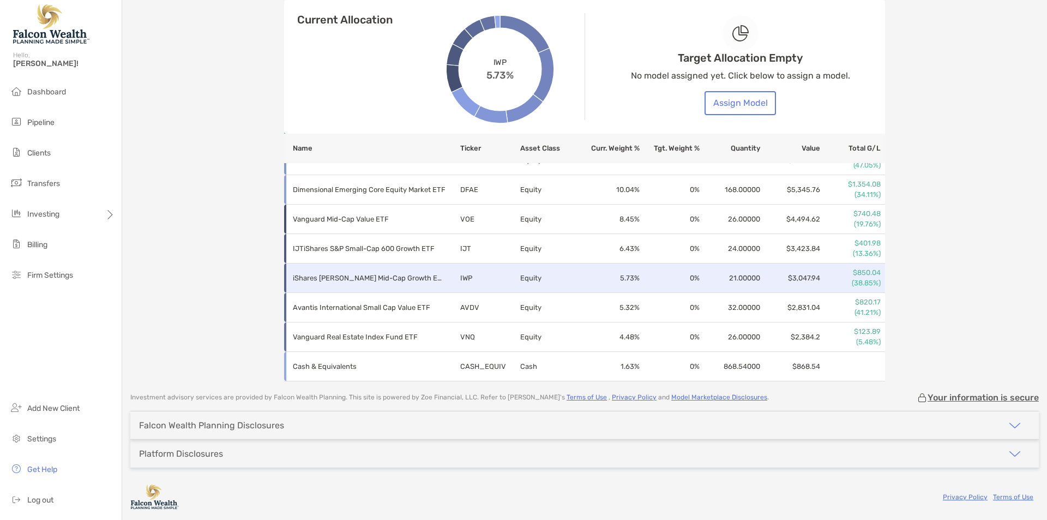
scroll to position [26, 0]
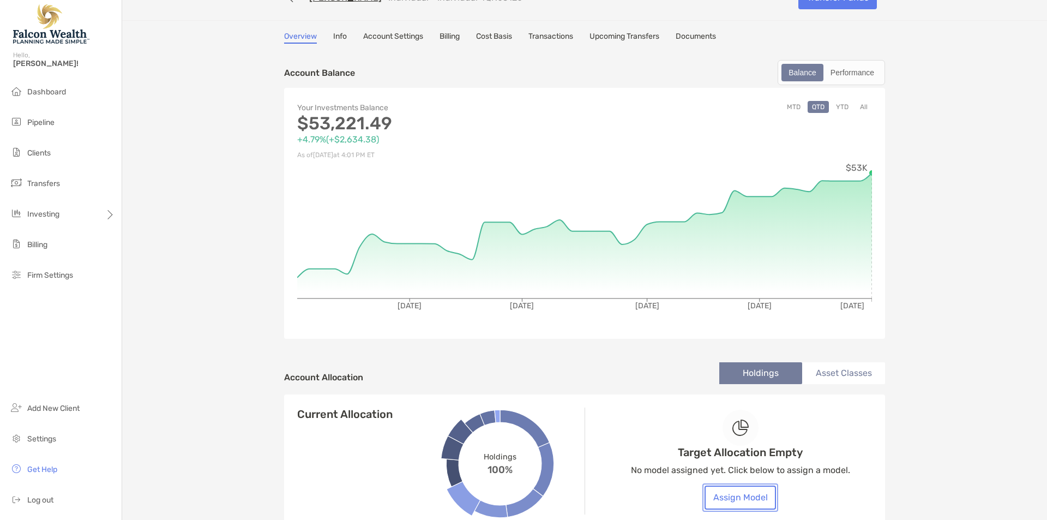
click at [748, 491] on button "Assign Model" at bounding box center [739, 497] width 71 height 24
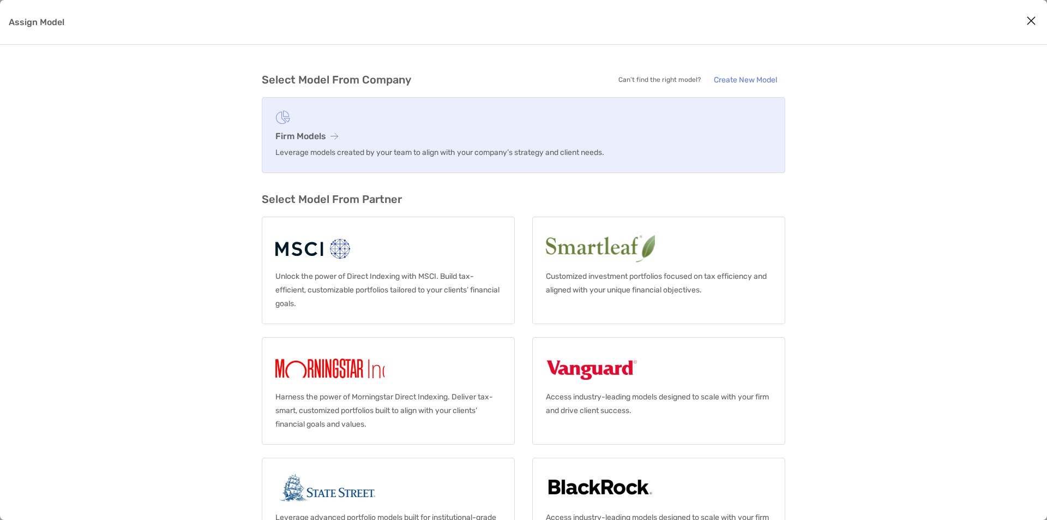
click at [340, 124] on link "Firm Models Leverage models created by your team to align with your company’s s…" at bounding box center [523, 135] width 523 height 76
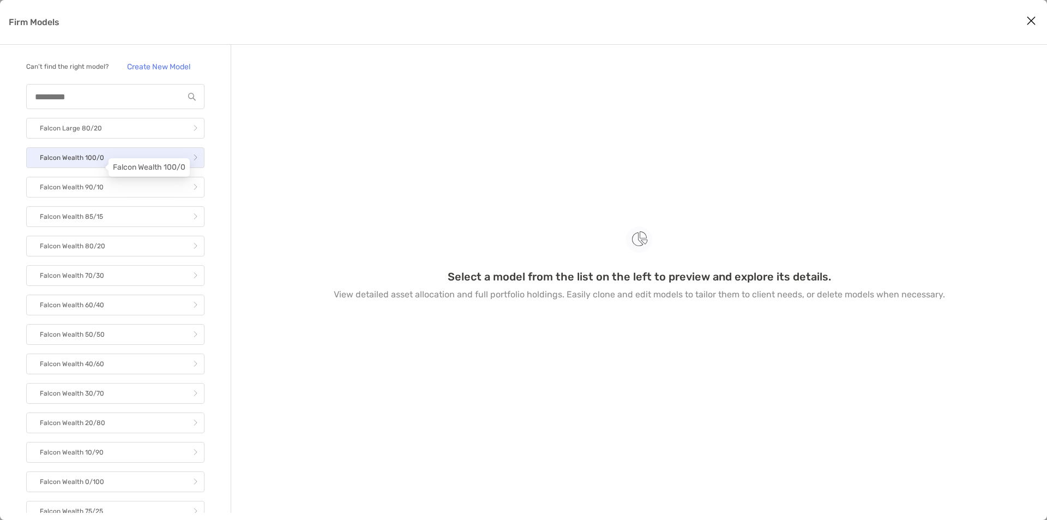
click at [71, 165] on p "Falcon Wealth 100/0" at bounding box center [72, 158] width 64 height 14
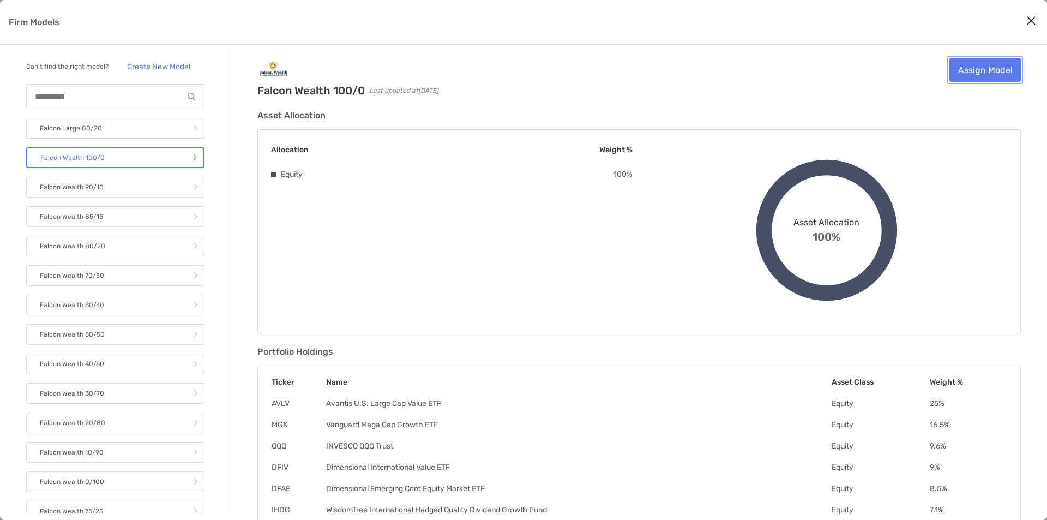
click at [1000, 72] on link "Assign Model" at bounding box center [984, 70] width 71 height 24
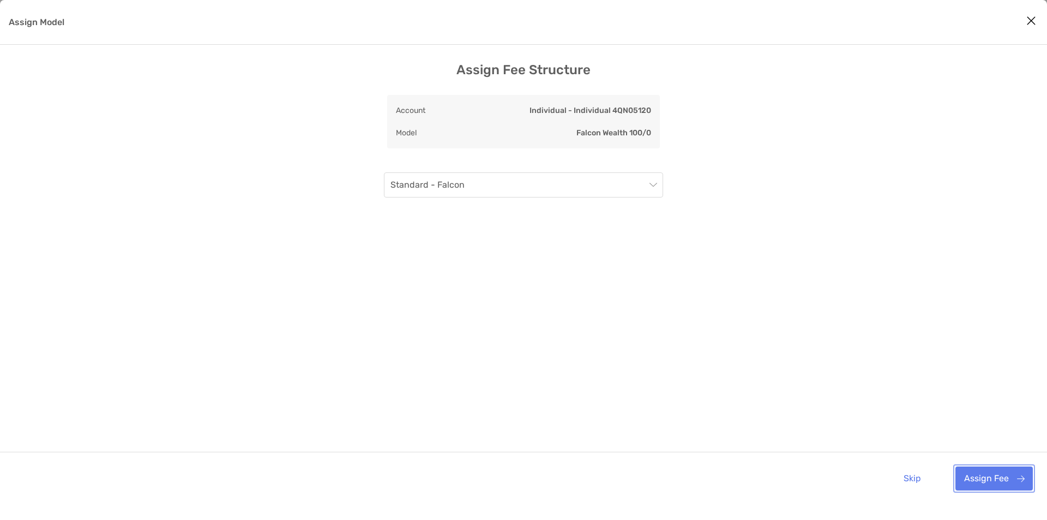
click at [1003, 471] on button "Assign Fee" at bounding box center [993, 478] width 77 height 24
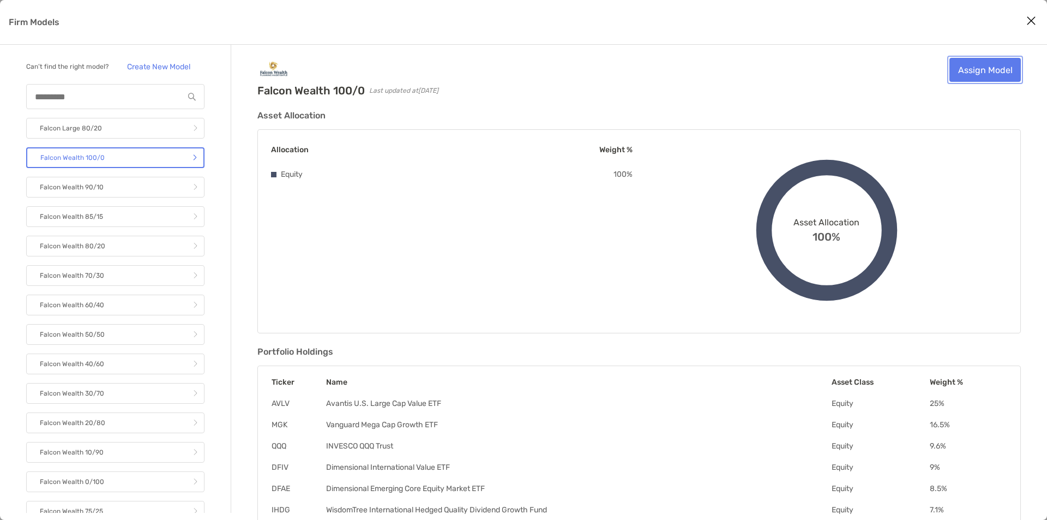
click at [986, 77] on link "Assign Model" at bounding box center [984, 70] width 71 height 24
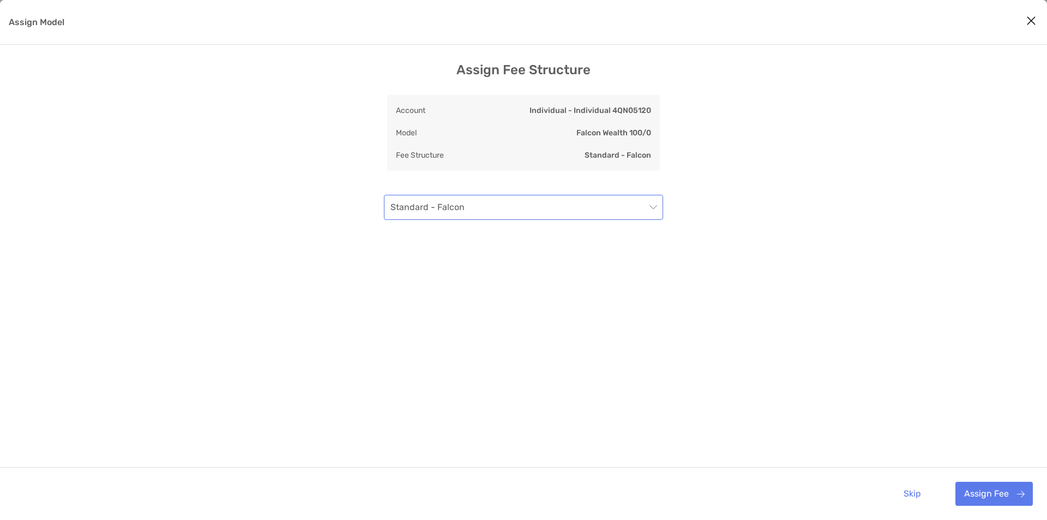
click at [438, 219] on span "Standard - Falcon" at bounding box center [523, 207] width 266 height 24
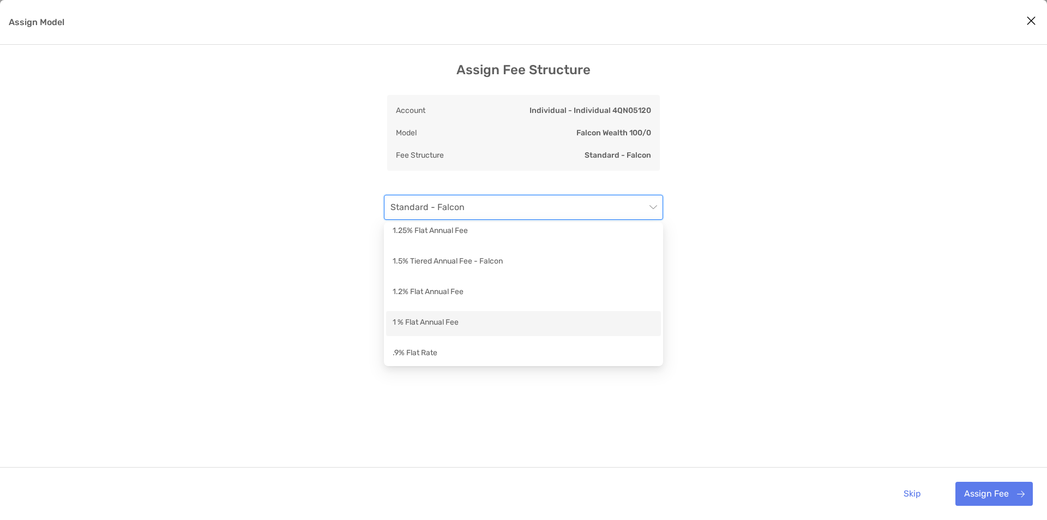
scroll to position [146, 0]
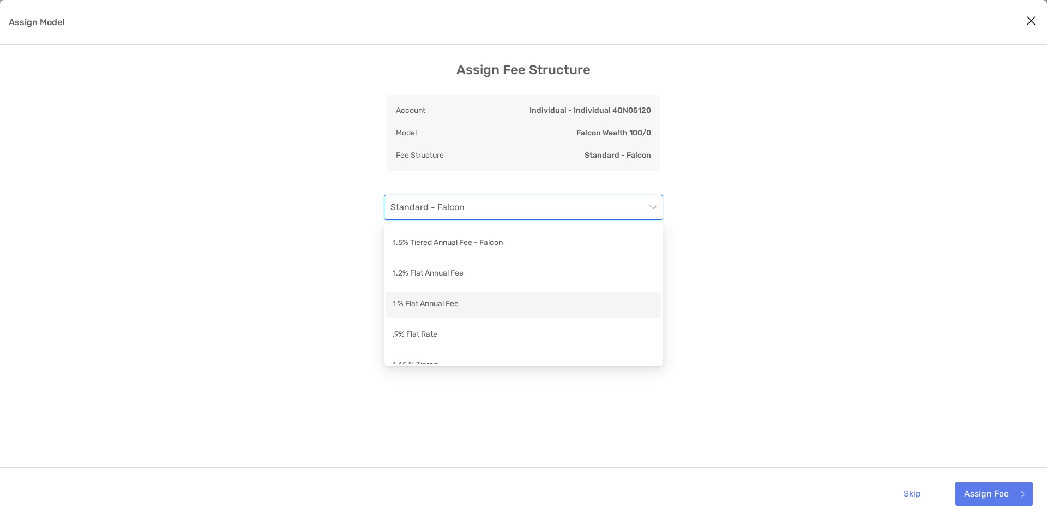
click at [448, 300] on div "1 % Flat Annual Fee" at bounding box center [524, 305] width 262 height 14
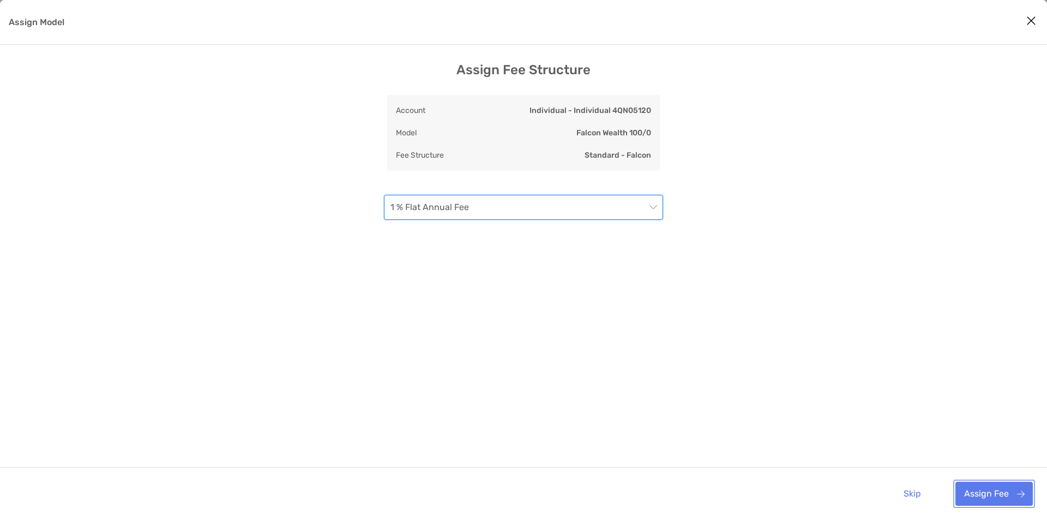
click at [1028, 495] on button "Assign Fee" at bounding box center [993, 493] width 77 height 24
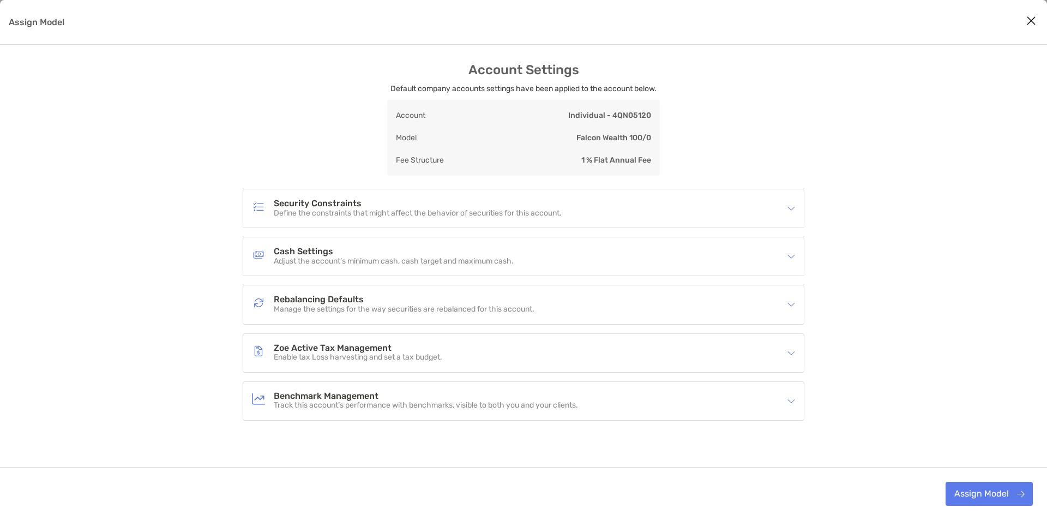
click at [992, 462] on div "Account Settings Default company accounts settings have been applied to the acc…" at bounding box center [523, 297] width 1047 height 470
click at [979, 481] on div "Assign Model" at bounding box center [523, 493] width 1047 height 53
click at [979, 491] on button "Assign Model" at bounding box center [988, 493] width 87 height 24
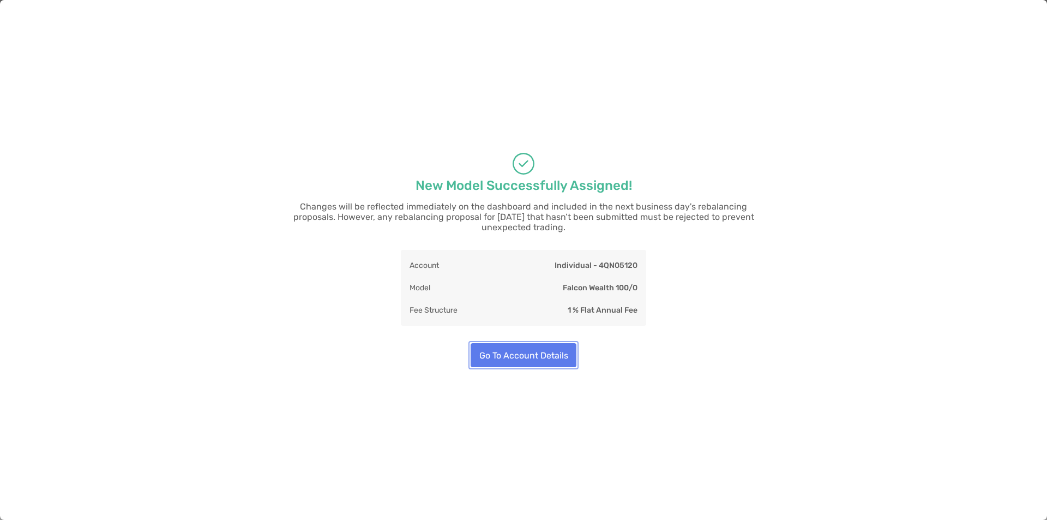
click at [521, 346] on button "Go To Account Details" at bounding box center [524, 355] width 106 height 24
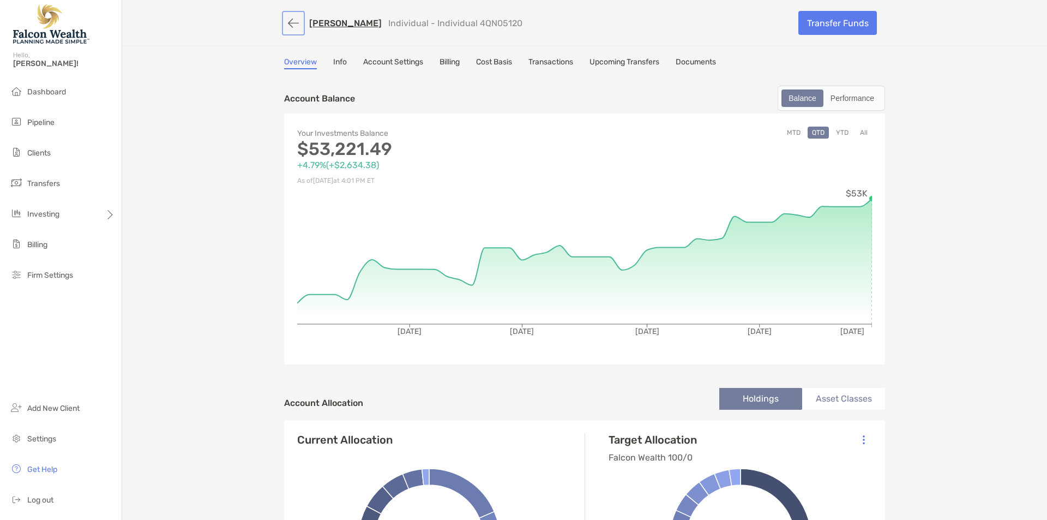
click at [295, 23] on button "button" at bounding box center [293, 23] width 19 height 20
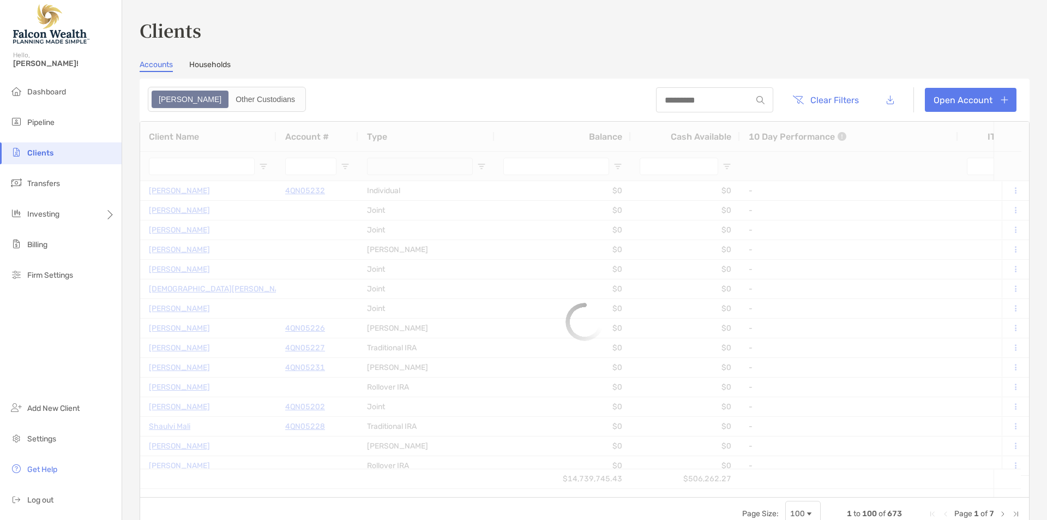
type input "*****"
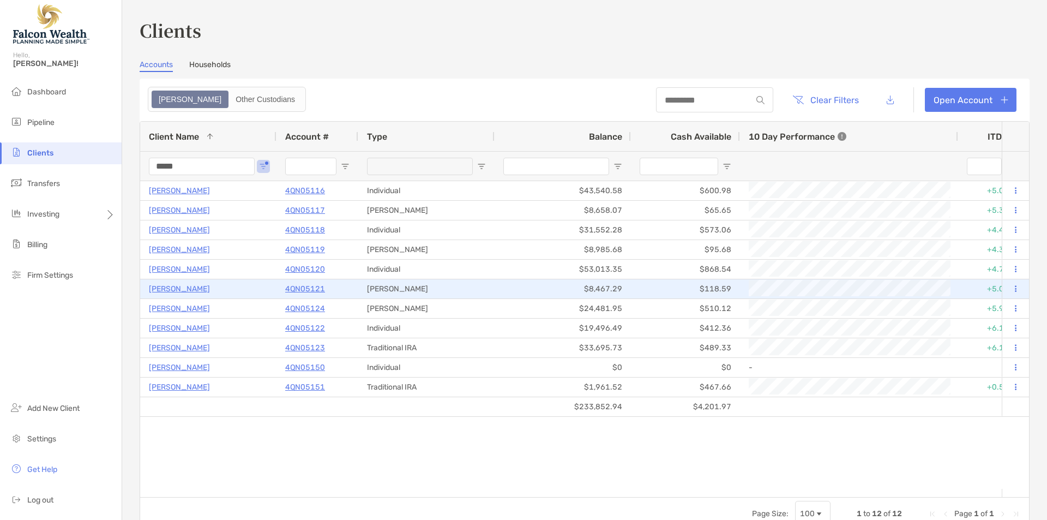
click at [183, 286] on p "JIANNA LLOYD" at bounding box center [179, 289] width 61 height 14
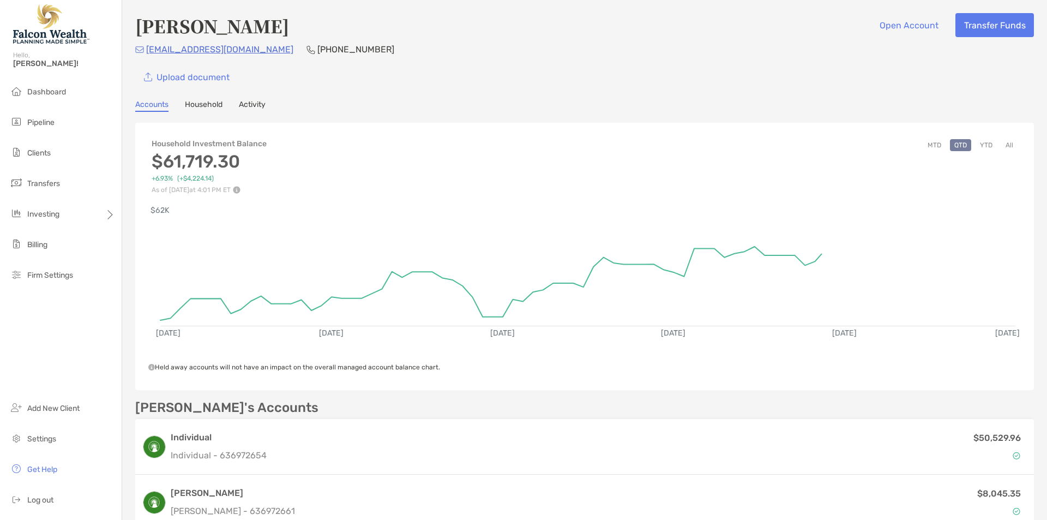
scroll to position [277, 0]
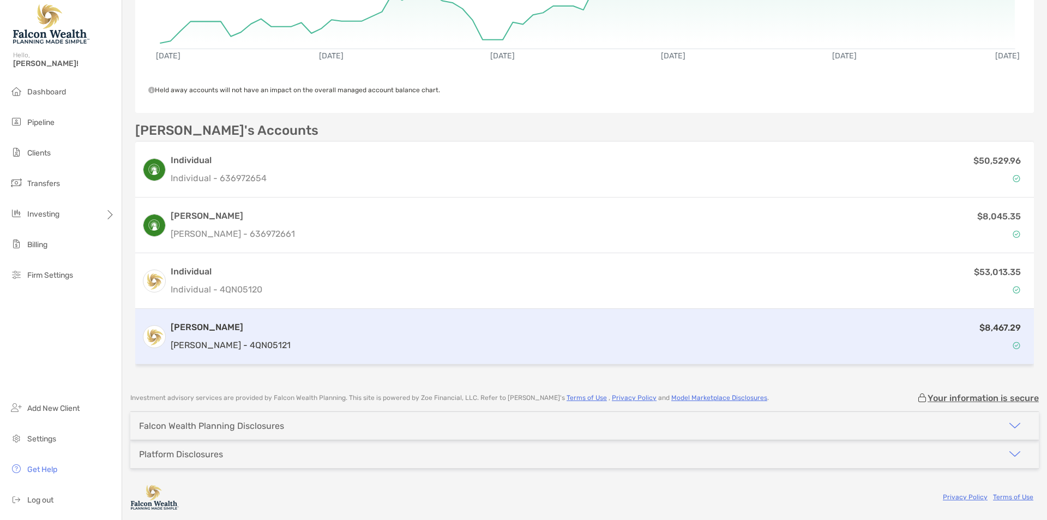
click at [332, 332] on div "$8,467.29" at bounding box center [661, 337] width 732 height 32
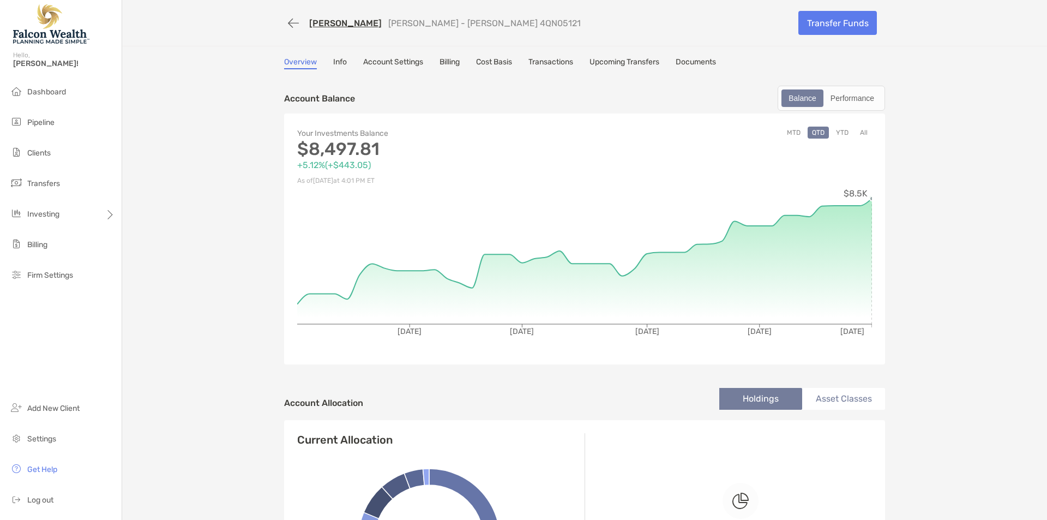
scroll to position [364, 0]
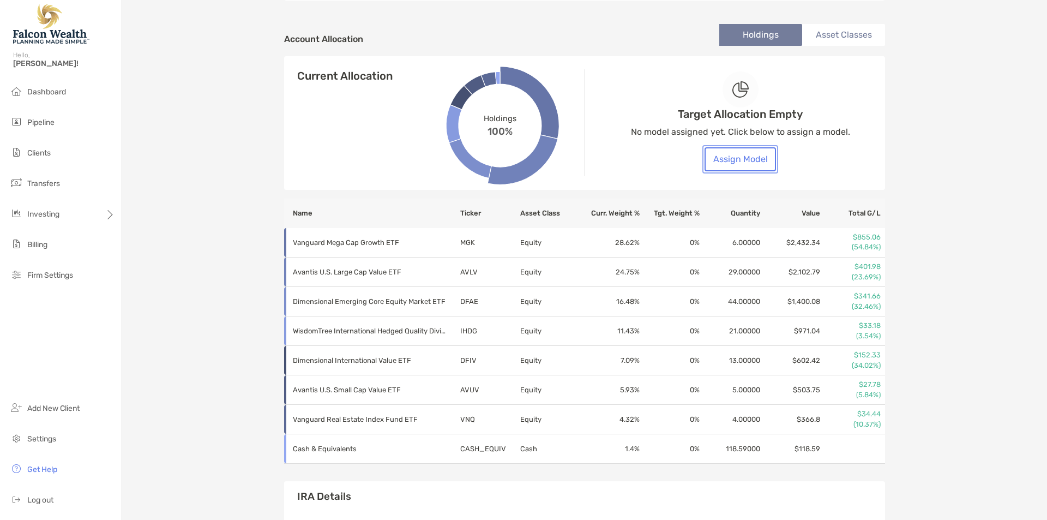
click at [768, 166] on button "Assign Model" at bounding box center [739, 159] width 71 height 24
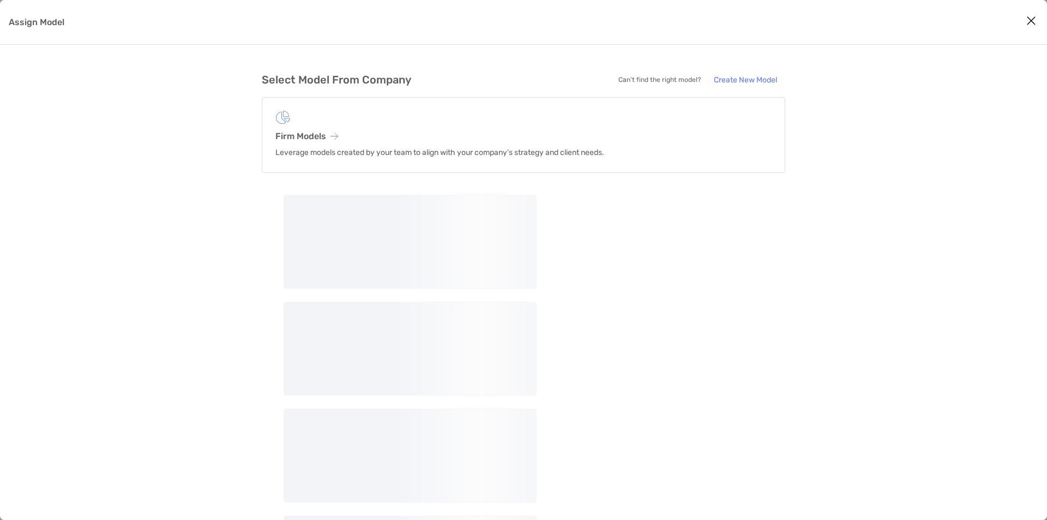
click at [176, 226] on div "Select Model From Company Can’t find the right model? Create New Model Firm Mod…" at bounding box center [523, 282] width 1047 height 475
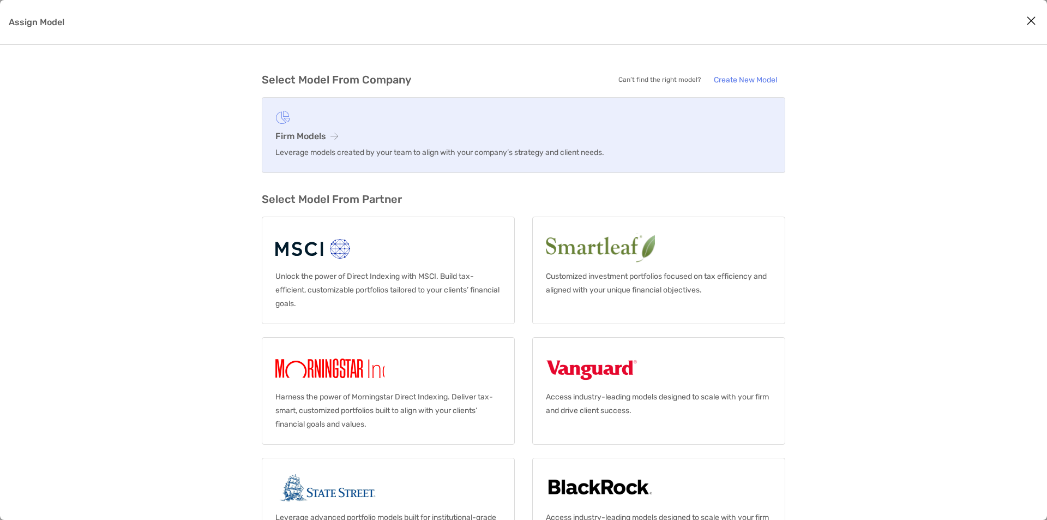
click at [263, 139] on link "Firm Models Leverage models created by your team to align with your company’s s…" at bounding box center [523, 135] width 523 height 76
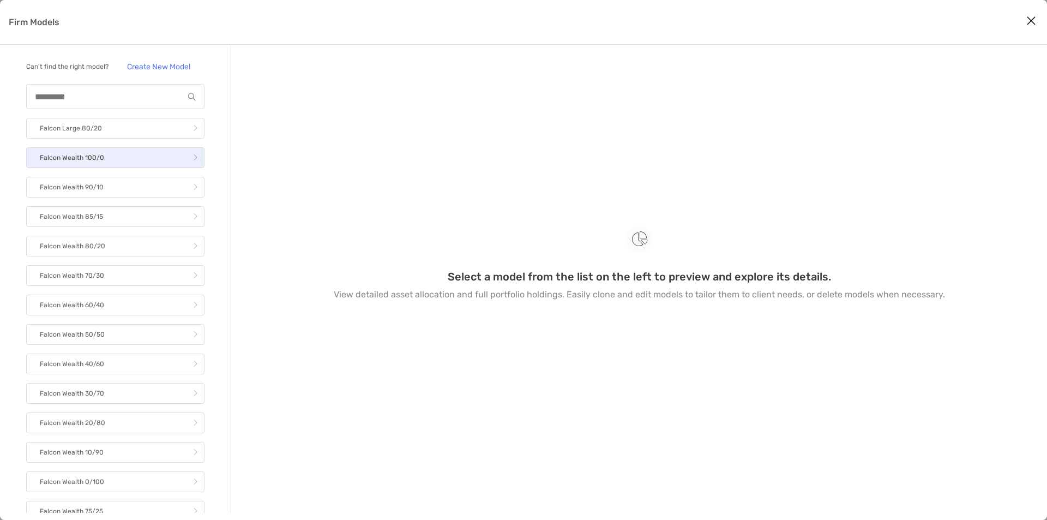
click at [117, 168] on link "Falcon Wealth 100/0" at bounding box center [115, 157] width 178 height 21
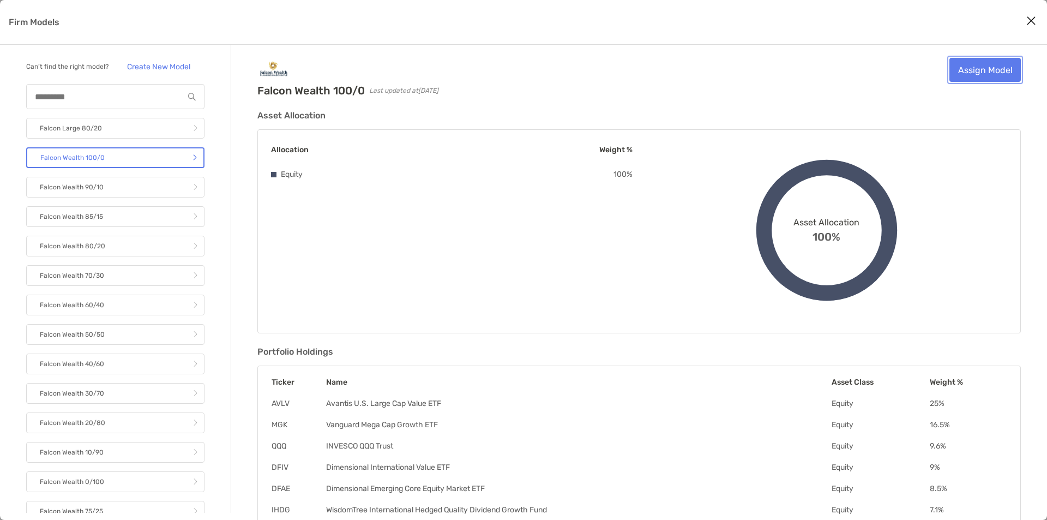
click at [1013, 70] on link "Assign Model" at bounding box center [984, 70] width 71 height 24
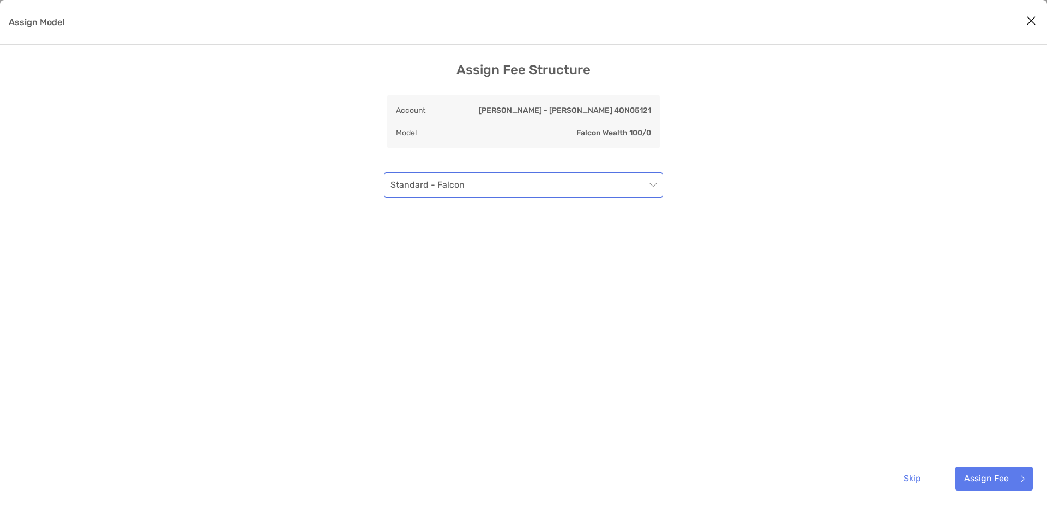
click at [570, 197] on div "Standard - Falcon" at bounding box center [523, 184] width 279 height 25
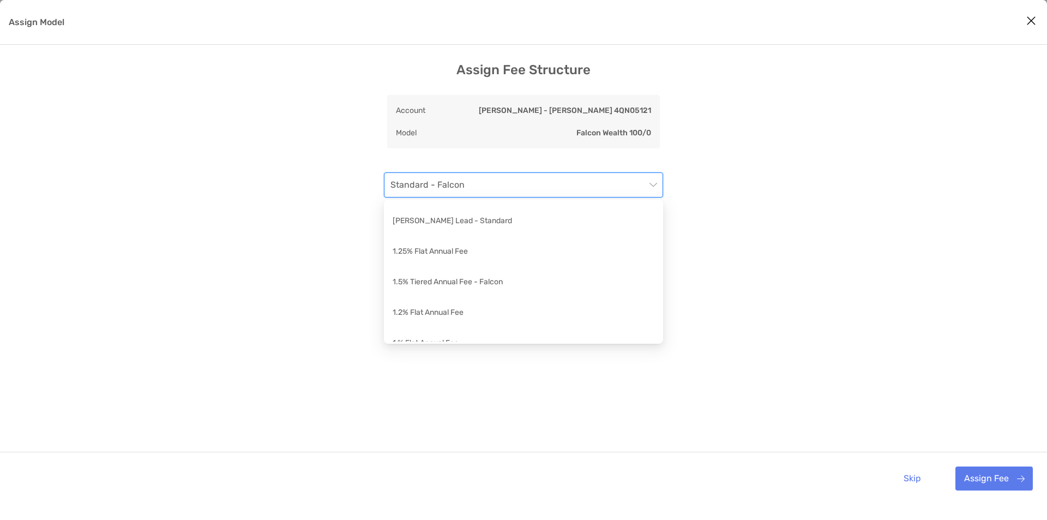
scroll to position [146, 0]
click at [451, 275] on div "1 % Flat Annual Fee" at bounding box center [523, 282] width 275 height 25
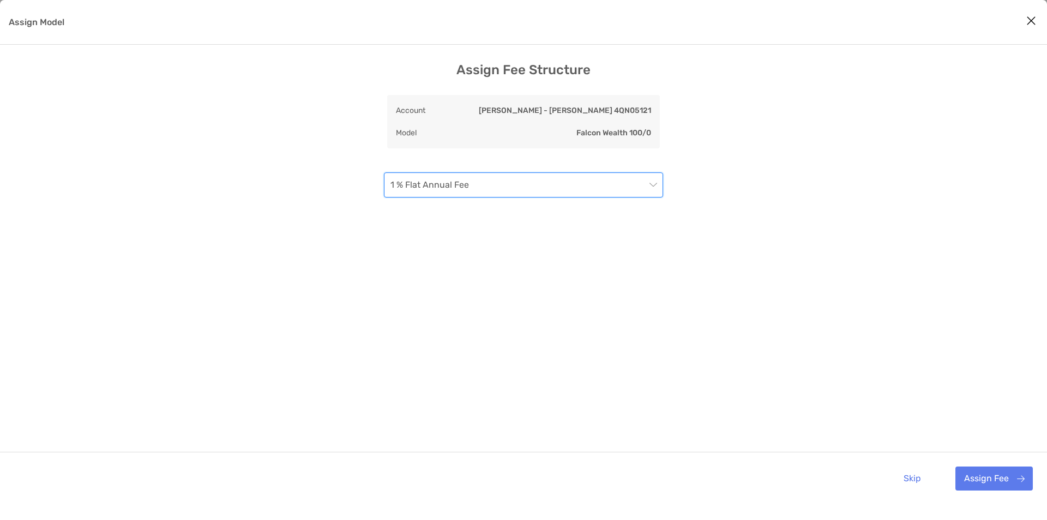
click at [807, 304] on div "Assign Fee Structure Account Roth IRA - Roth IRA 4QN05121 Model Falcon Wealth 1…" at bounding box center [523, 283] width 1047 height 442
click at [980, 478] on button "Assign Fee" at bounding box center [993, 478] width 77 height 24
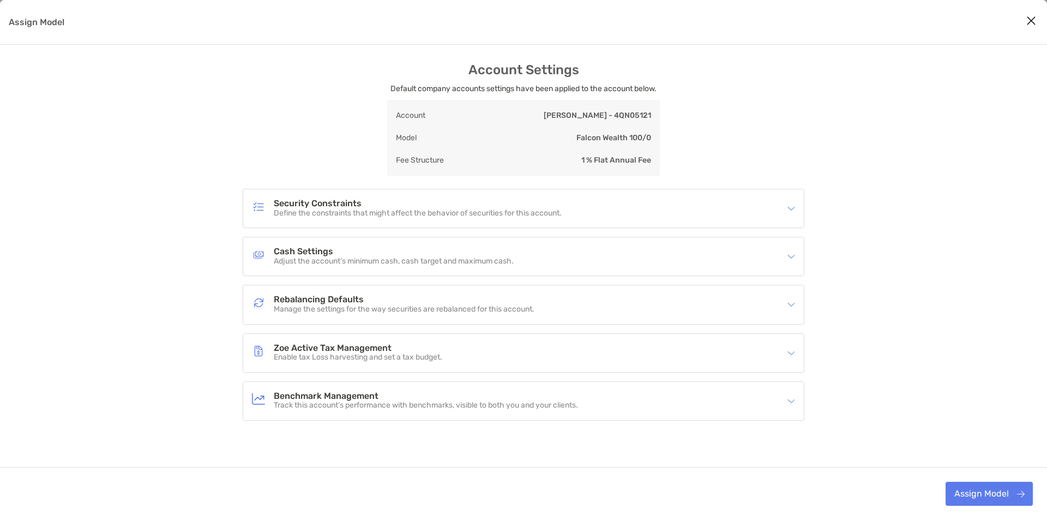
click at [122, 235] on div "Account Settings Default company accounts settings have been applied to the acc…" at bounding box center [523, 297] width 1047 height 470
click at [985, 493] on button "Assign Model" at bounding box center [988, 493] width 87 height 24
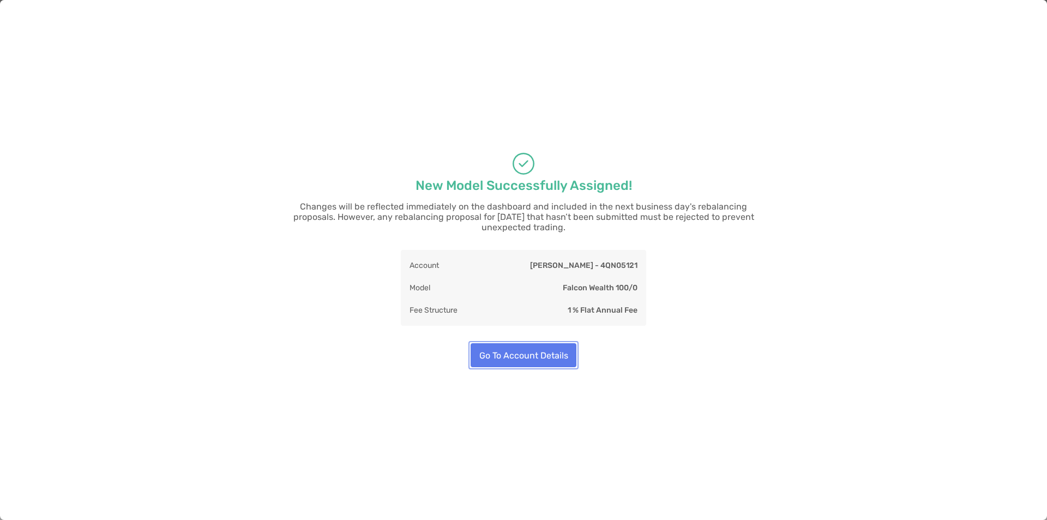
click at [542, 357] on button "Go To Account Details" at bounding box center [524, 355] width 106 height 24
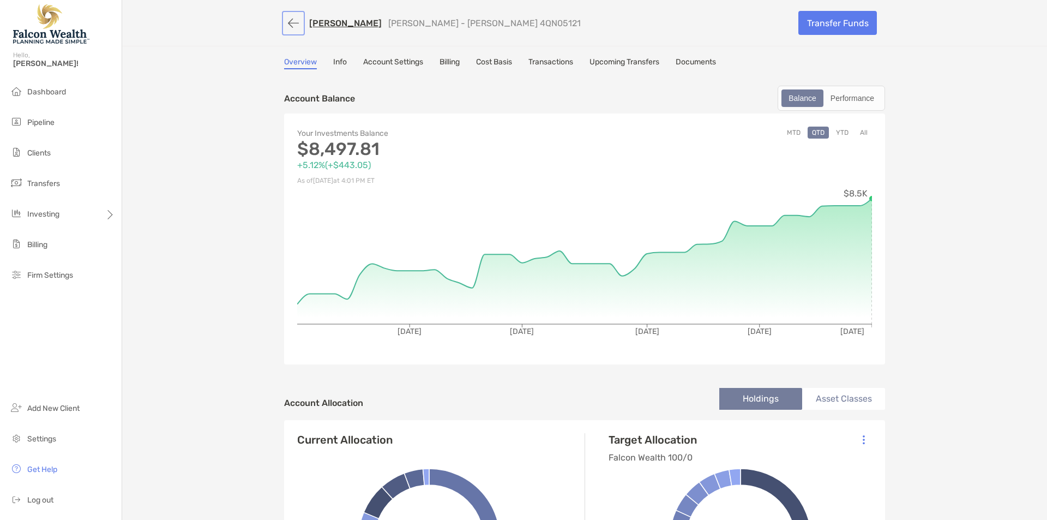
click at [287, 19] on button "button" at bounding box center [293, 23] width 19 height 20
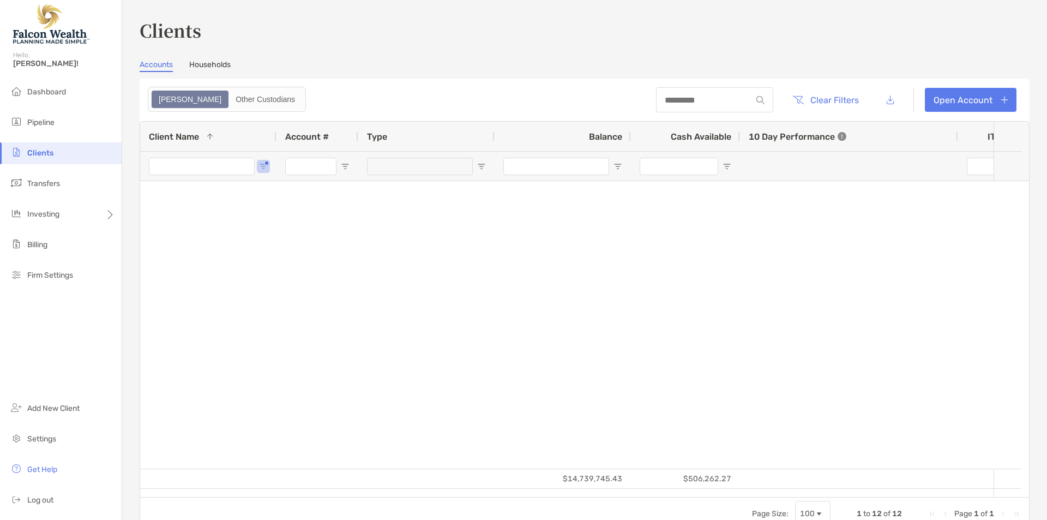
type input "*****"
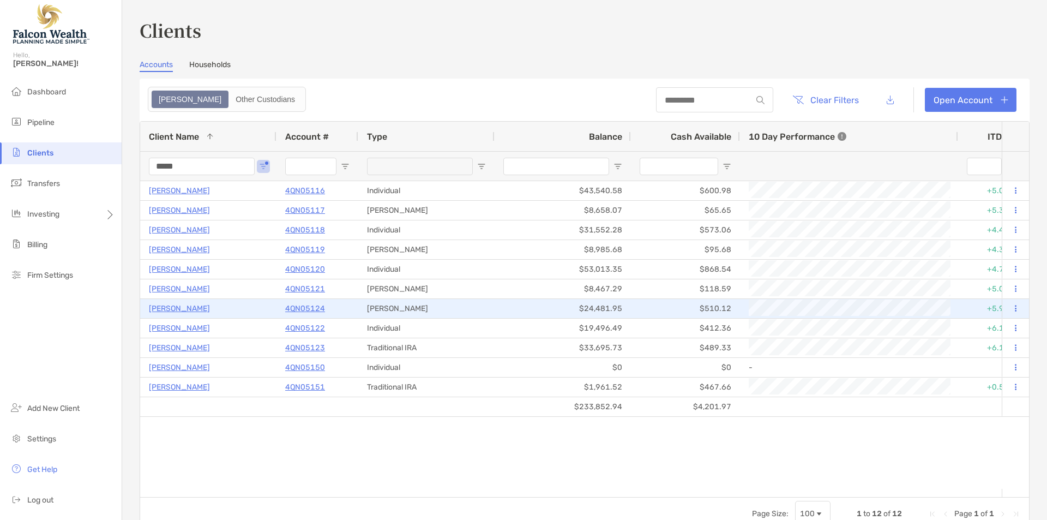
click at [168, 309] on p "John Lloyd" at bounding box center [179, 308] width 61 height 14
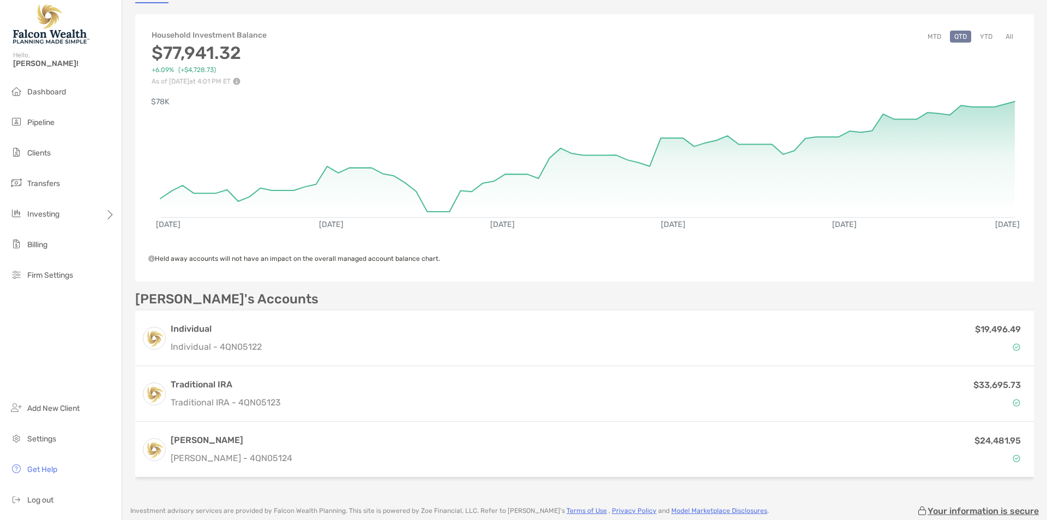
scroll to position [218, 0]
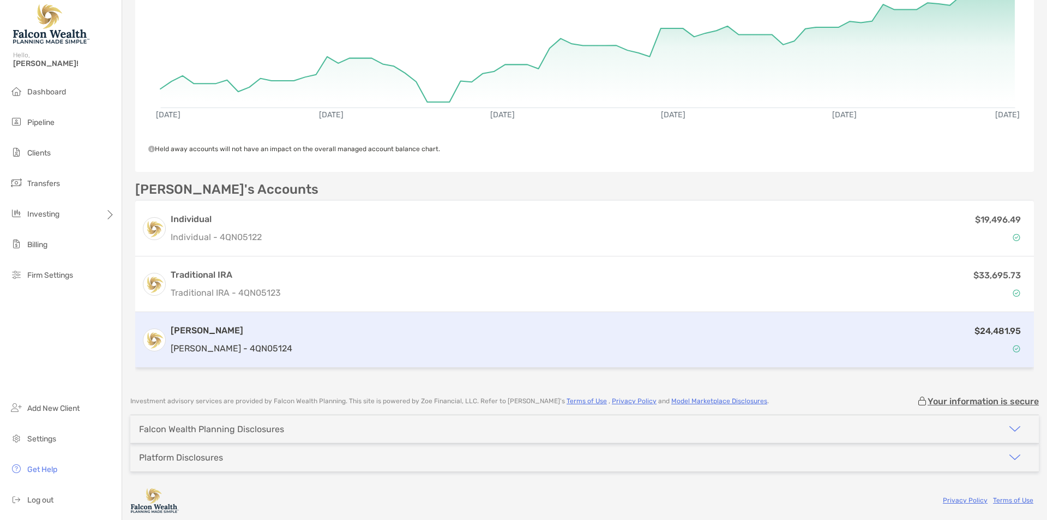
click at [430, 338] on div "$24,481.95" at bounding box center [662, 340] width 731 height 32
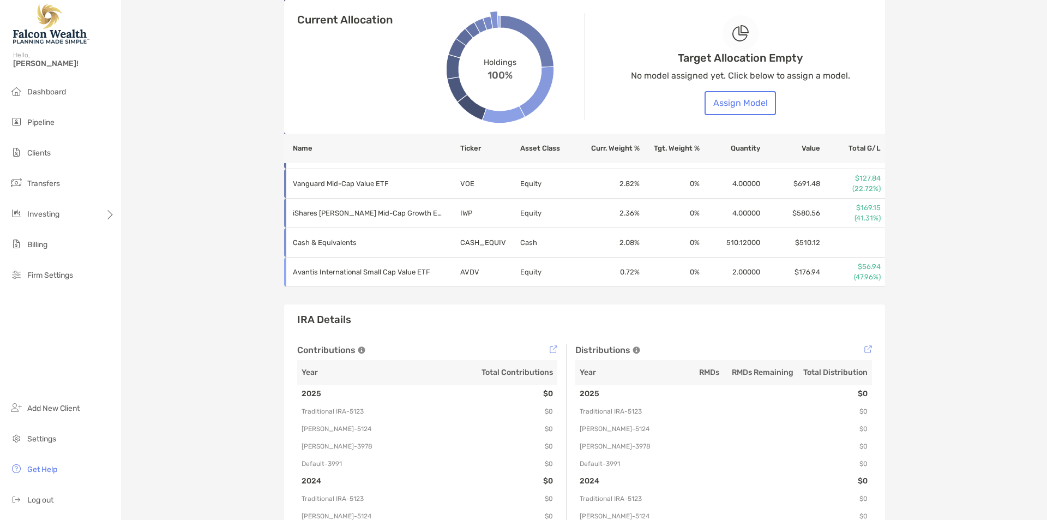
scroll to position [727, 0]
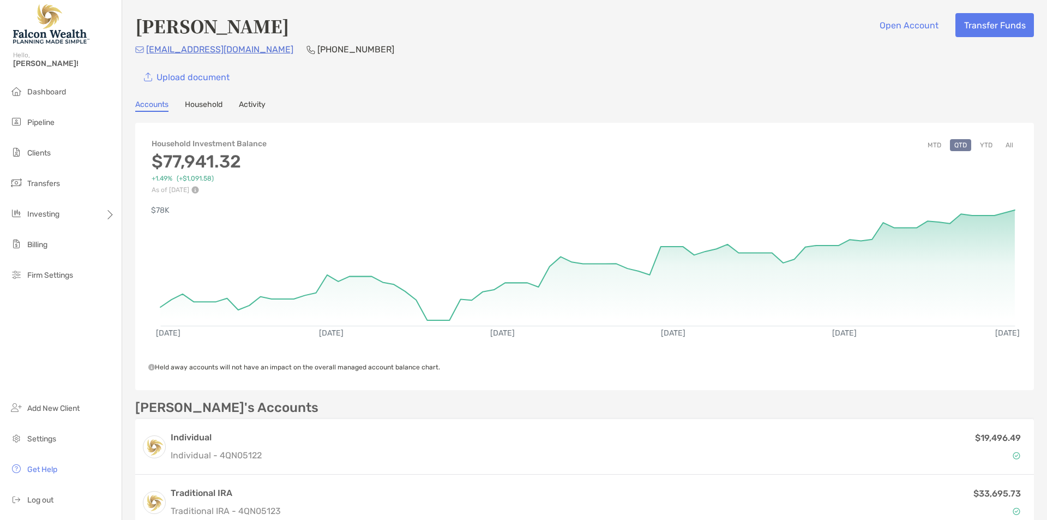
scroll to position [221, 0]
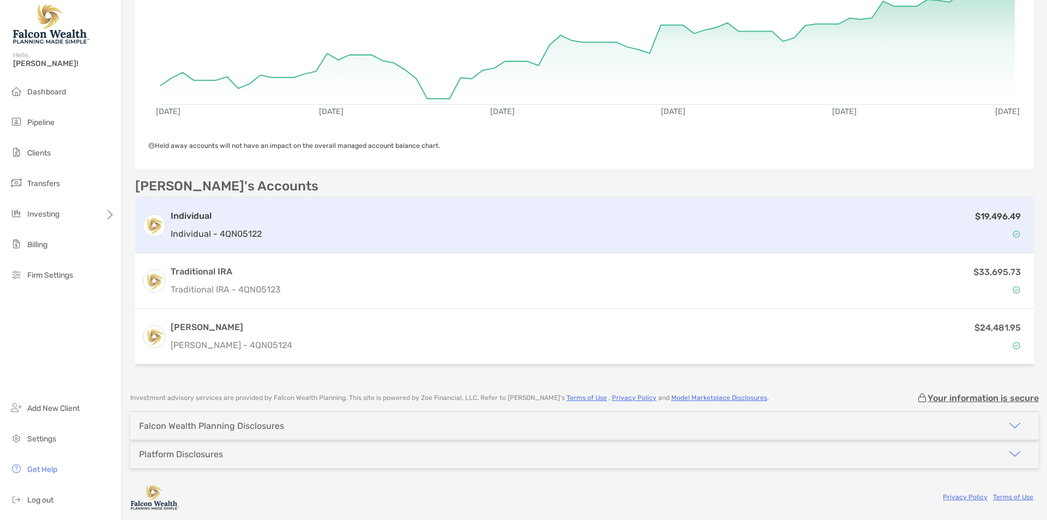
click at [292, 216] on div "$19,496.49" at bounding box center [646, 225] width 761 height 32
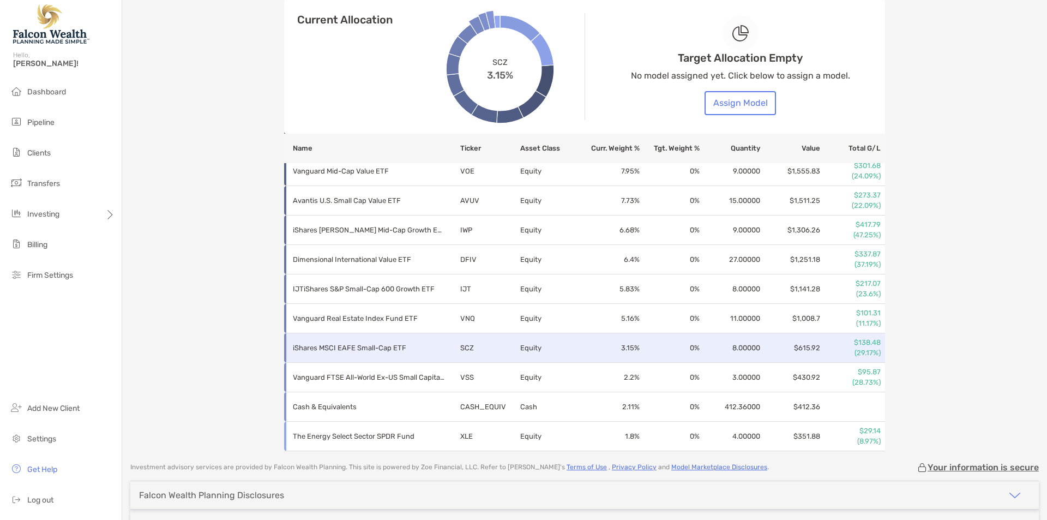
scroll to position [413, 0]
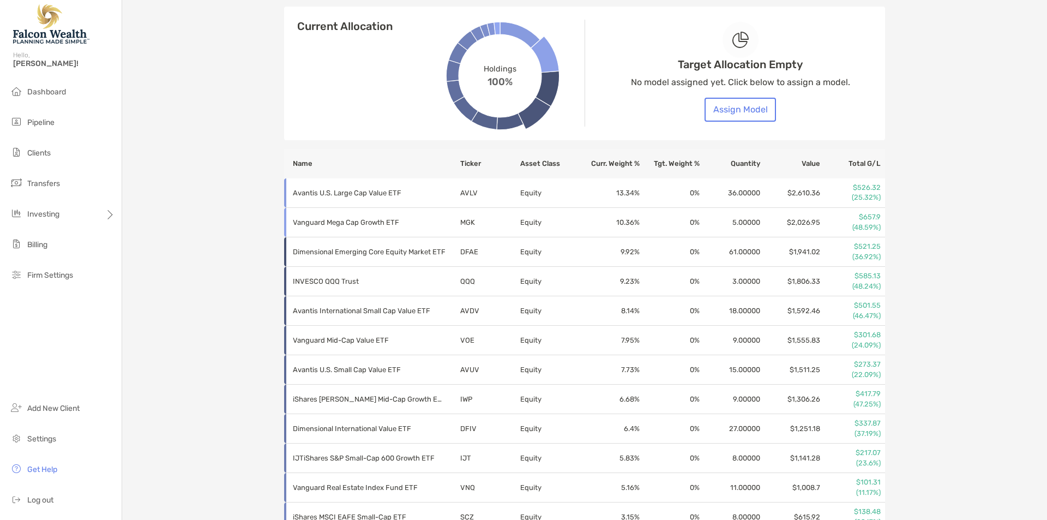
click at [749, 119] on div "Target Allocation Empty No model assigned yet. Click below to assign a model. A…" at bounding box center [740, 71] width 219 height 174
click at [749, 112] on button "Assign Model" at bounding box center [739, 110] width 71 height 24
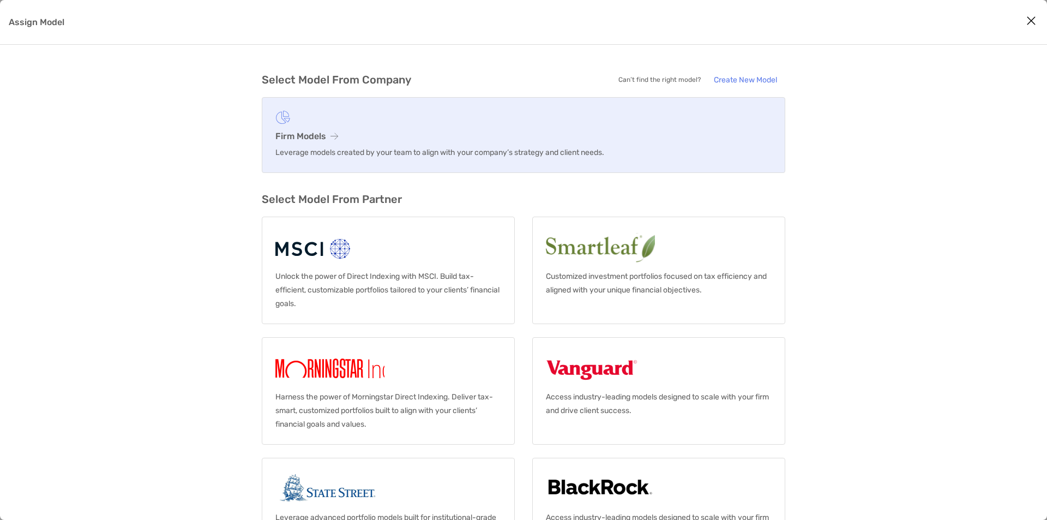
click at [383, 132] on h3 "Firm Models" at bounding box center [523, 136] width 496 height 10
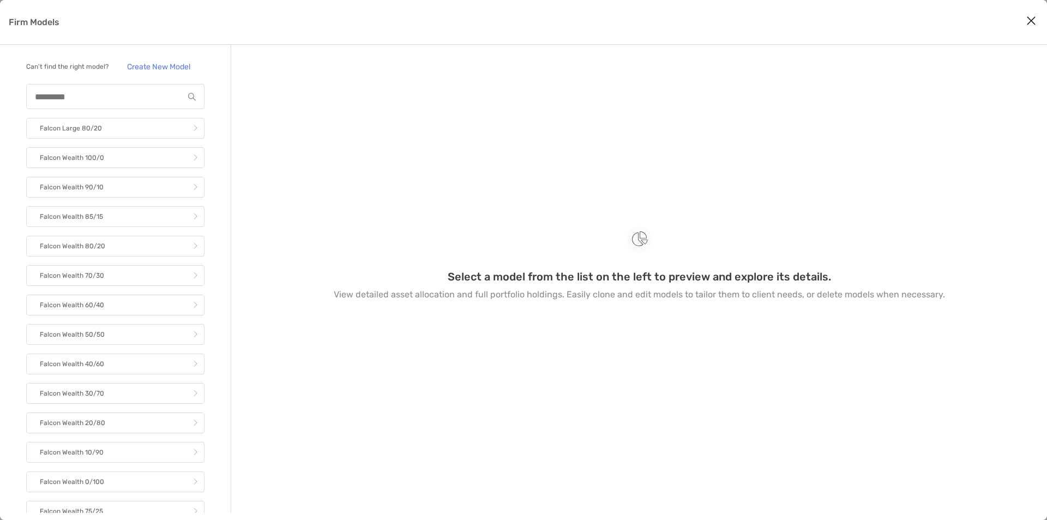
click at [92, 165] on p "Falcon Wealth 100/0" at bounding box center [72, 158] width 64 height 14
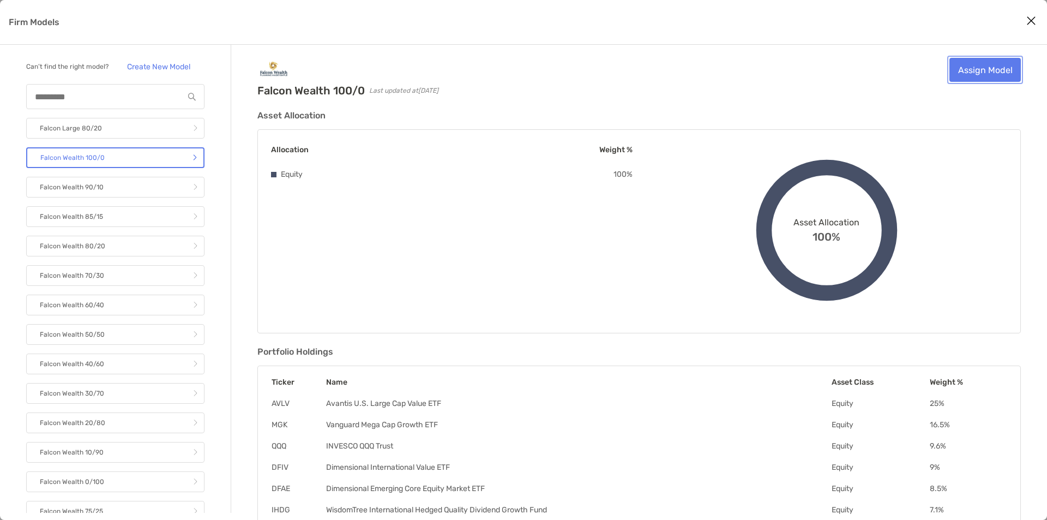
click at [968, 74] on link "Assign Model" at bounding box center [984, 70] width 71 height 24
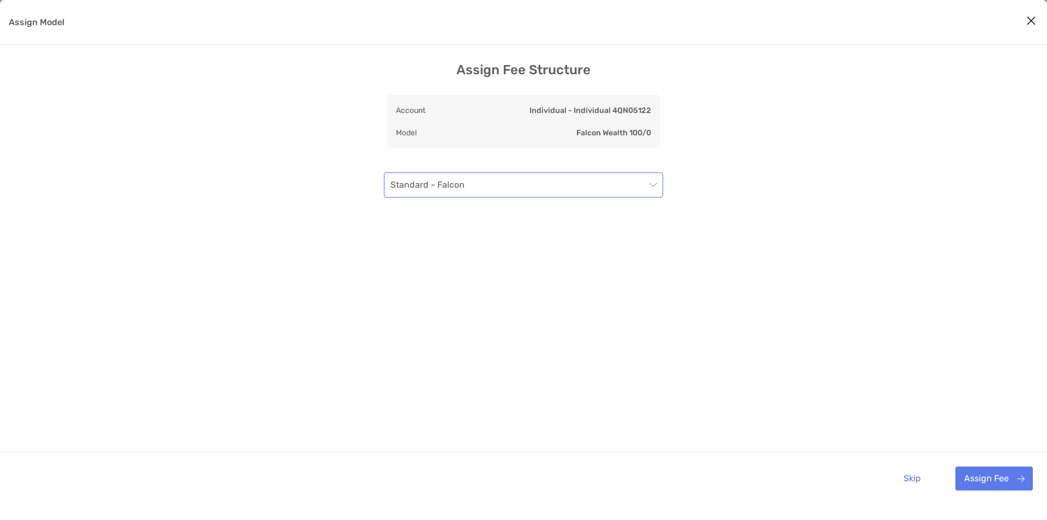
click at [490, 191] on span "Standard - Falcon" at bounding box center [523, 185] width 266 height 24
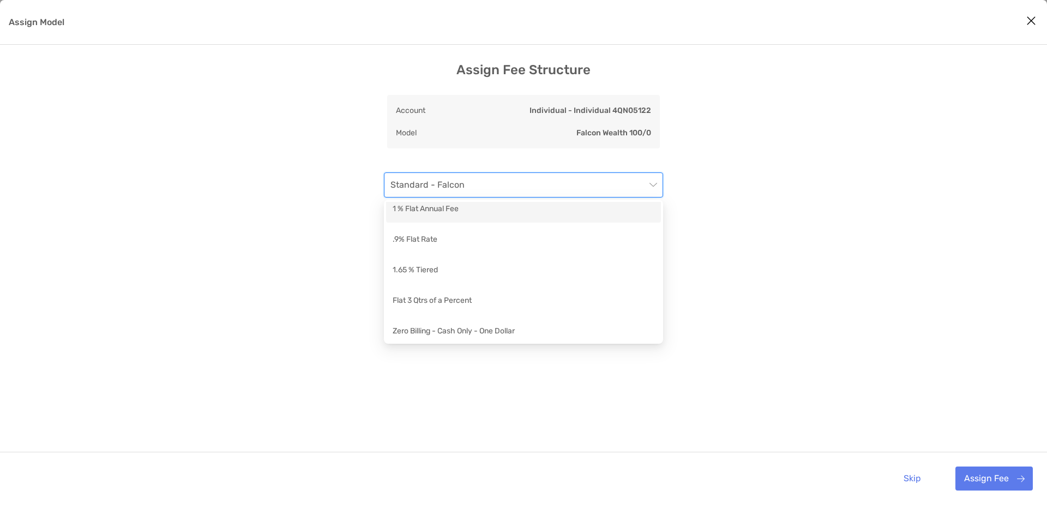
click at [431, 213] on div "1 % Flat Annual Fee" at bounding box center [524, 210] width 262 height 14
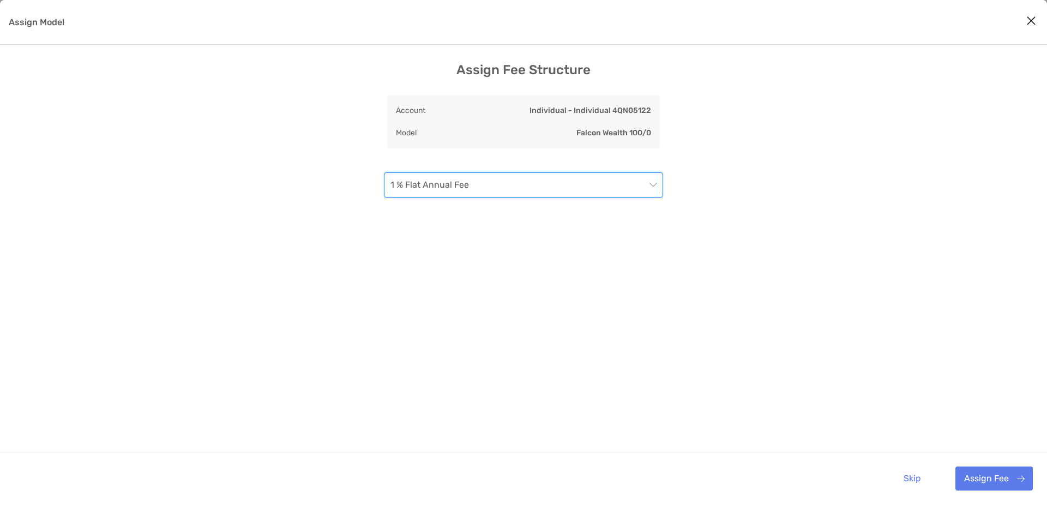
click at [862, 299] on div "Assign Fee Structure Account Individual - Individual 4QN05122 Model Falcon Weal…" at bounding box center [523, 283] width 1047 height 442
click at [1023, 478] on button "Assign Fee" at bounding box center [993, 478] width 77 height 24
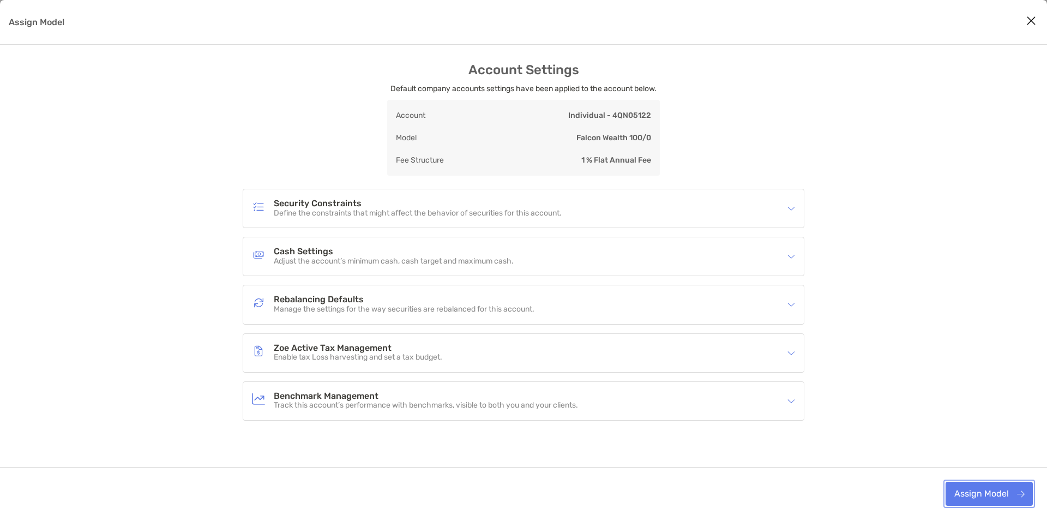
click at [978, 497] on button "Assign Model" at bounding box center [988, 493] width 87 height 24
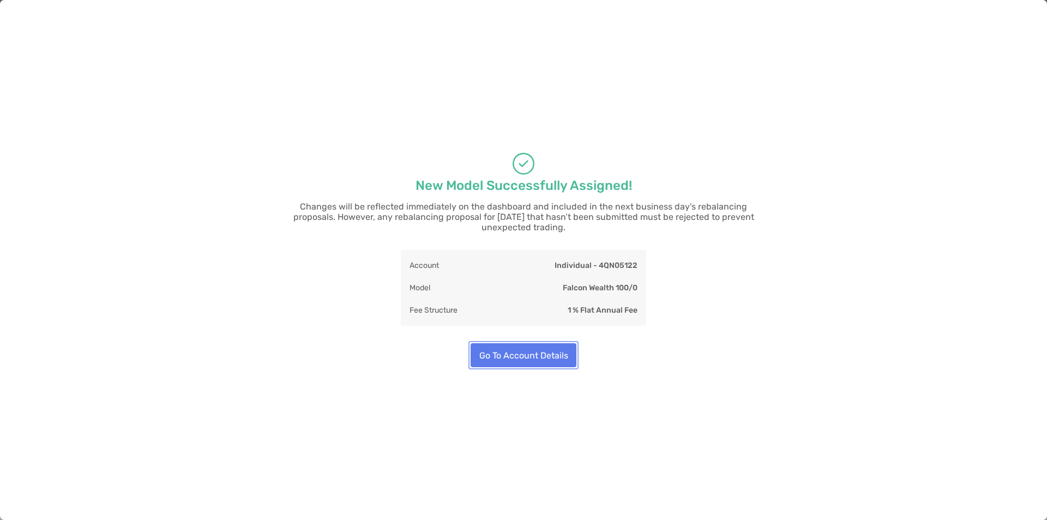
click at [558, 353] on button "Go To Account Details" at bounding box center [524, 355] width 106 height 24
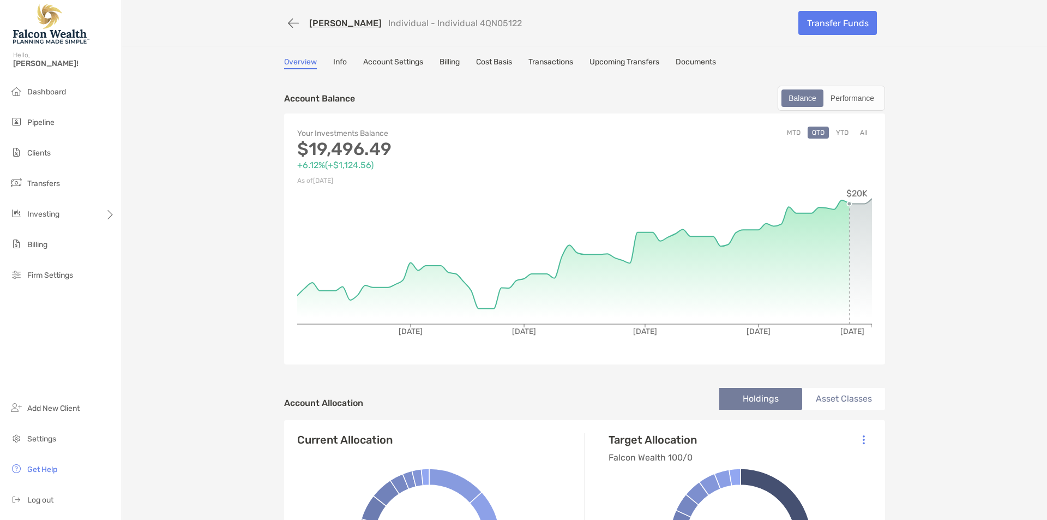
click at [293, 23] on button "button" at bounding box center [293, 23] width 19 height 20
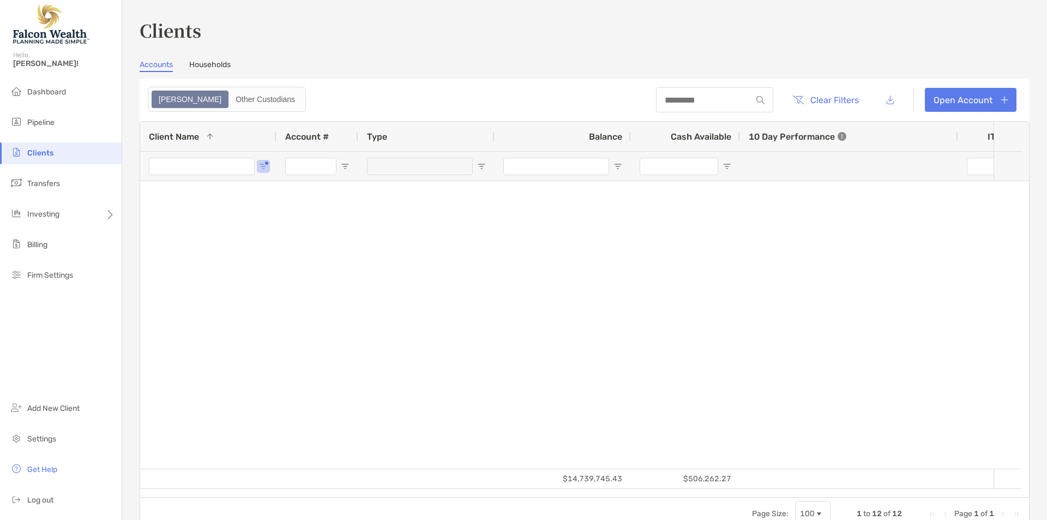
type input "*****"
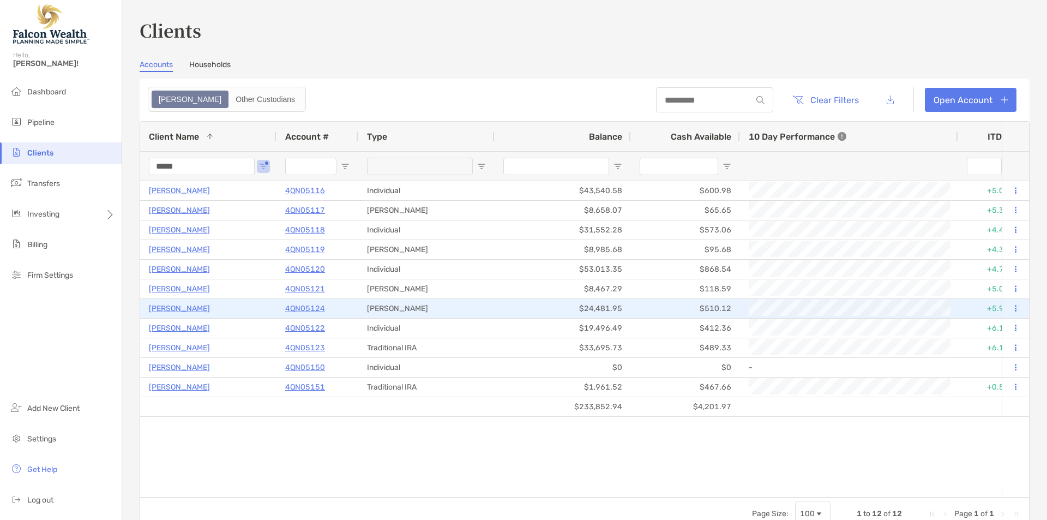
click at [180, 309] on p "John Lloyd" at bounding box center [179, 308] width 61 height 14
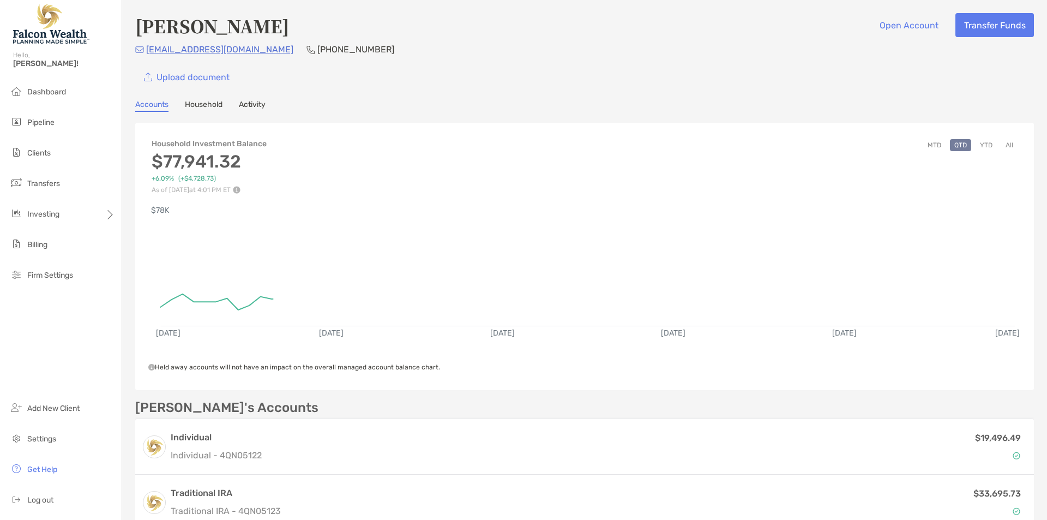
scroll to position [73, 0]
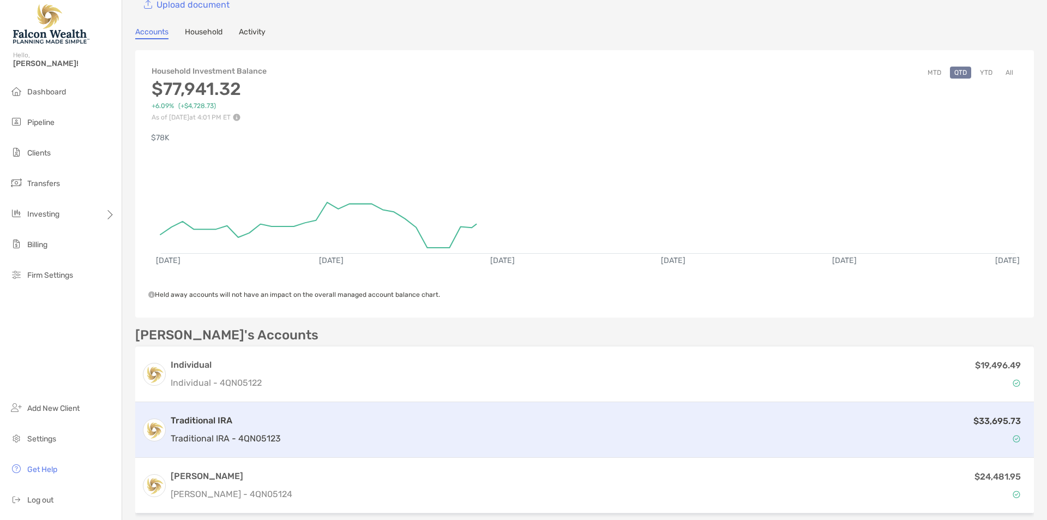
drag, startPoint x: 321, startPoint y: 432, endPoint x: 327, endPoint y: 433, distance: 6.6
click at [321, 432] on div "$33,695.73" at bounding box center [656, 430] width 742 height 32
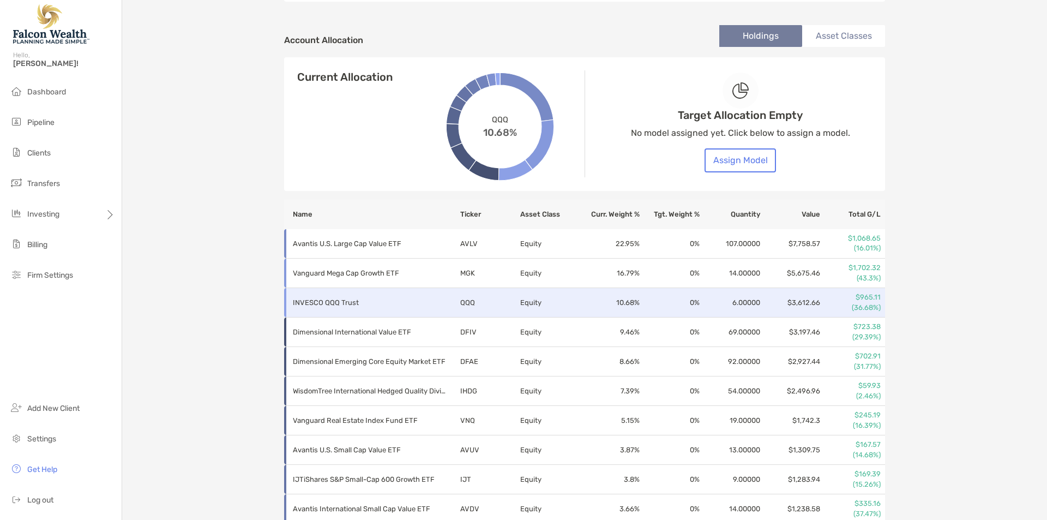
scroll to position [341, 0]
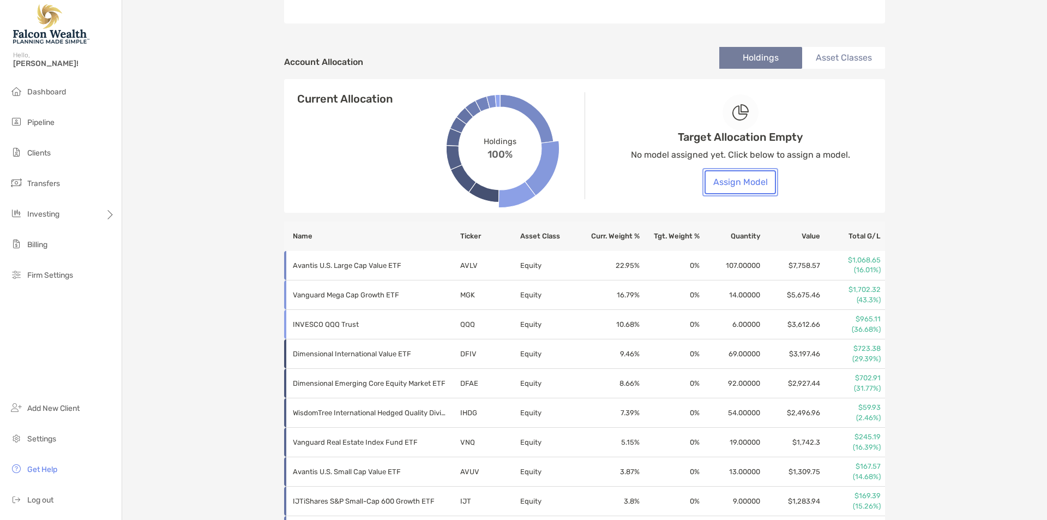
click at [741, 176] on button "Assign Model" at bounding box center [739, 182] width 71 height 24
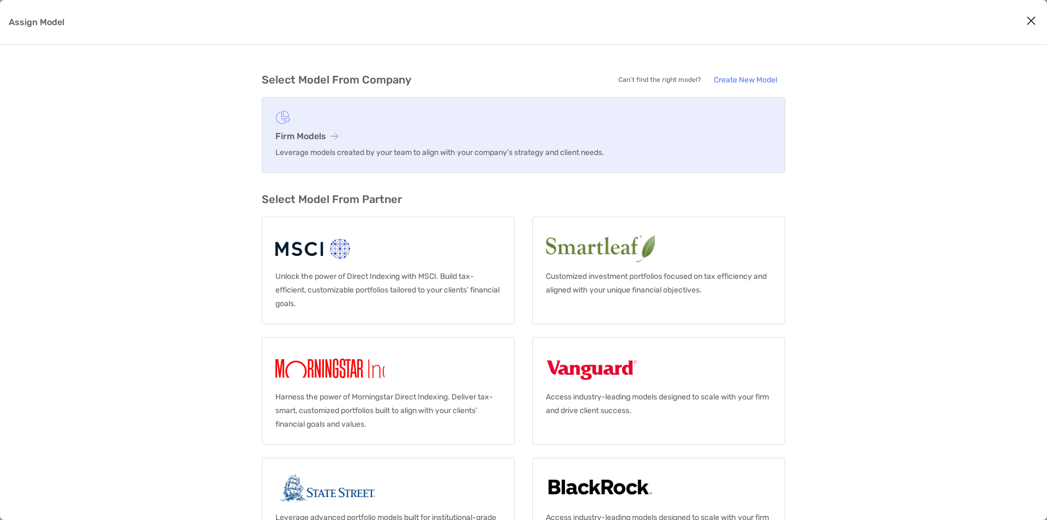
click at [399, 132] on h3 "Firm Models" at bounding box center [523, 136] width 496 height 10
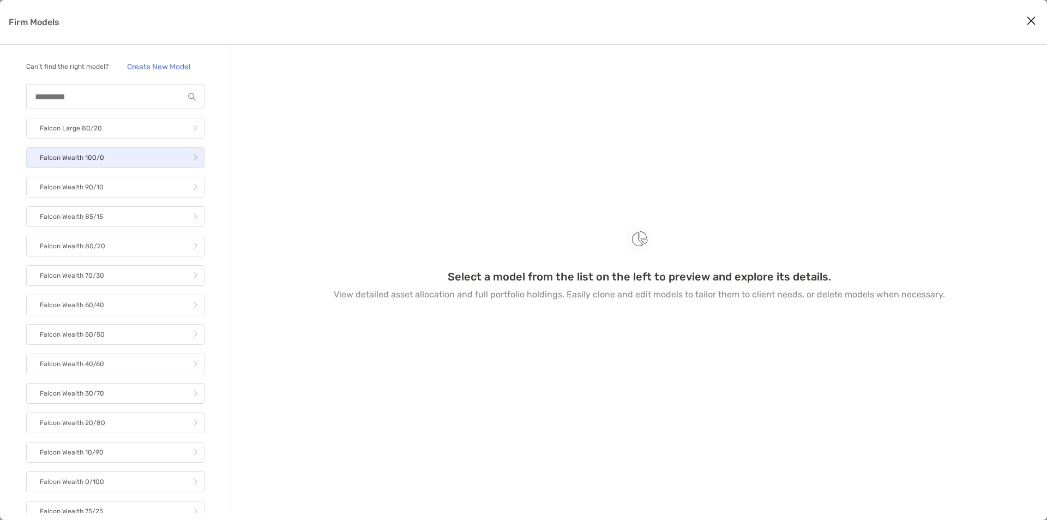
click at [112, 168] on link "Falcon Wealth 100/0" at bounding box center [115, 157] width 178 height 21
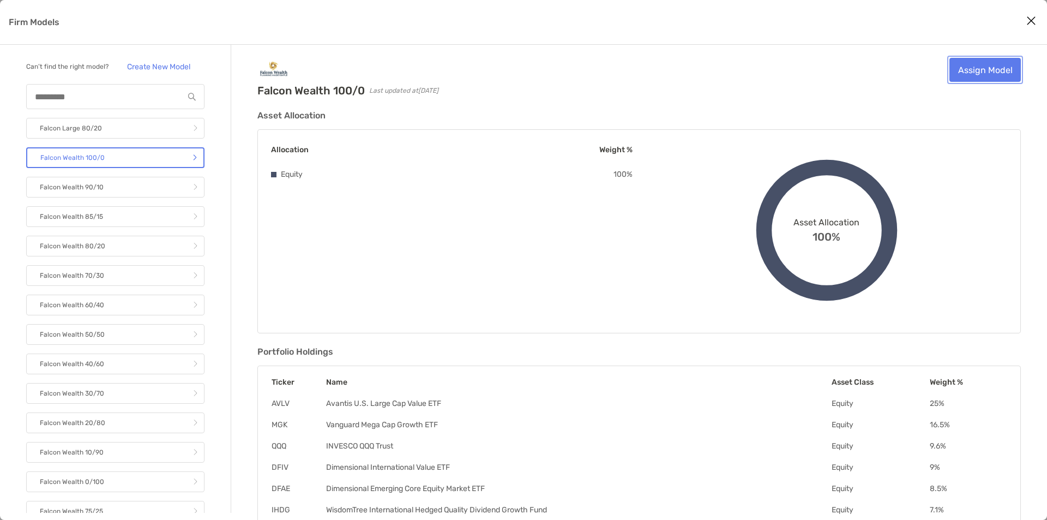
click at [993, 67] on link "Assign Model" at bounding box center [984, 70] width 71 height 24
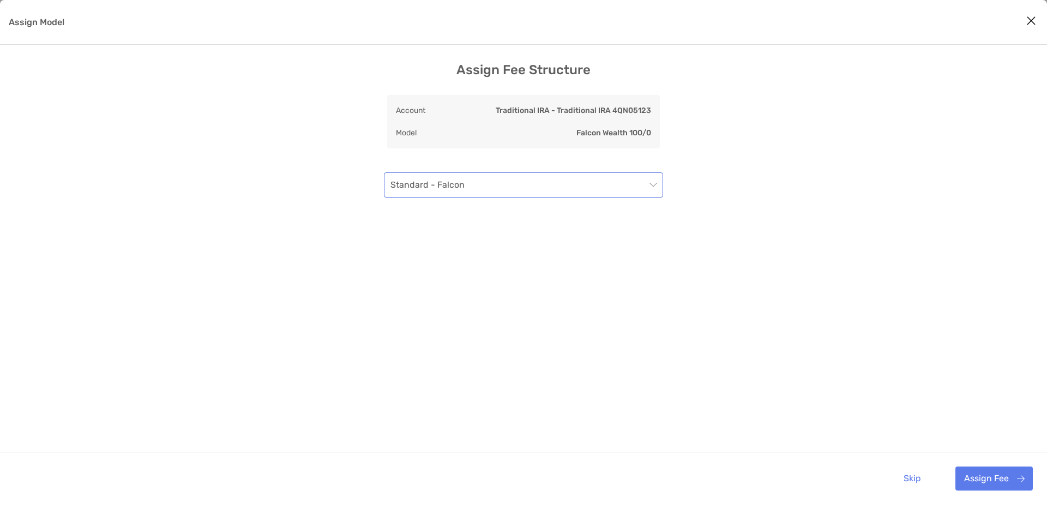
click at [532, 196] on span "Standard - Falcon" at bounding box center [523, 185] width 266 height 24
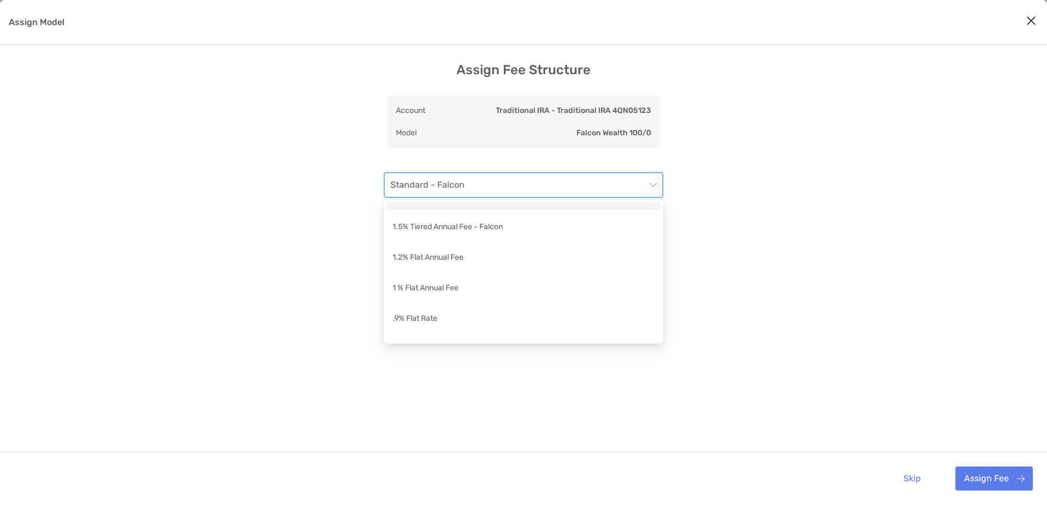
scroll to position [146, 0]
click at [429, 280] on div "1 % Flat Annual Fee" at bounding box center [524, 282] width 262 height 14
click at [222, 336] on div "Assign Fee Structure Account Traditional IRA - Traditional IRA 4QN05123 Model F…" at bounding box center [523, 283] width 1047 height 442
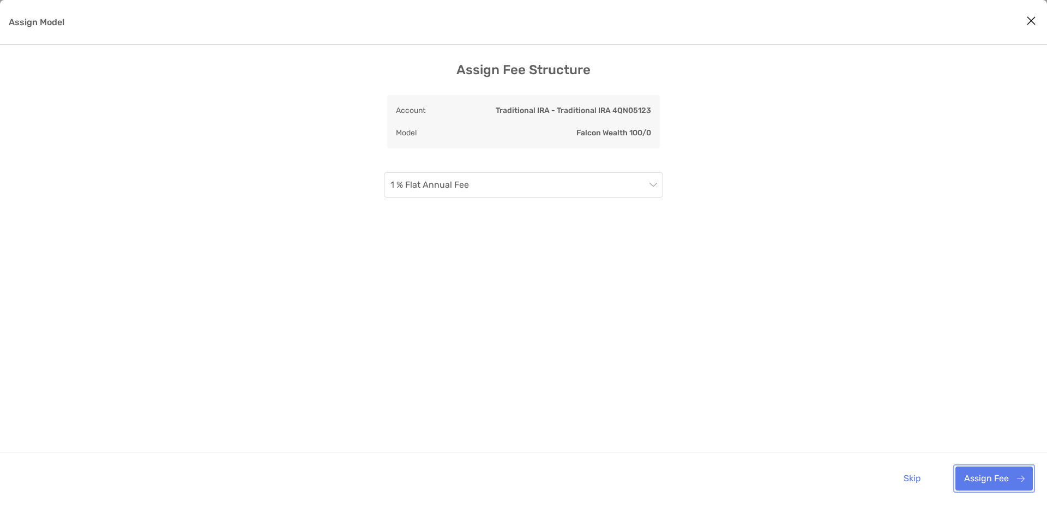
click at [1013, 478] on button "Assign Fee" at bounding box center [993, 478] width 77 height 24
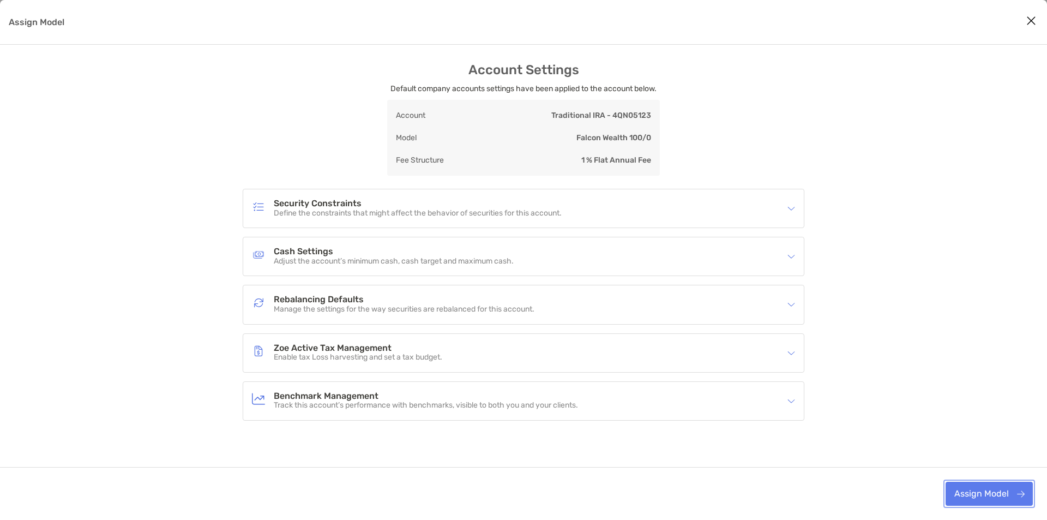
click at [977, 498] on button "Assign Model" at bounding box center [988, 493] width 87 height 24
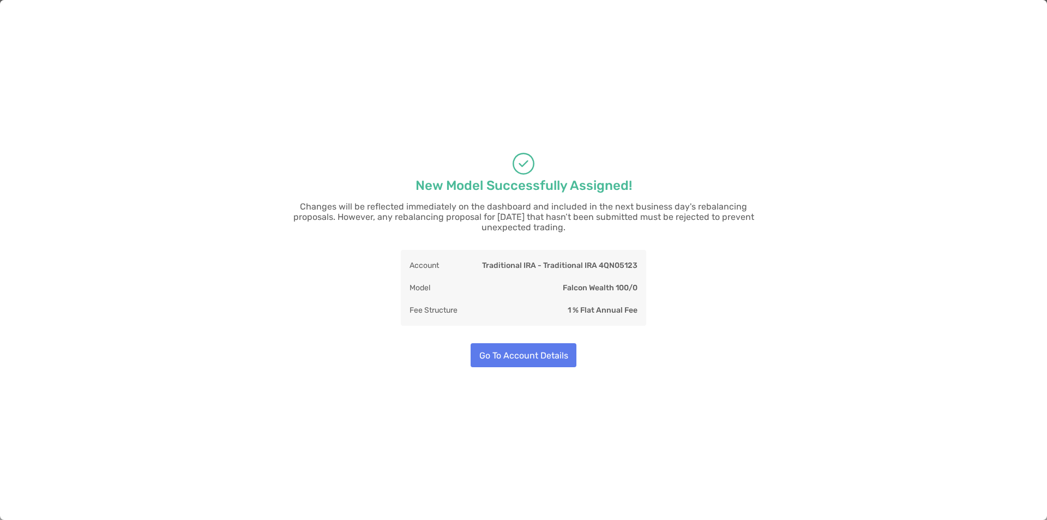
drag, startPoint x: 335, startPoint y: 305, endPoint x: 363, endPoint y: 312, distance: 28.3
click at [337, 305] on div "New Model Successfully Assigned! Changes will be reflected immediately on the d…" at bounding box center [523, 260] width 1047 height 520
click at [516, 350] on button "Go To Account Details" at bounding box center [524, 355] width 106 height 24
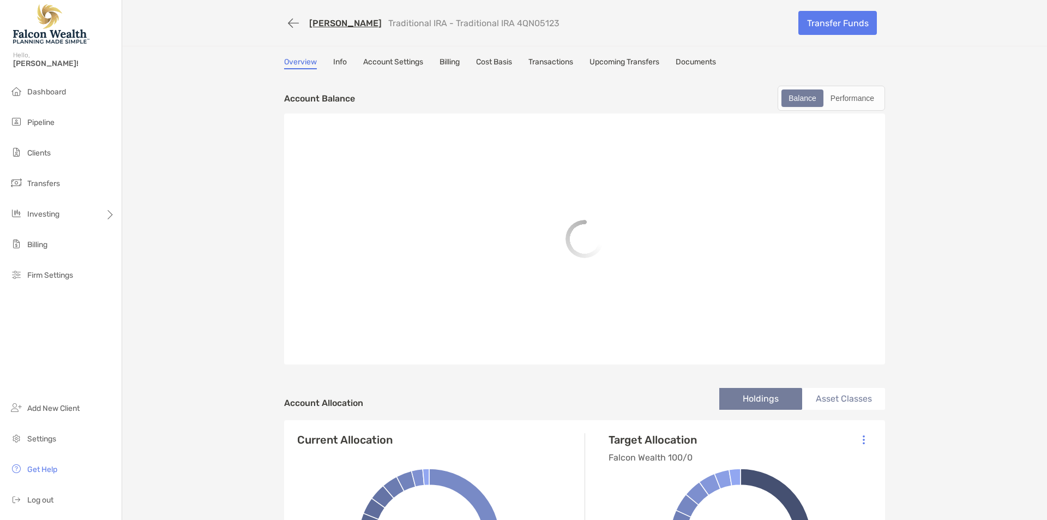
click at [330, 23] on link "John Lloyd" at bounding box center [345, 23] width 73 height 10
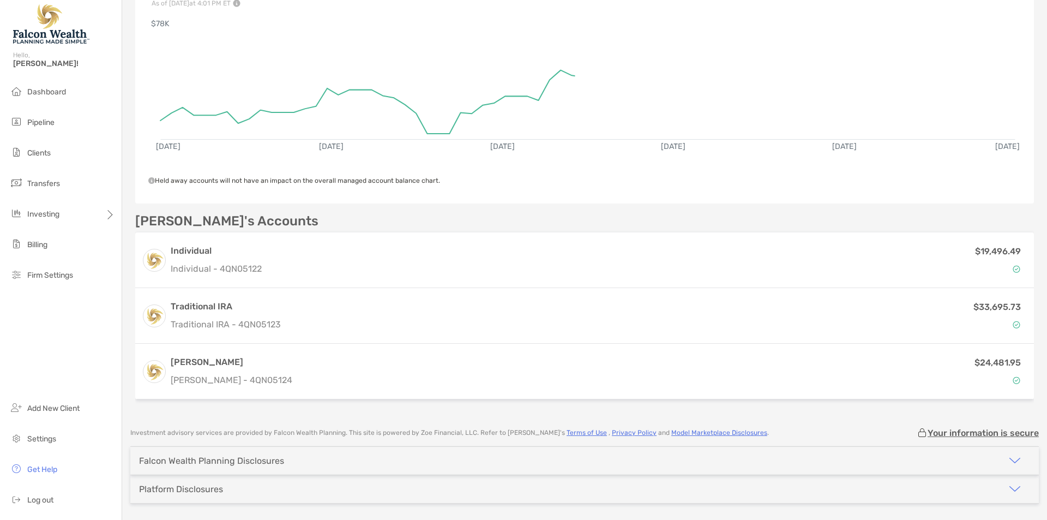
scroll to position [221, 0]
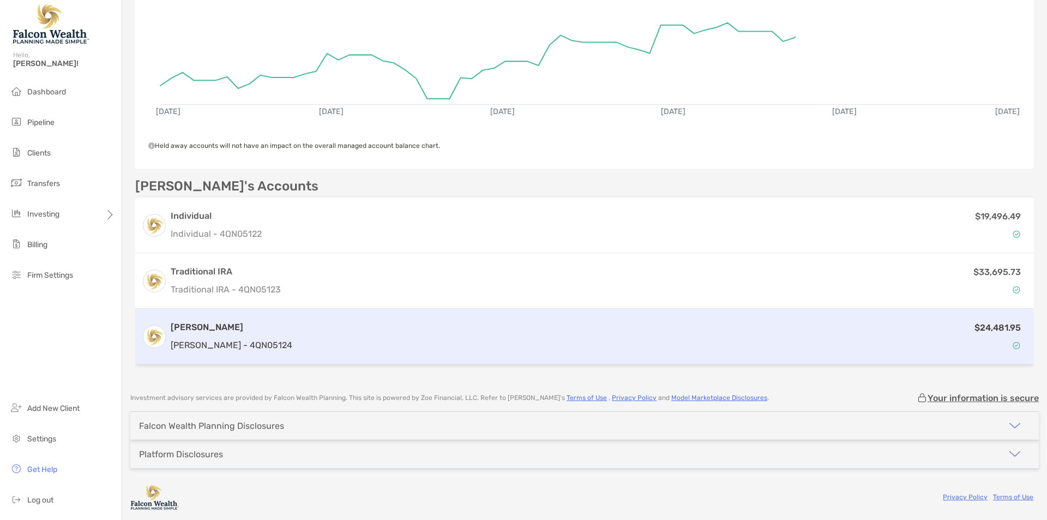
click at [240, 334] on div "[PERSON_NAME] [PERSON_NAME] - 4QN05124" at bounding box center [232, 336] width 122 height 31
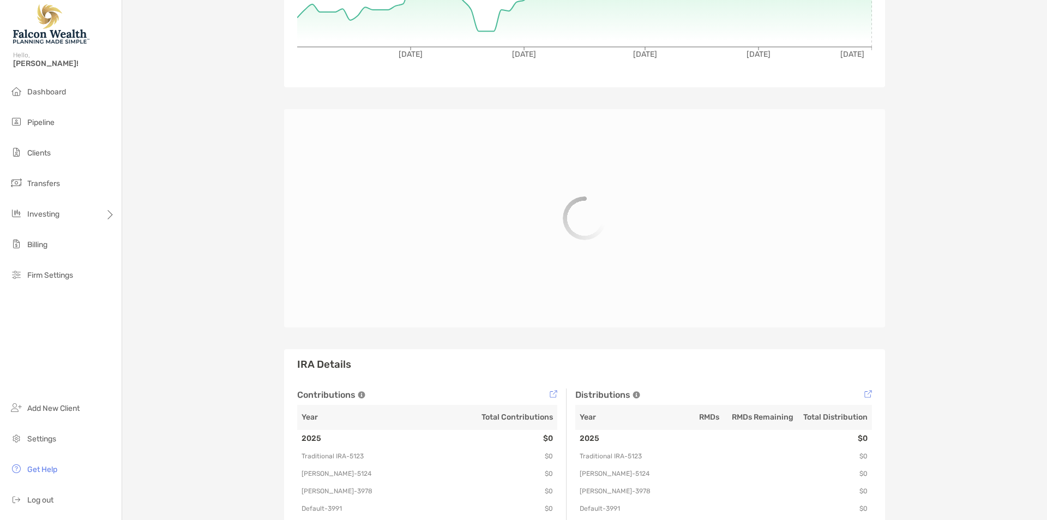
scroll to position [291, 0]
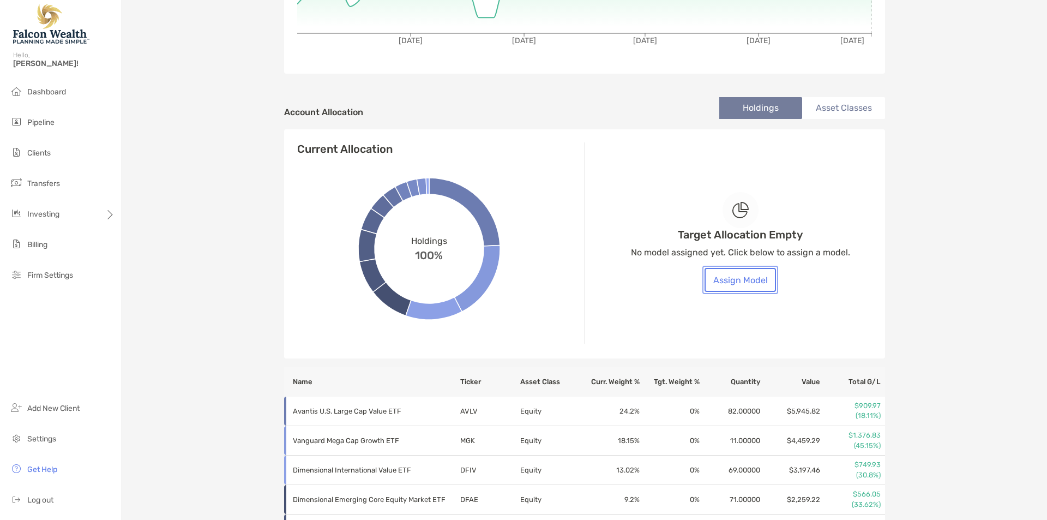
click at [746, 280] on button "Assign Model" at bounding box center [739, 280] width 71 height 24
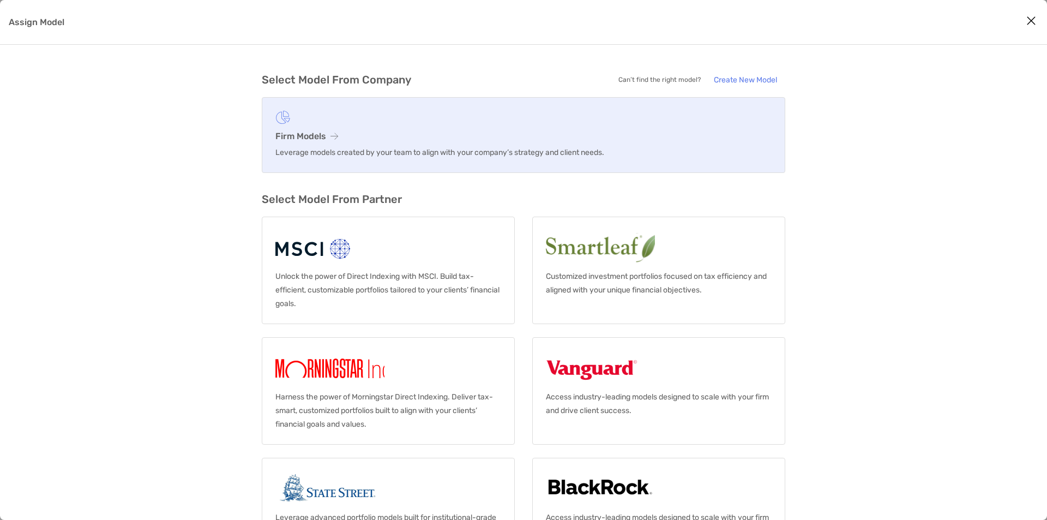
click at [398, 144] on link "Firm Models Leverage models created by your team to align with your company’s s…" at bounding box center [523, 135] width 523 height 76
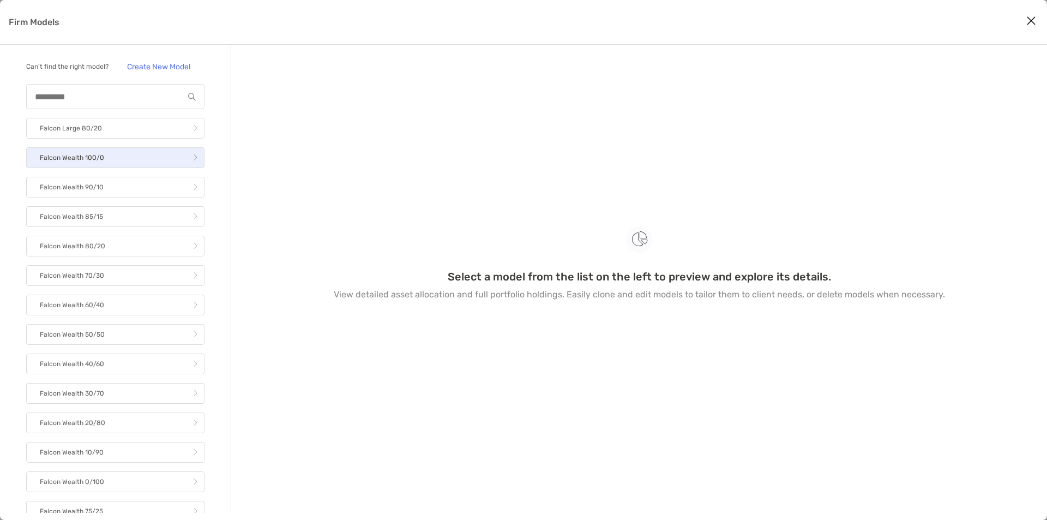
click at [100, 165] on p "Falcon Wealth 100/0" at bounding box center [72, 158] width 64 height 14
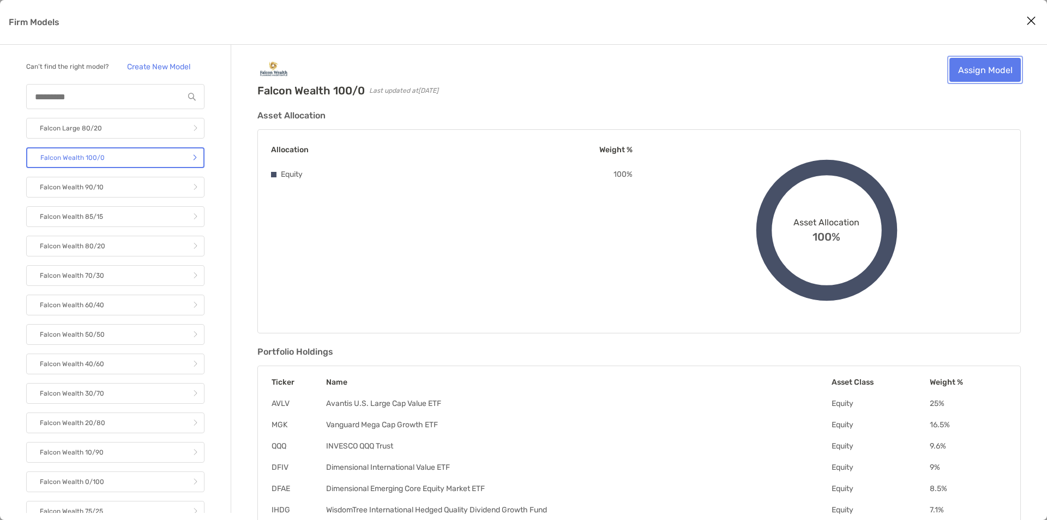
click at [976, 70] on link "Assign Model" at bounding box center [984, 70] width 71 height 24
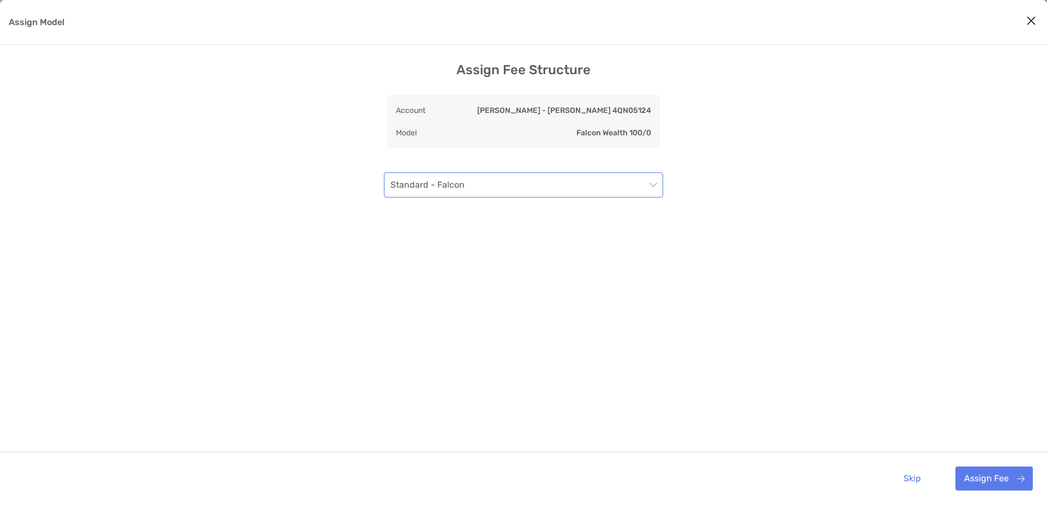
click at [444, 194] on span "Standard - Falcon" at bounding box center [523, 185] width 266 height 24
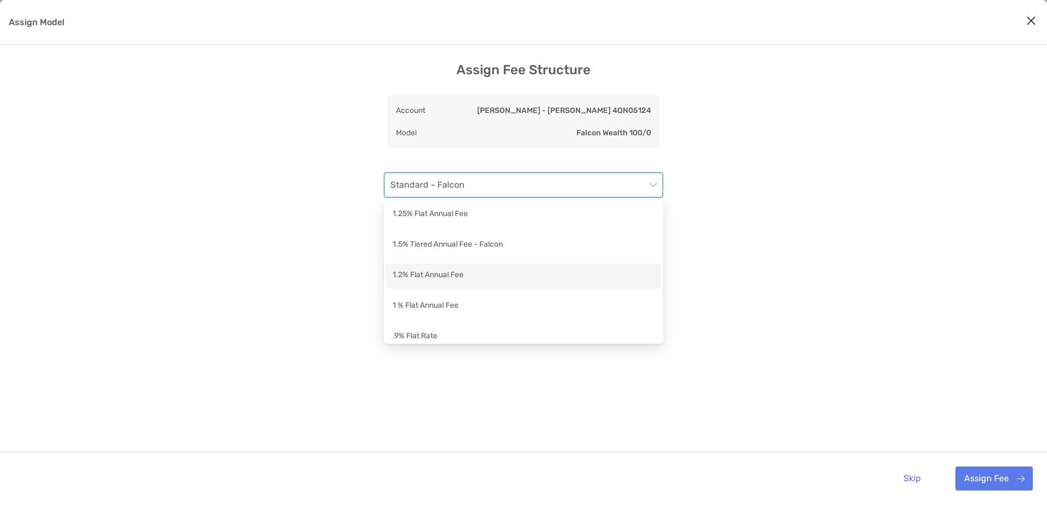
scroll to position [146, 0]
click at [426, 282] on div "1 % Flat Annual Fee" at bounding box center [524, 282] width 262 height 14
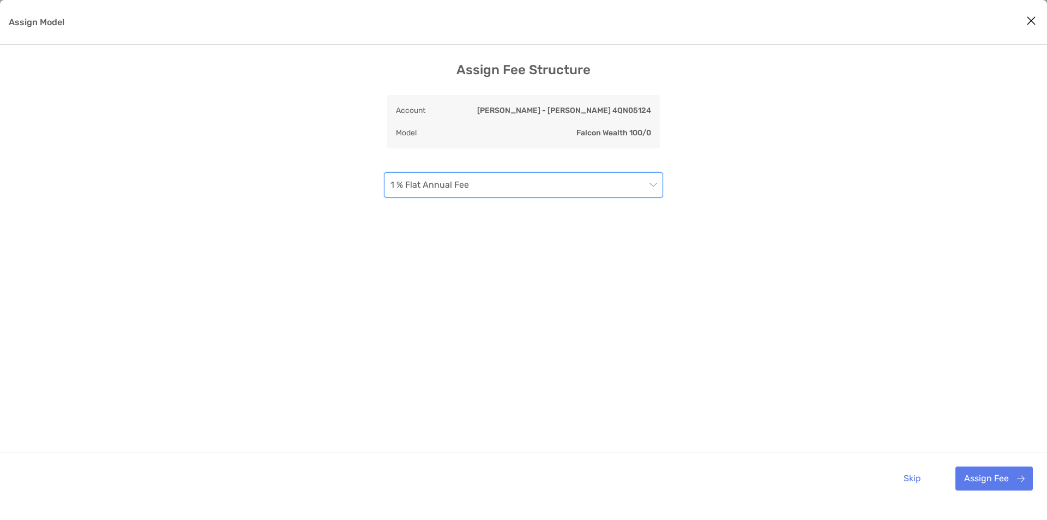
click at [908, 308] on div "Assign Fee Structure Account [PERSON_NAME] - [PERSON_NAME] 4QN05124 Model Falco…" at bounding box center [523, 283] width 1047 height 442
drag, startPoint x: 800, startPoint y: 352, endPoint x: 801, endPoint y: 364, distance: 11.5
click at [799, 352] on div "Assign Fee Structure Account [PERSON_NAME] - [PERSON_NAME] 4QN05124 Model Falco…" at bounding box center [523, 283] width 1047 height 442
click at [985, 472] on button "Assign Fee" at bounding box center [993, 478] width 77 height 24
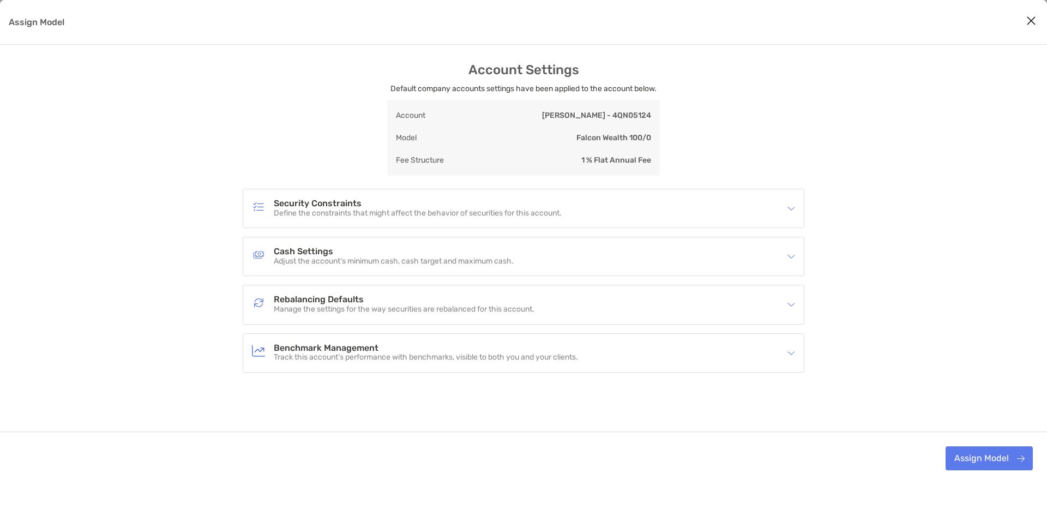
drag, startPoint x: 990, startPoint y: 472, endPoint x: 995, endPoint y: 460, distance: 13.0
click at [991, 469] on div "Assign Model" at bounding box center [523, 457] width 1047 height 53
click at [995, 460] on button "Assign Model" at bounding box center [988, 458] width 87 height 24
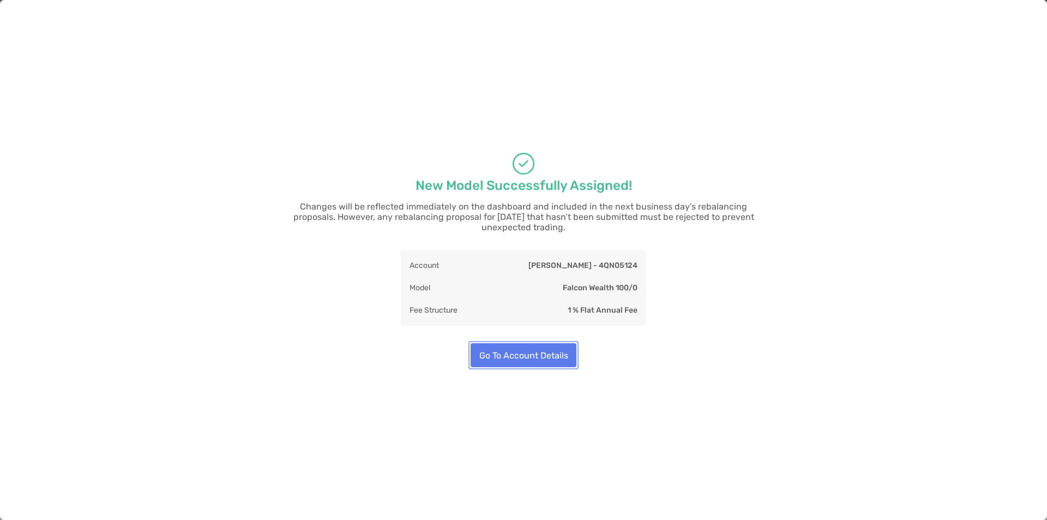
click at [550, 347] on button "Go To Account Details" at bounding box center [524, 355] width 106 height 24
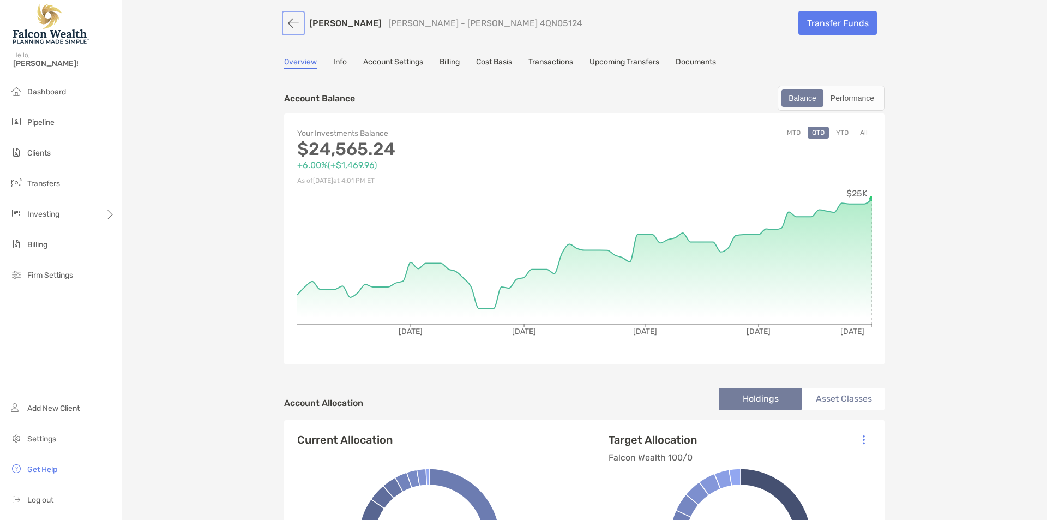
click at [284, 26] on button "button" at bounding box center [293, 23] width 19 height 20
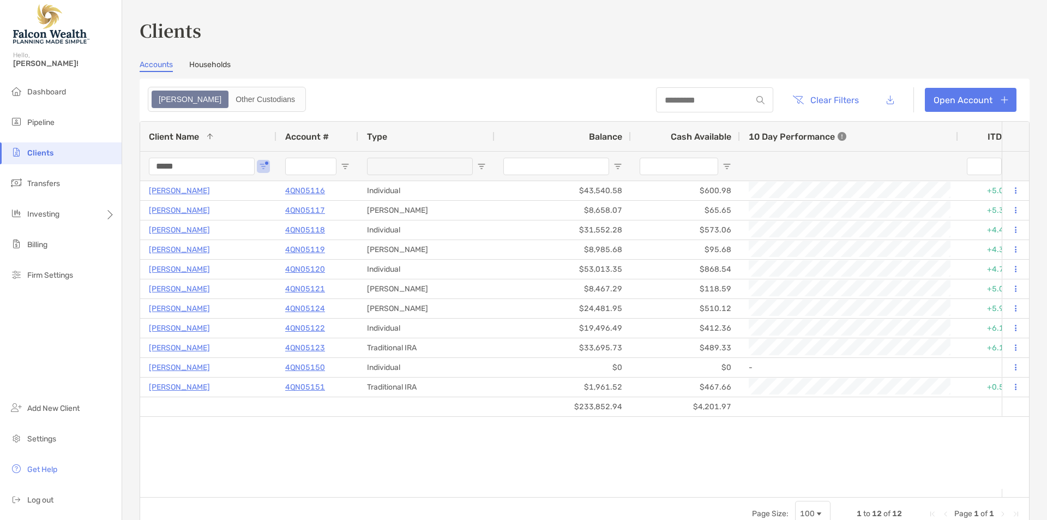
click at [204, 168] on input "*****" at bounding box center [202, 166] width 106 height 17
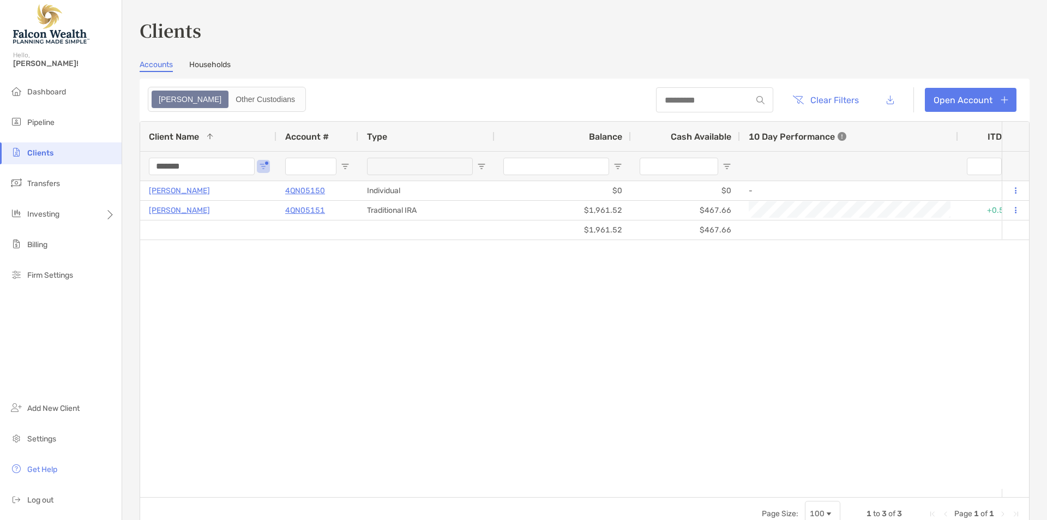
type input "*******"
click at [267, 315] on div "LLOYD GARCEAU 4QN05150 Individual $0 $0 - 0% 0% Completed Disabled Lloyd Garcea…" at bounding box center [570, 334] width 861 height 307
click at [65, 86] on li "Dashboard" at bounding box center [61, 92] width 122 height 22
